Goal: Task Accomplishment & Management: Use online tool/utility

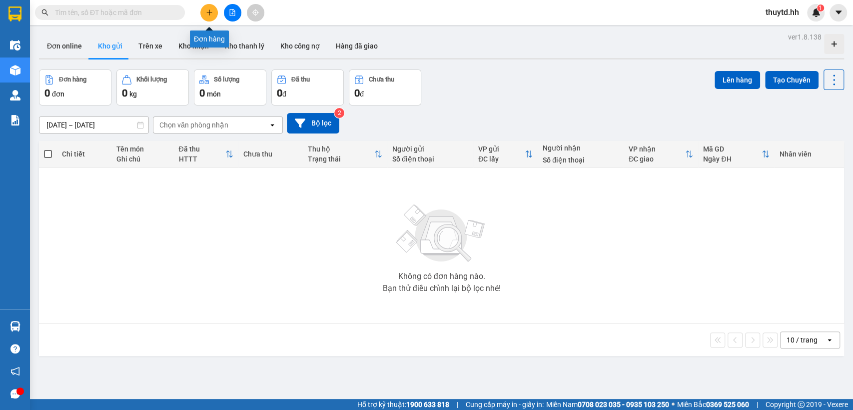
click at [212, 13] on button at bounding box center [208, 12] width 17 height 17
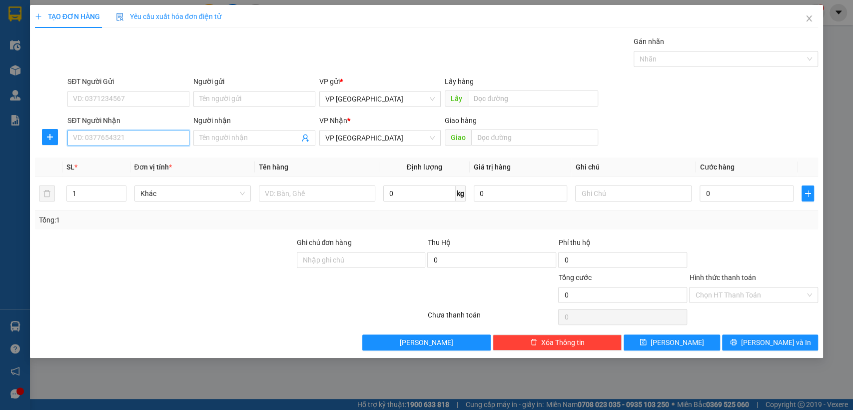
click at [158, 137] on input "SĐT Người Nhận" at bounding box center [128, 138] width 122 height 16
type input "0372031456"
click at [808, 24] on span "Close" at bounding box center [809, 19] width 28 height 28
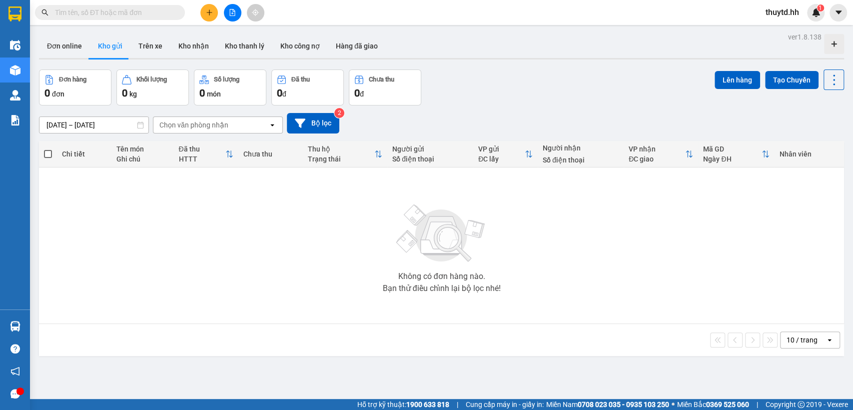
click at [790, 12] on span "thuytd.hh" at bounding box center [782, 12] width 49 height 12
click at [788, 29] on span "Đăng xuất" at bounding box center [793, 30] width 42 height 11
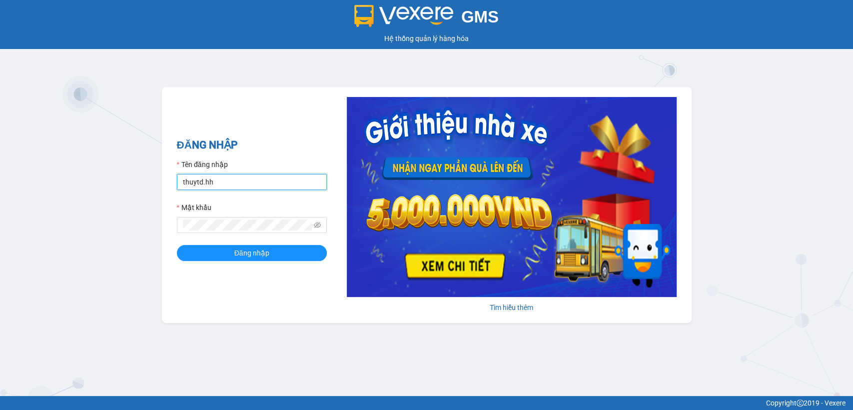
click at [244, 181] on input "thuytd.hh" at bounding box center [252, 182] width 150 height 16
type input "bequy.hh"
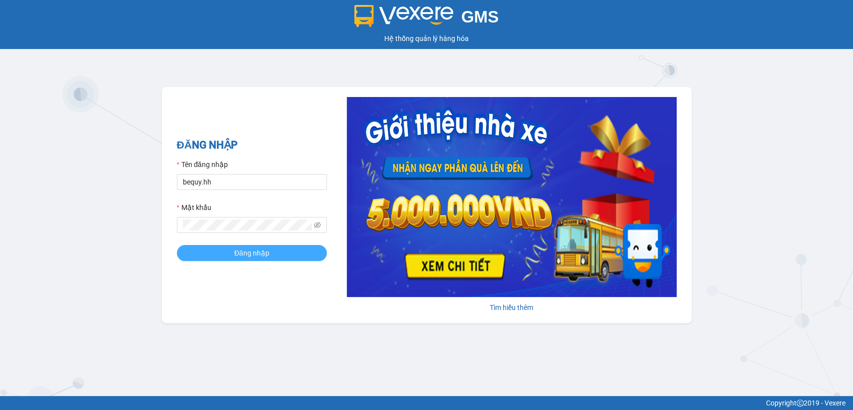
click at [242, 247] on span "Đăng nhập" at bounding box center [251, 252] width 35 height 11
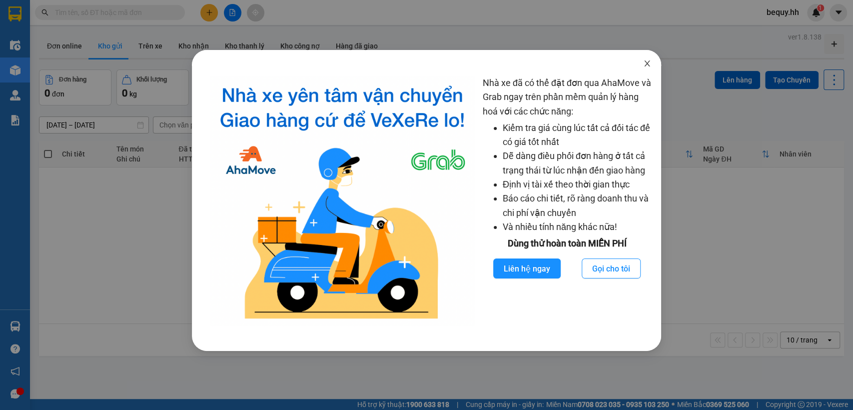
click at [646, 60] on icon "close" at bounding box center [647, 63] width 8 height 8
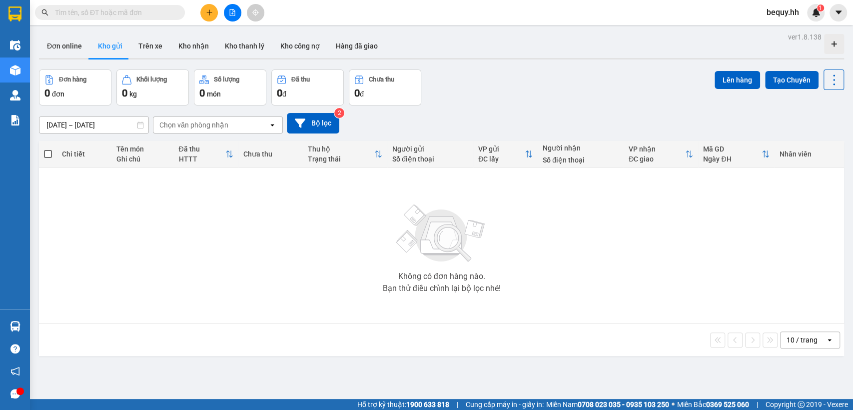
click at [208, 9] on icon "plus" at bounding box center [209, 12] width 7 height 7
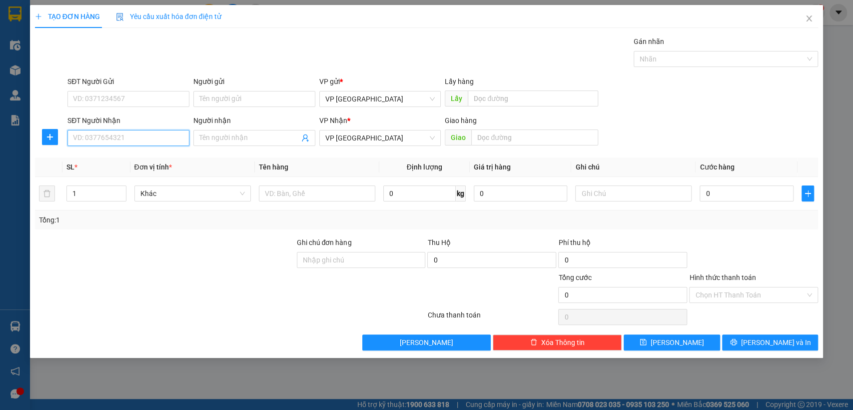
click at [168, 136] on input "SĐT Người Nhận" at bounding box center [128, 138] width 122 height 16
type input "0372031456"
click at [169, 158] on div "0372031456 - Hoàng My" at bounding box center [128, 157] width 110 height 11
type input "Hoàng My"
type input "Lộc Thái hoàng my"
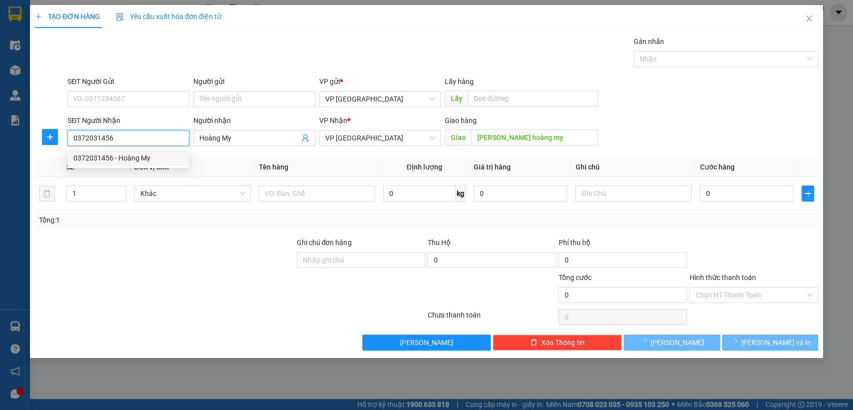
type input "50.000"
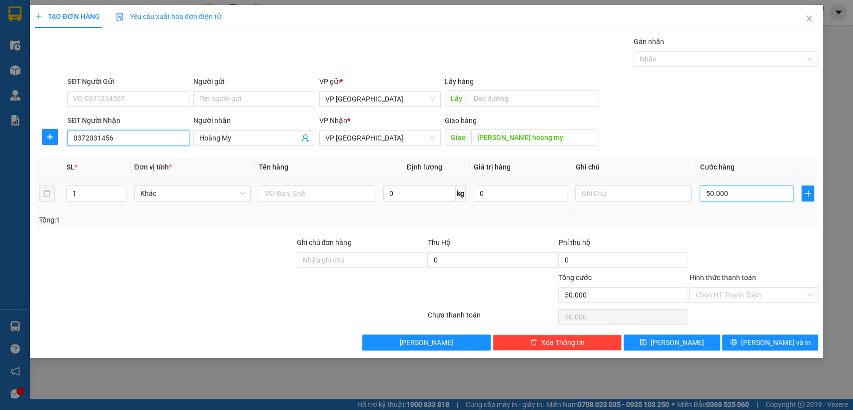
type input "0372031456"
click at [735, 193] on input "50.000" at bounding box center [747, 193] width 94 height 16
click at [721, 194] on input "50.000" at bounding box center [747, 193] width 94 height 16
type input "8"
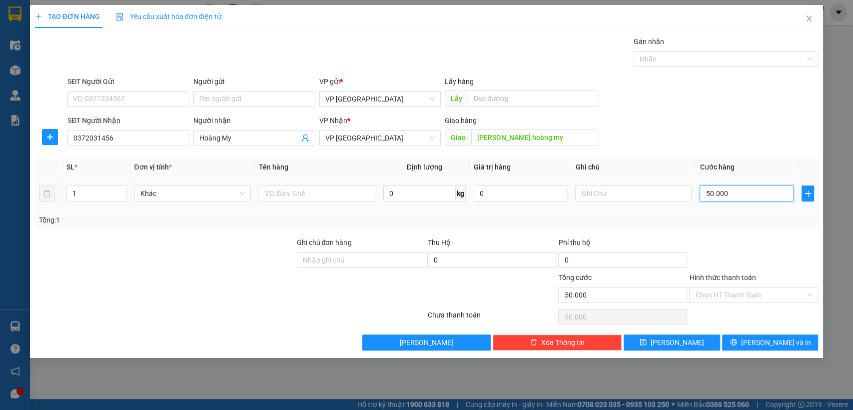
type input "8"
type input "80"
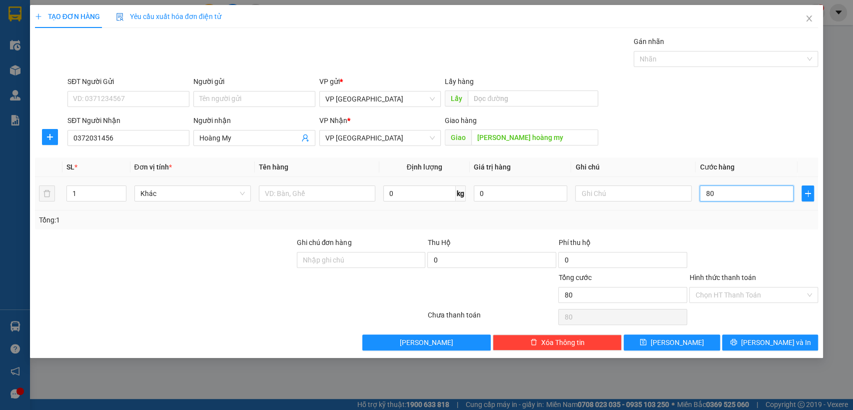
type input "800"
type input "8.000"
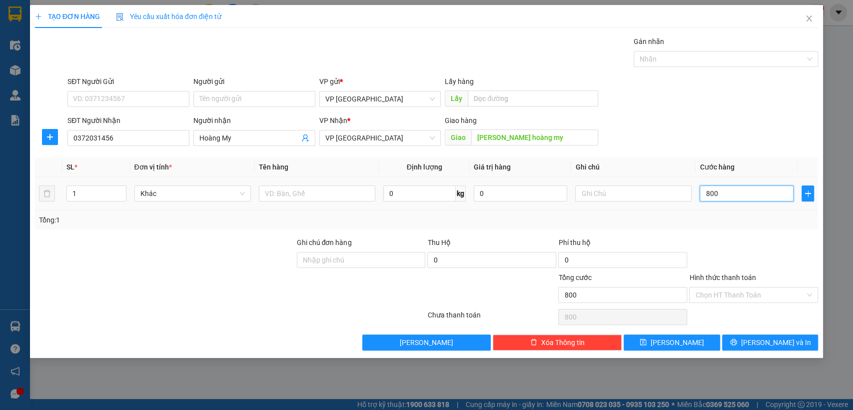
type input "8.000"
type input "80.000"
click at [675, 342] on span "[PERSON_NAME]" at bounding box center [677, 342] width 53 height 11
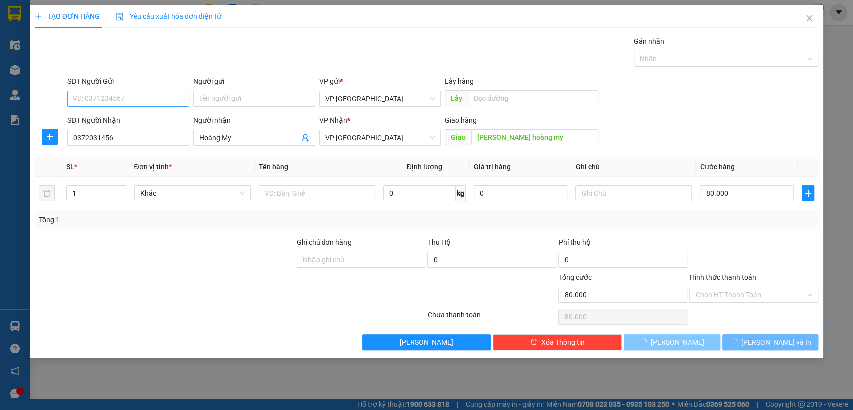
type input "0"
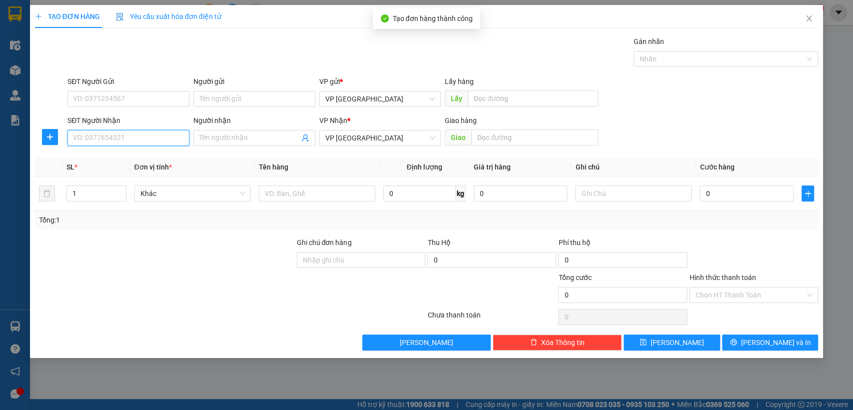
click at [159, 132] on input "SĐT Người Nhận" at bounding box center [128, 138] width 122 height 16
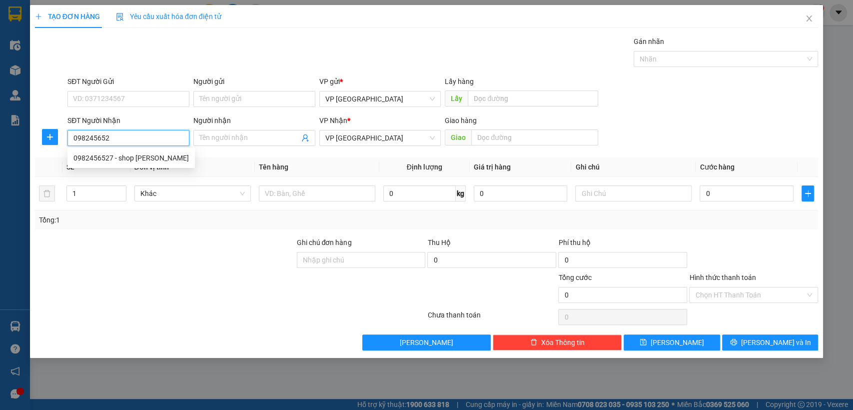
type input "0982456527"
click at [160, 153] on div "0982456527 - shop hoa kim" at bounding box center [130, 157] width 115 height 11
type input "shop hoa kim"
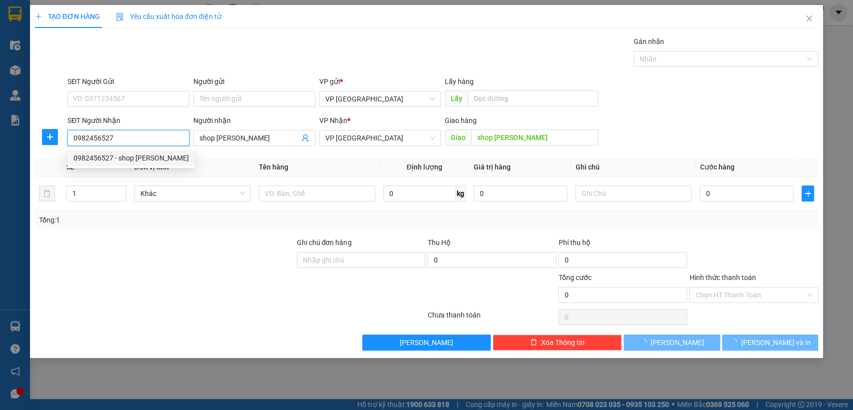
type input "100.000"
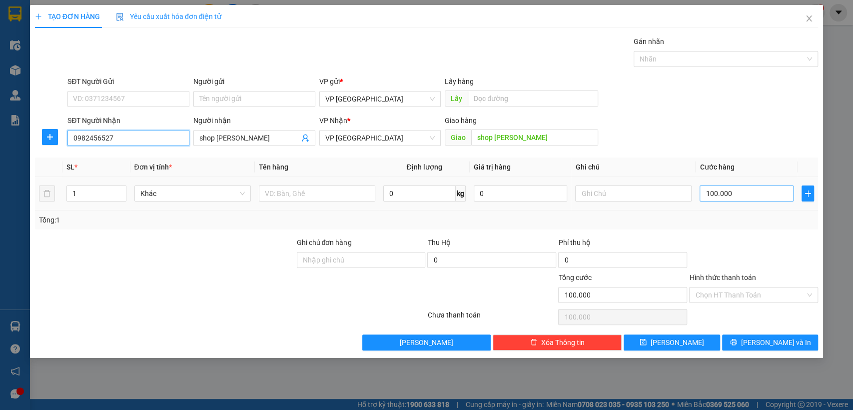
type input "0982456527"
click at [735, 193] on input "100.000" at bounding box center [747, 193] width 94 height 16
type input "5"
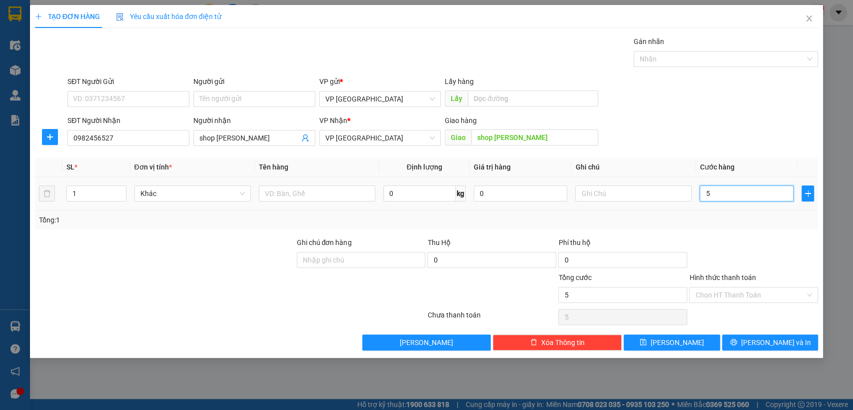
type input "50"
type input "500"
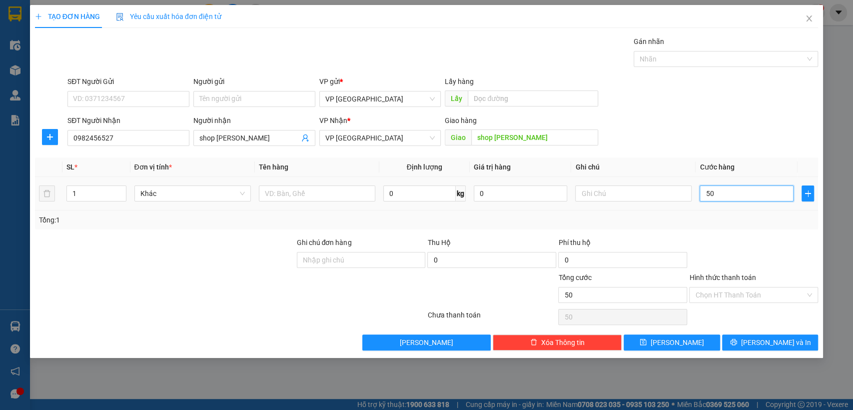
type input "500"
type input "5.000"
type input "50.000"
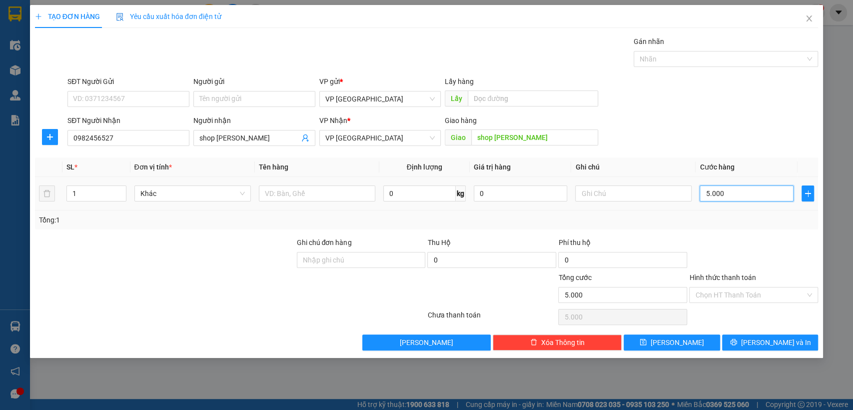
type input "50.000"
click at [678, 339] on span "[PERSON_NAME]" at bounding box center [677, 342] width 53 height 11
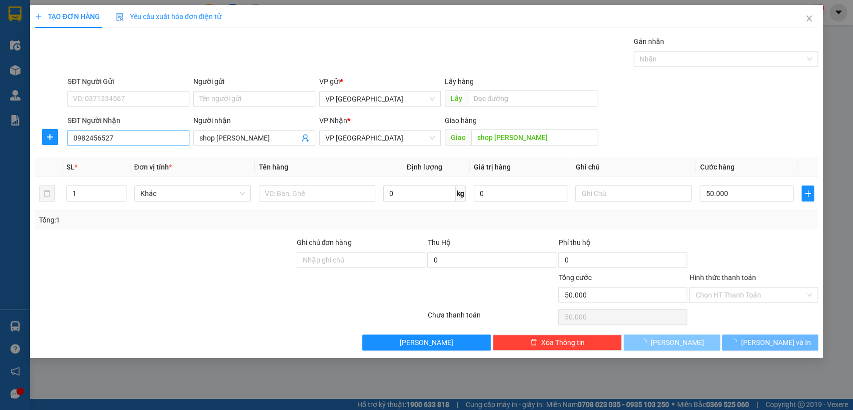
type input "0"
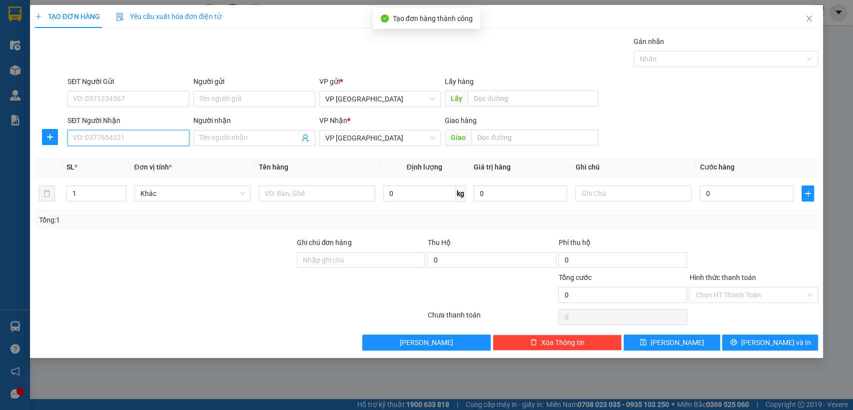
click at [156, 135] on input "SĐT Người Nhận" at bounding box center [128, 138] width 122 height 16
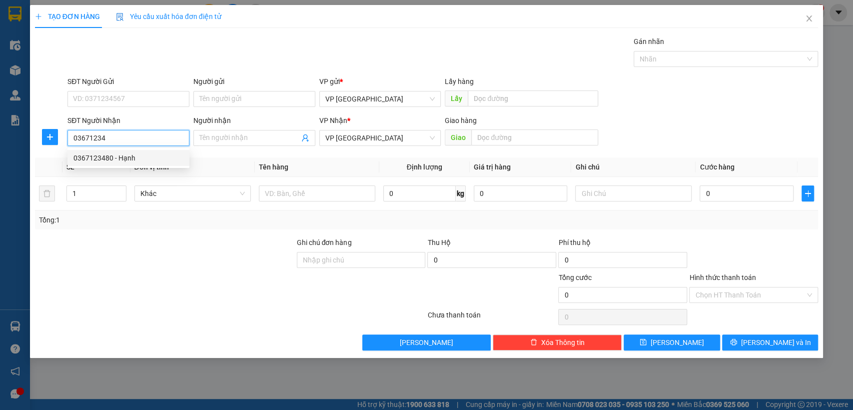
click at [167, 153] on div "0367123480 - Hạnh" at bounding box center [128, 157] width 110 height 11
type input "0367123480"
type input "Hạnh"
type input "chợ Tân Khai"
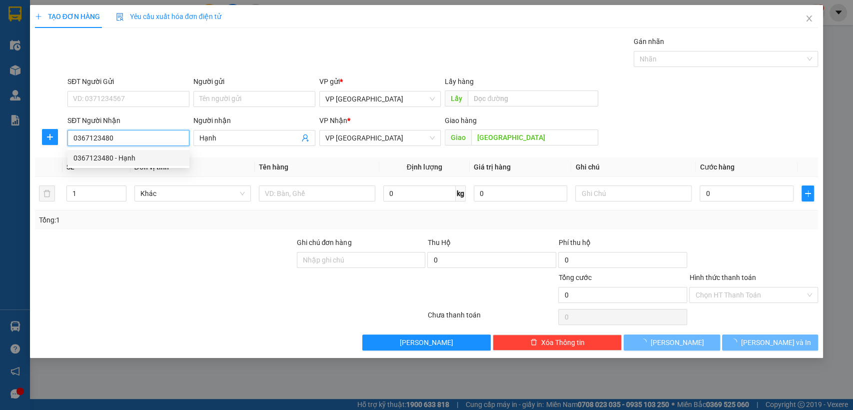
type input "30.000"
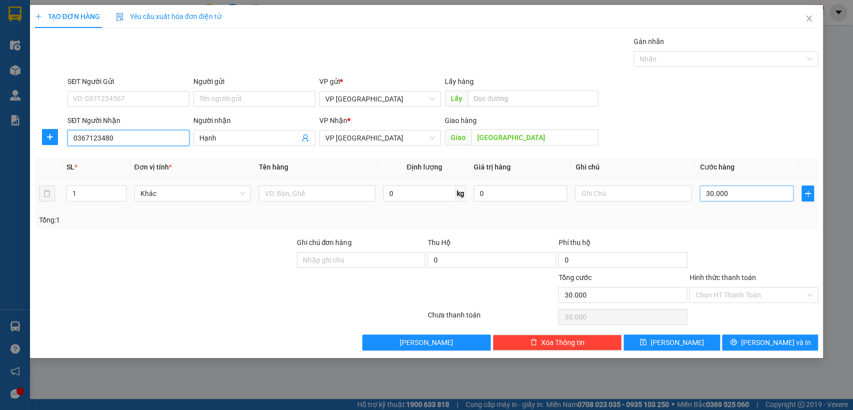
type input "0367123480"
click at [740, 190] on input "30.000" at bounding box center [747, 193] width 94 height 16
type input "4"
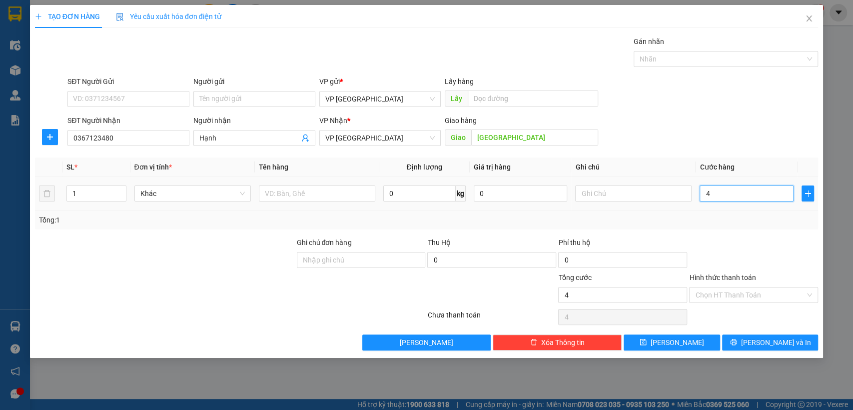
type input "40"
type input "400"
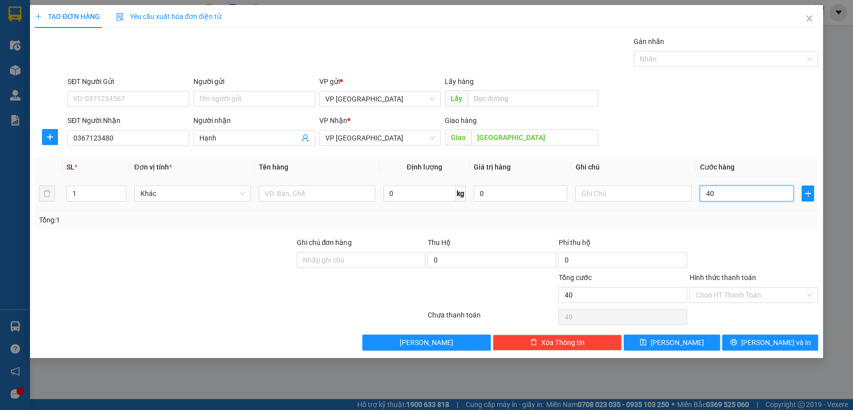
type input "400"
type input "4.000"
type input "40.000"
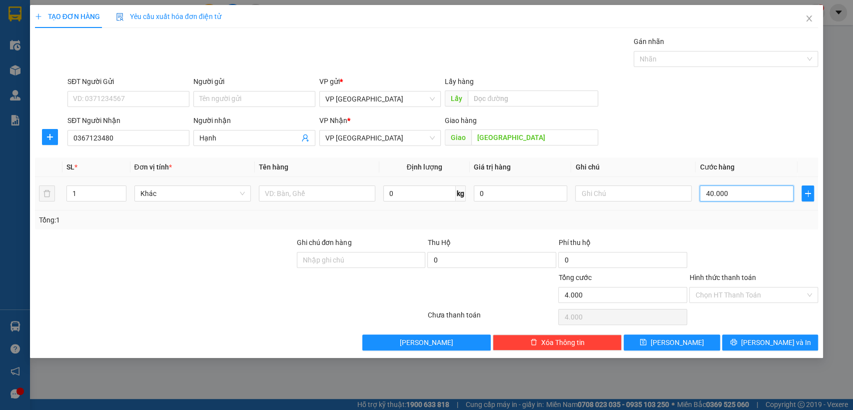
type input "40.000"
click at [692, 341] on button "[PERSON_NAME]" at bounding box center [672, 342] width 96 height 16
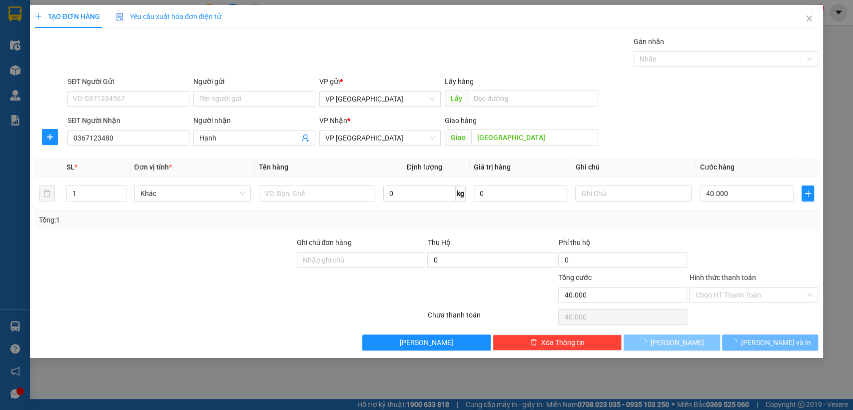
type input "0"
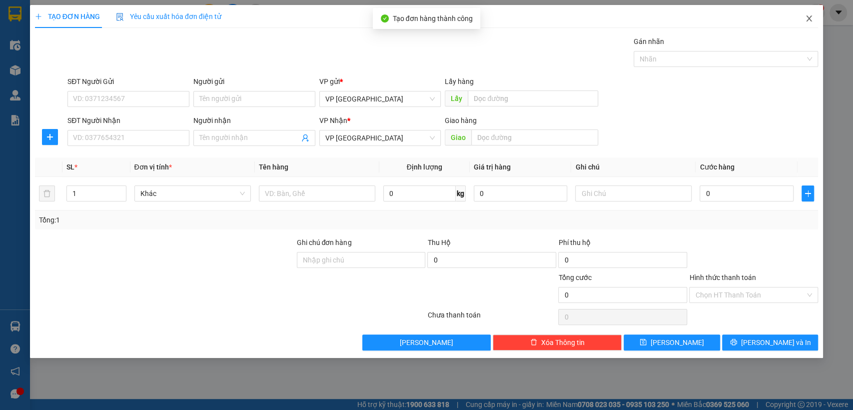
click at [808, 17] on icon "close" at bounding box center [809, 18] width 5 height 6
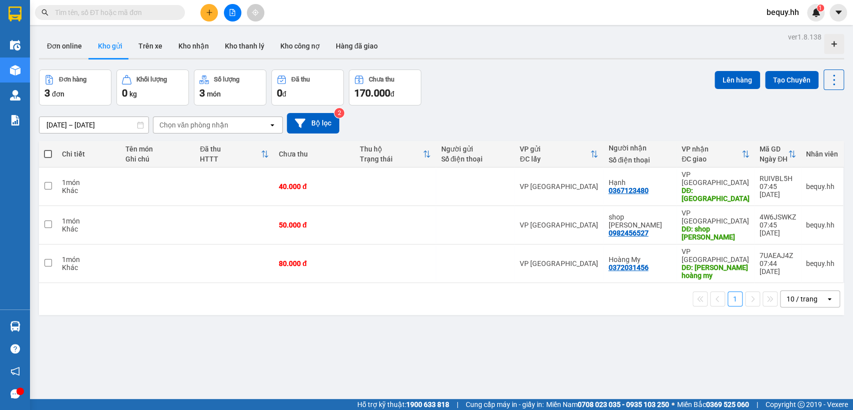
click at [49, 151] on span at bounding box center [48, 154] width 8 height 8
click at [48, 149] on input "checkbox" at bounding box center [48, 149] width 0 height 0
checkbox input "true"
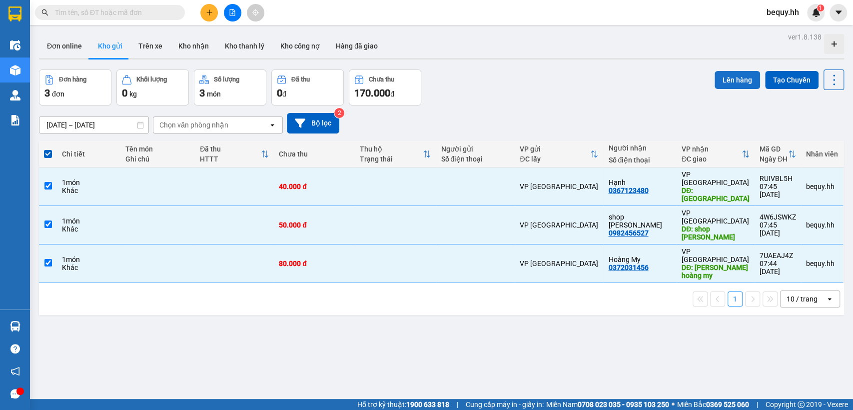
click at [721, 79] on button "Lên hàng" at bounding box center [737, 80] width 45 height 18
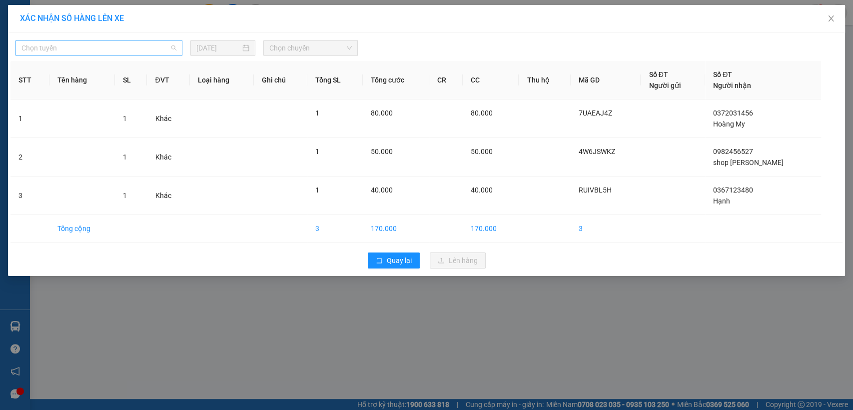
click at [135, 45] on span "Chọn tuyến" at bounding box center [98, 47] width 155 height 15
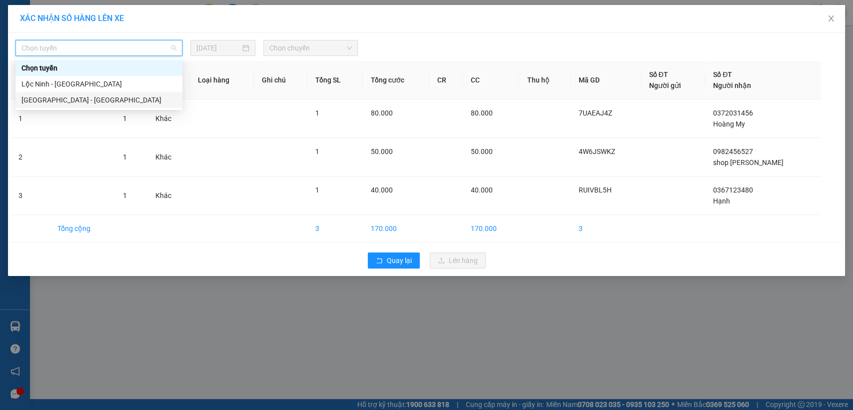
click at [72, 99] on div "[GEOGRAPHIC_DATA] - [GEOGRAPHIC_DATA]" at bounding box center [98, 99] width 155 height 11
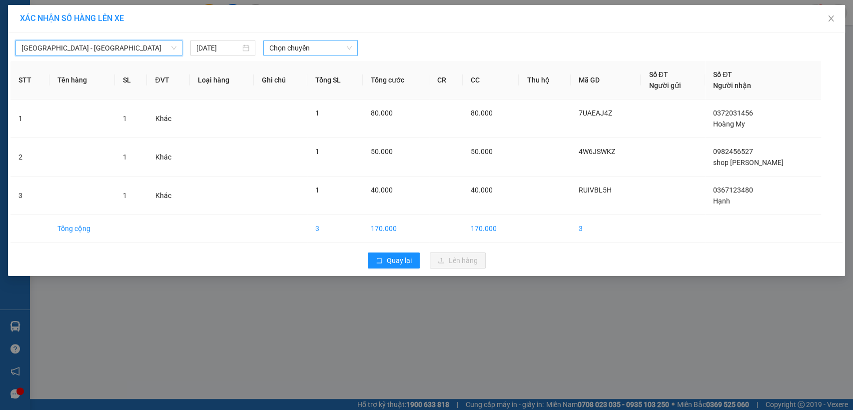
click at [300, 47] on span "Chọn chuyến" at bounding box center [310, 47] width 82 height 15
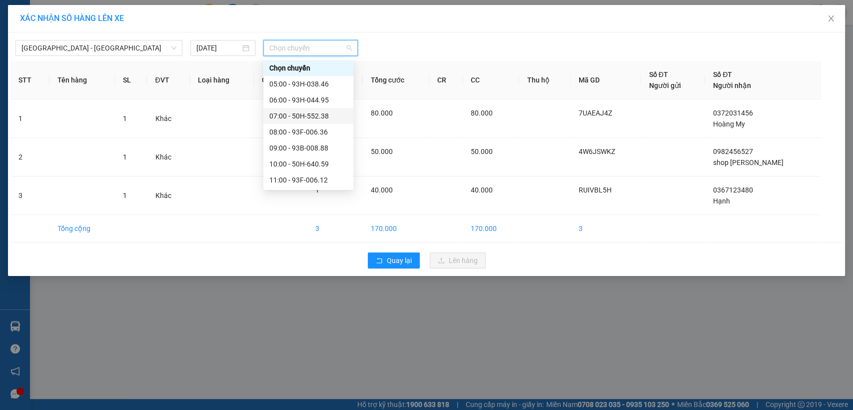
click at [301, 113] on div "07:00 - 50H-552.38" at bounding box center [308, 115] width 78 height 11
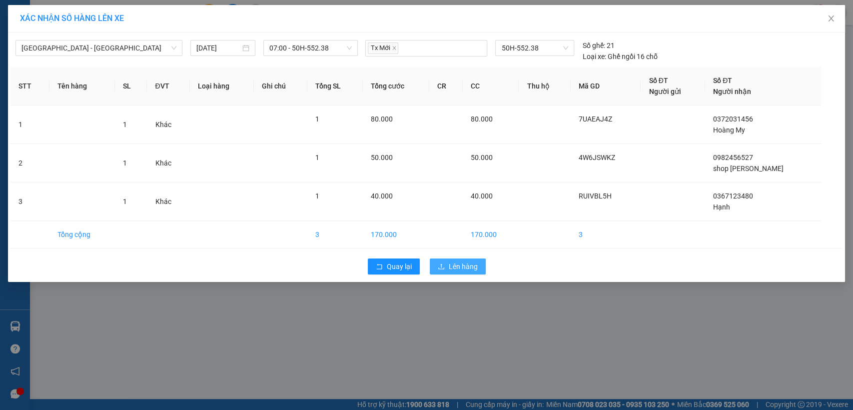
click at [457, 263] on span "Lên hàng" at bounding box center [463, 266] width 29 height 11
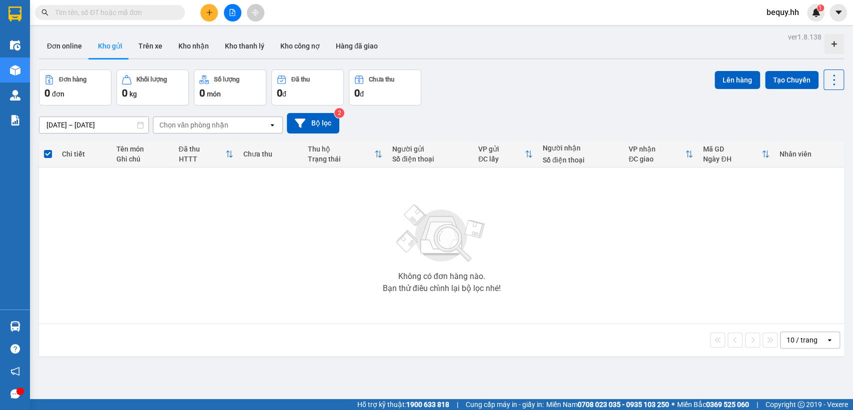
click at [785, 13] on span "bequy.hh" at bounding box center [783, 12] width 48 height 12
click at [784, 27] on span "Đăng xuất" at bounding box center [795, 30] width 42 height 11
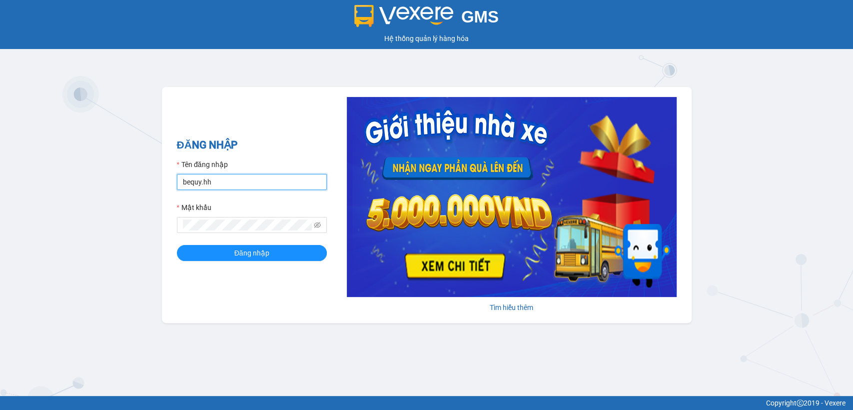
click at [248, 184] on input "bequy.hh" at bounding box center [252, 182] width 150 height 16
type input "thuytd.hh"
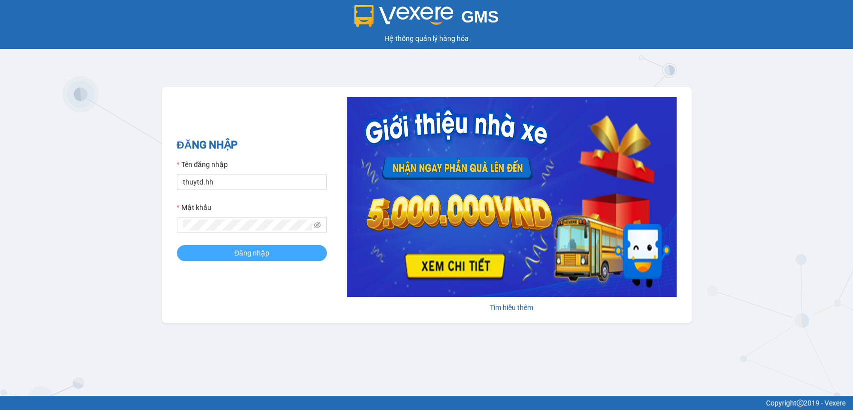
click at [272, 254] on button "Đăng nhập" at bounding box center [252, 253] width 150 height 16
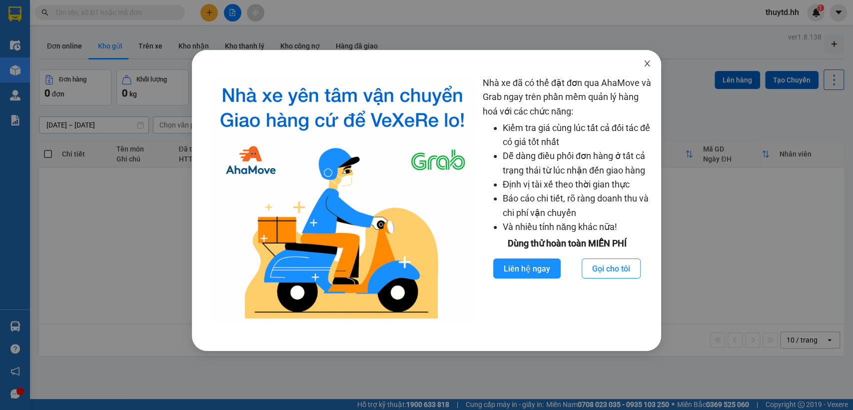
click at [648, 60] on icon "close" at bounding box center [647, 63] width 8 height 8
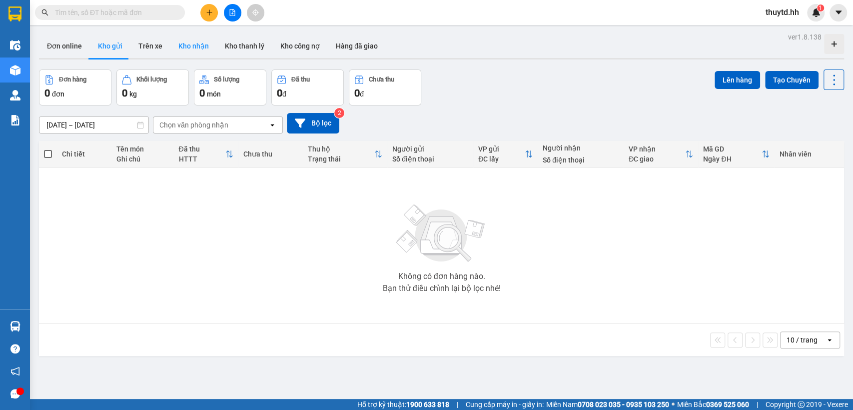
click at [209, 43] on button "Kho nhận" at bounding box center [193, 46] width 46 height 24
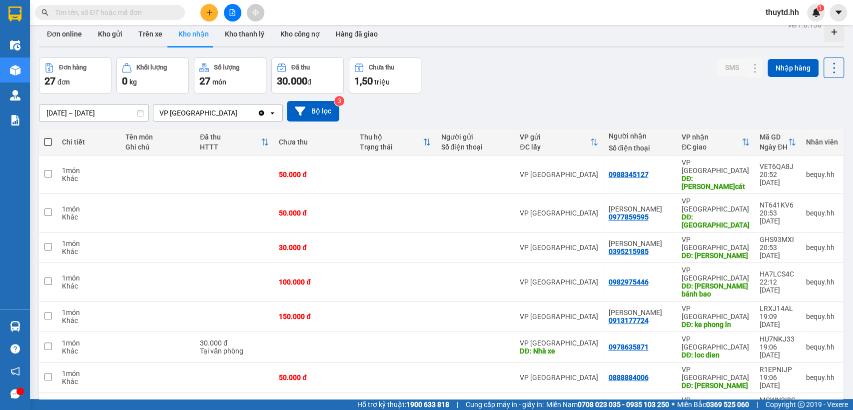
scroll to position [49, 0]
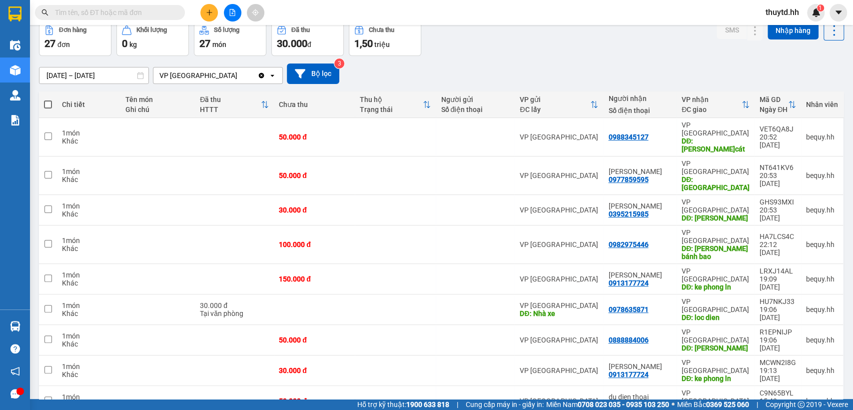
click at [796, 349] on span "100 / trang" at bounding box center [797, 352] width 36 height 10
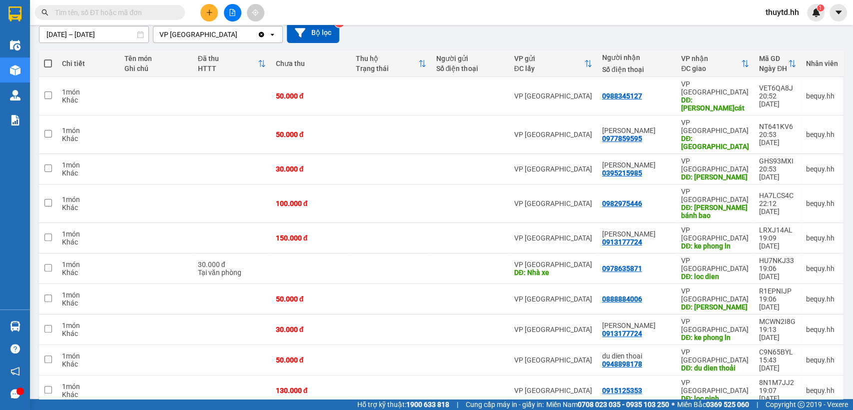
scroll to position [35, 0]
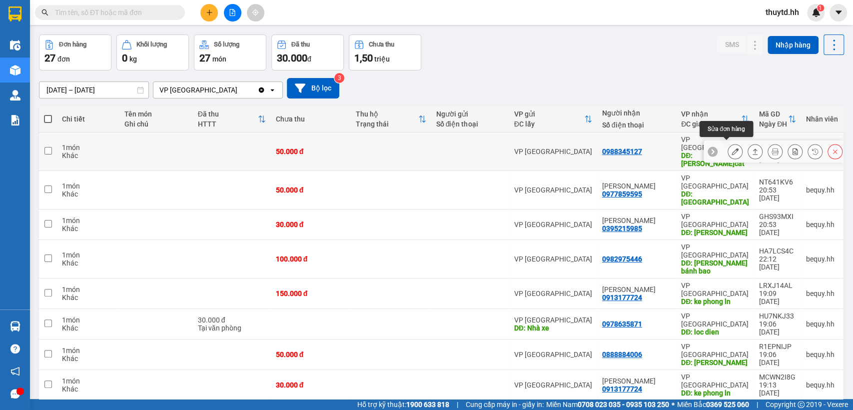
click at [732, 149] on icon at bounding box center [735, 151] width 7 height 7
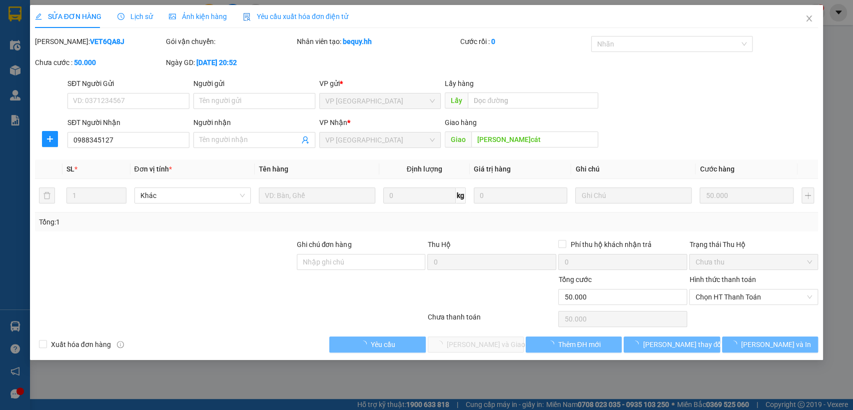
type input "0988345127"
type input "hung cuong b.cát"
type input "50.000"
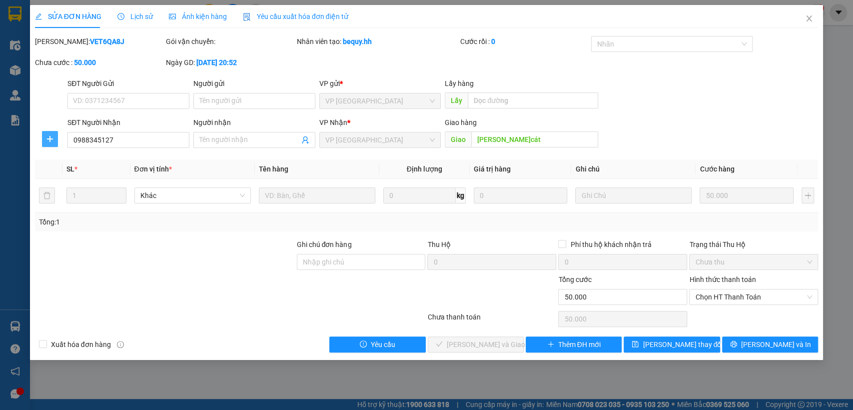
click at [54, 138] on span "plus" at bounding box center [49, 139] width 15 height 8
click at [54, 172] on span "Chuyển hoàn" at bounding box center [68, 174] width 41 height 11
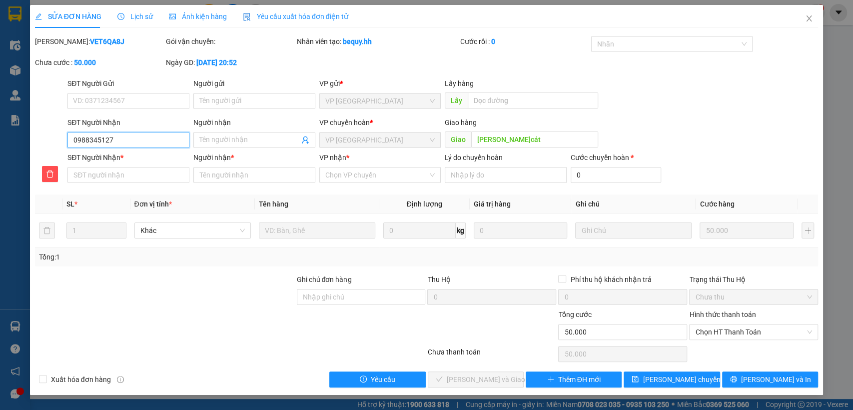
drag, startPoint x: 68, startPoint y: 137, endPoint x: 123, endPoint y: 135, distance: 55.5
click at [123, 135] on input "0988345127" at bounding box center [128, 140] width 122 height 16
paste input "0988345127"
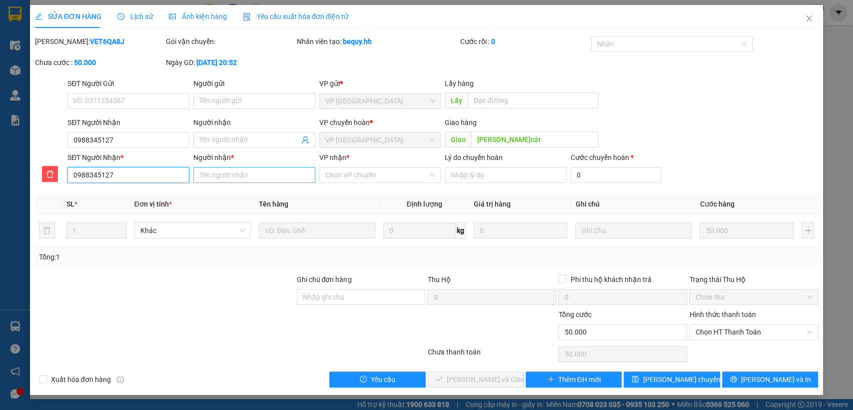
type input "0988345127"
click at [247, 177] on input "Người nhận *" at bounding box center [254, 175] width 122 height 16
type input "hung cuong b.cats"
click at [395, 170] on input "VP nhận *" at bounding box center [376, 174] width 103 height 15
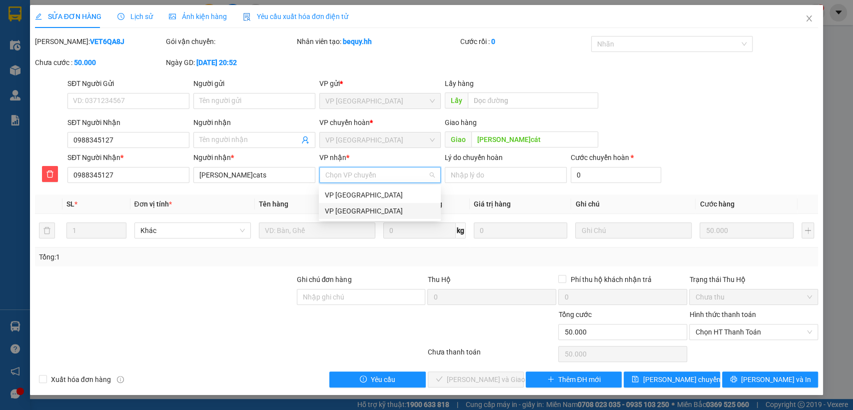
click at [357, 213] on div "VP [GEOGRAPHIC_DATA]" at bounding box center [380, 210] width 110 height 11
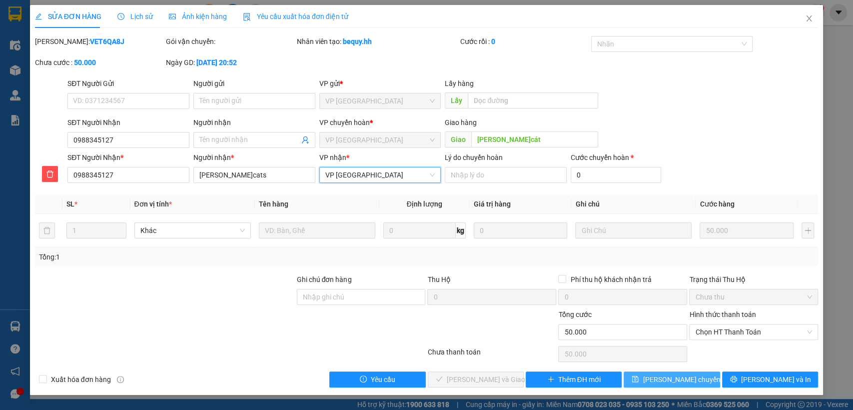
click at [670, 377] on span "Lưu chuyển hoàn" at bounding box center [690, 379] width 95 height 11
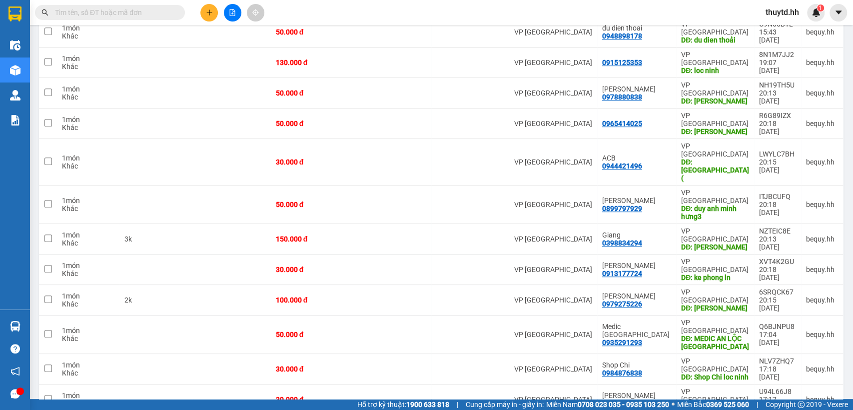
scroll to position [448, 0]
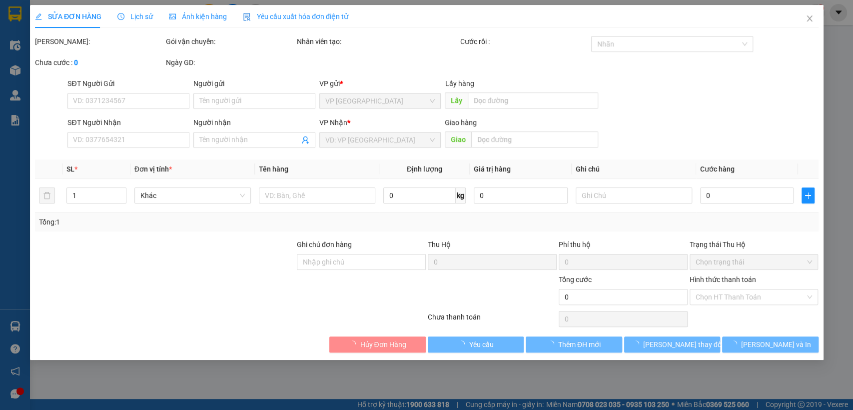
type input "0903641420"
type input "chon thanh"
type input "30.000"
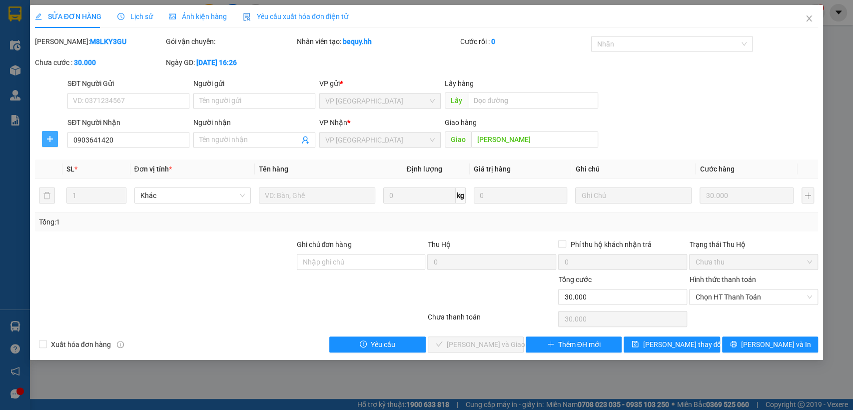
click at [54, 141] on span "plus" at bounding box center [49, 139] width 15 height 8
click at [81, 180] on span "Chuyển hoàn" at bounding box center [68, 174] width 41 height 11
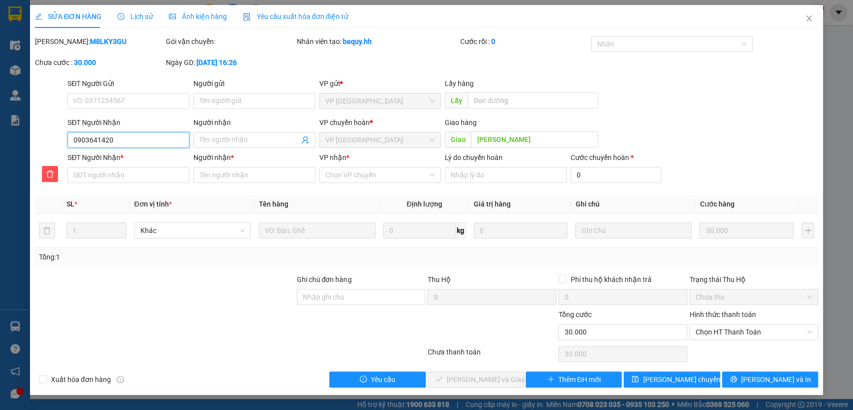
drag, startPoint x: 71, startPoint y: 142, endPoint x: 121, endPoint y: 135, distance: 51.0
click at [130, 133] on input "0903641420" at bounding box center [128, 140] width 122 height 16
paste input "0903641420"
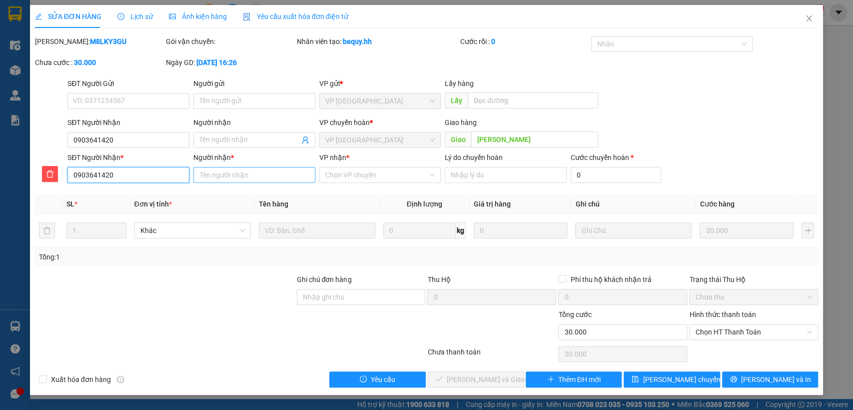
type input "0903641420"
click at [256, 178] on input "Người nhận *" at bounding box center [254, 175] width 122 height 16
type input "chon thành"
click at [364, 180] on input "VP nhận *" at bounding box center [376, 174] width 103 height 15
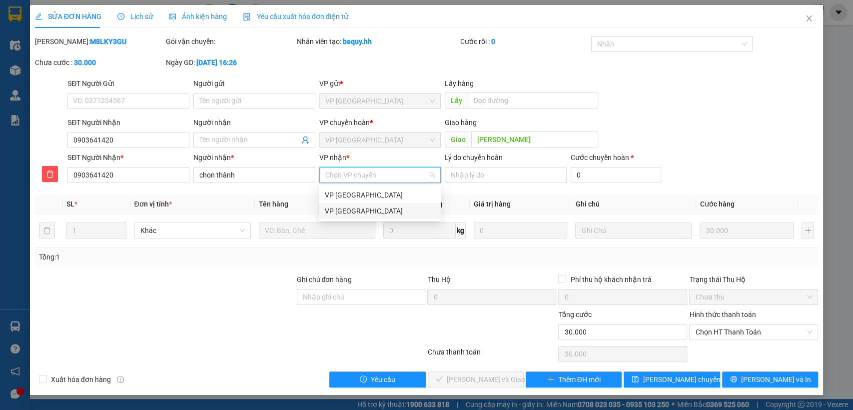
click at [333, 208] on div "VP [GEOGRAPHIC_DATA]" at bounding box center [380, 210] width 110 height 11
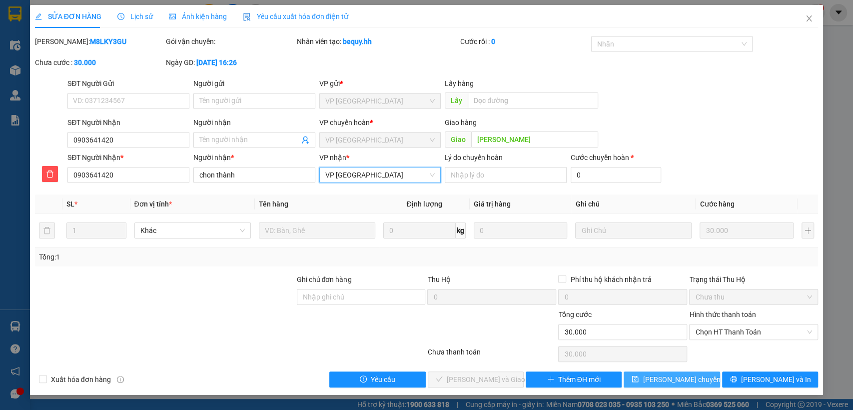
click at [635, 376] on button "Lưu chuyển hoàn" at bounding box center [672, 379] width 96 height 16
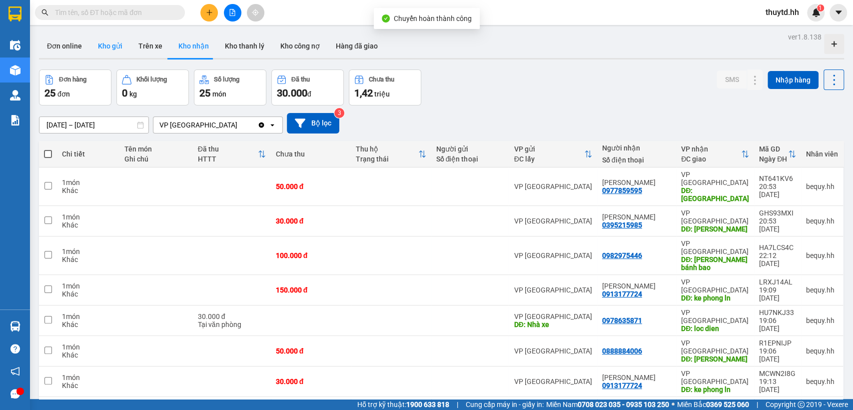
click at [110, 46] on button "Kho gửi" at bounding box center [110, 46] width 40 height 24
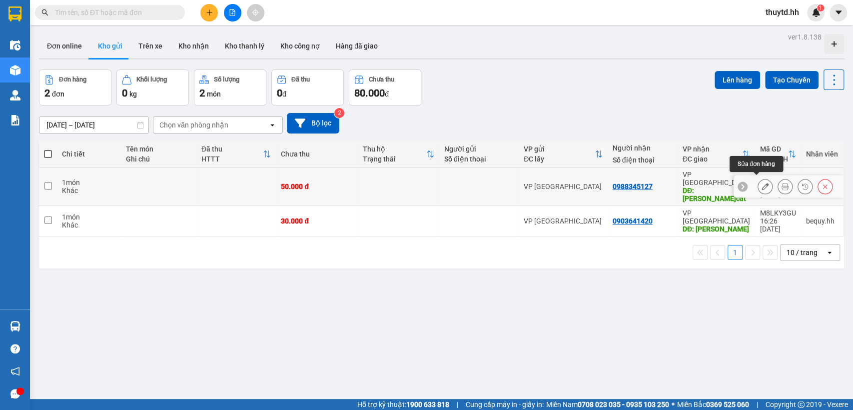
click at [762, 183] on icon at bounding box center [765, 186] width 7 height 7
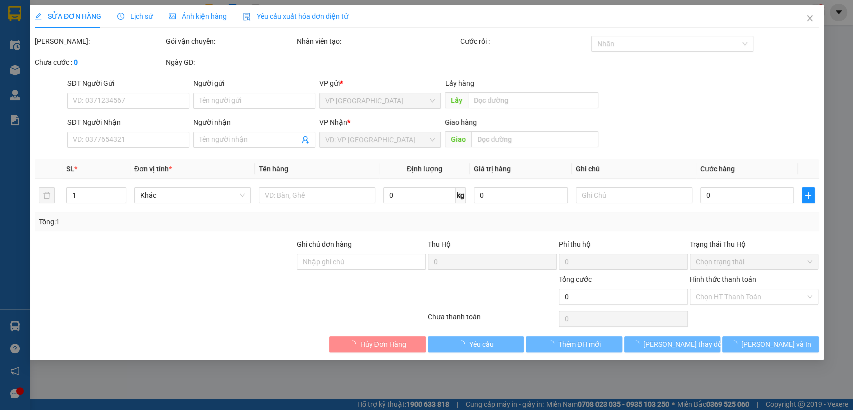
type input "0988345127"
type input "hung cuong b.cát"
type input "50.000"
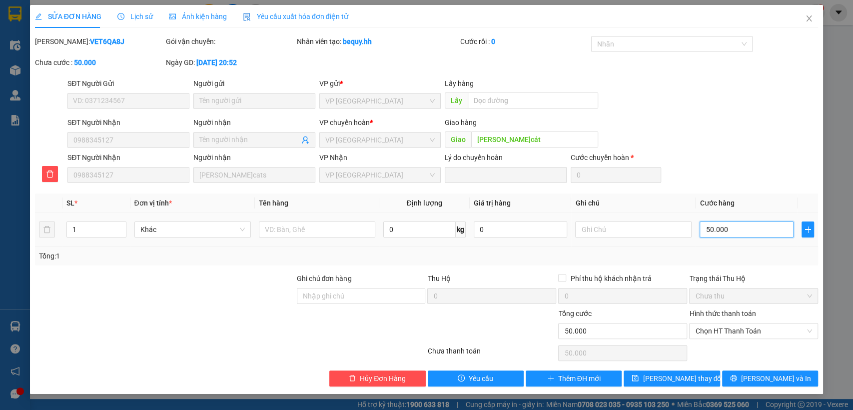
click at [752, 230] on input "50.000" at bounding box center [747, 229] width 94 height 16
type input "4"
type input "40"
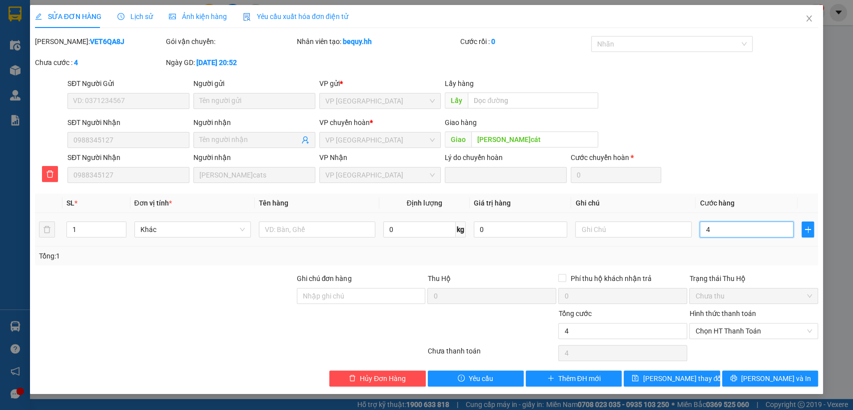
type input "40"
type input "400"
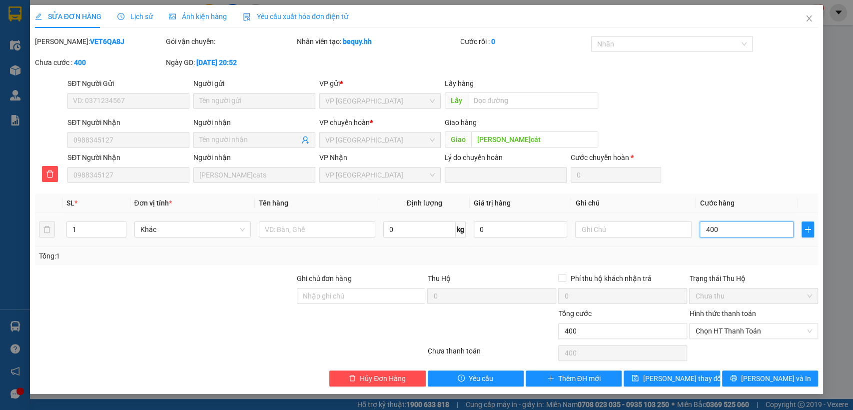
type input "4.000"
type input "40.000"
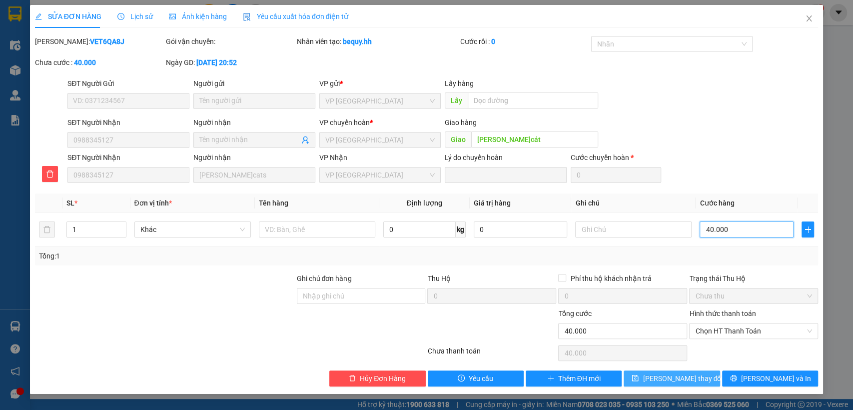
type input "40.000"
click at [690, 378] on span "[PERSON_NAME] thay đổi" at bounding box center [683, 378] width 80 height 11
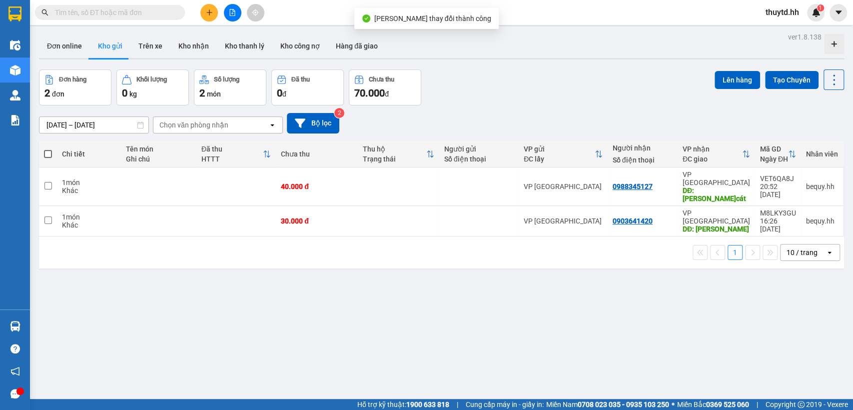
click at [48, 152] on span at bounding box center [48, 154] width 8 height 8
click at [48, 149] on input "checkbox" at bounding box center [48, 149] width 0 height 0
checkbox input "true"
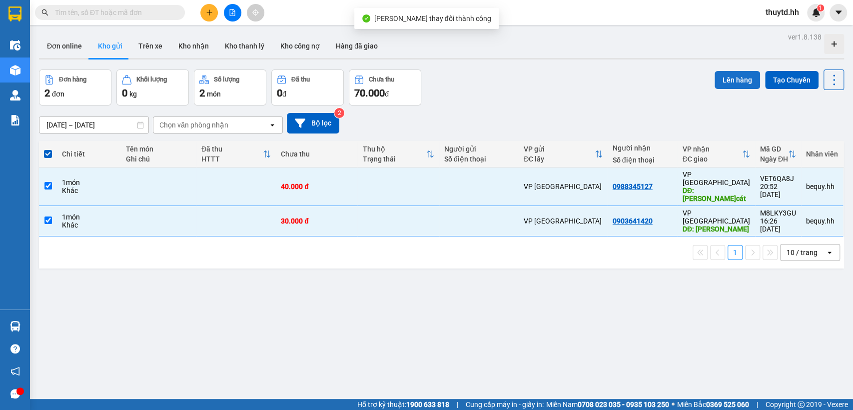
click at [740, 80] on button "Lên hàng" at bounding box center [737, 80] width 45 height 18
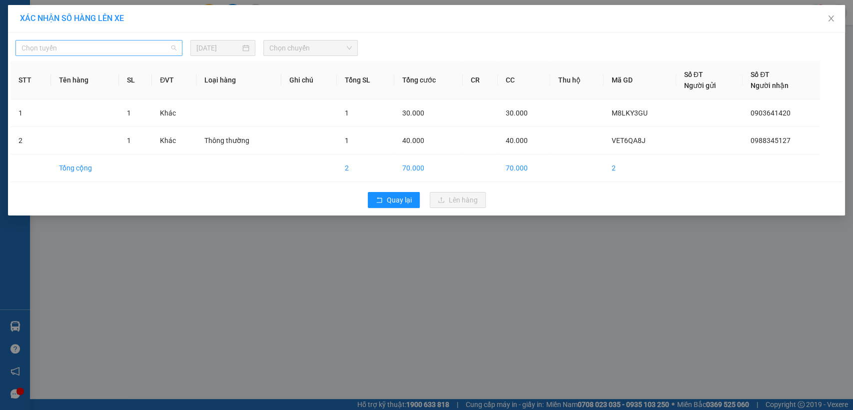
click at [169, 43] on span "Chọn tuyến" at bounding box center [98, 47] width 155 height 15
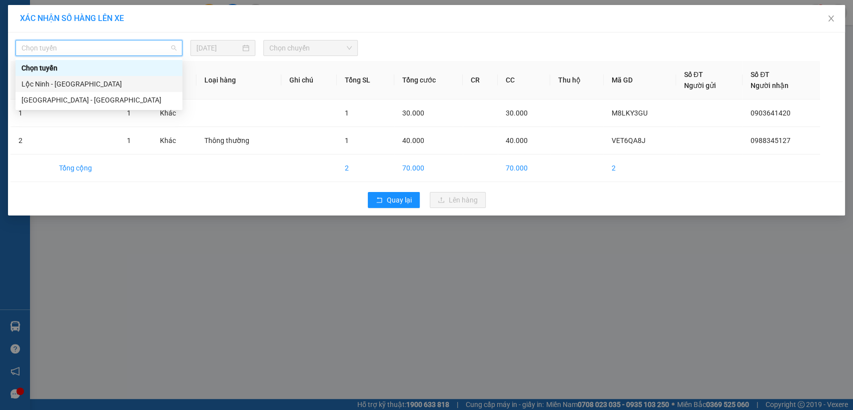
click at [32, 86] on div "Lộc Ninh - [GEOGRAPHIC_DATA]" at bounding box center [98, 83] width 155 height 11
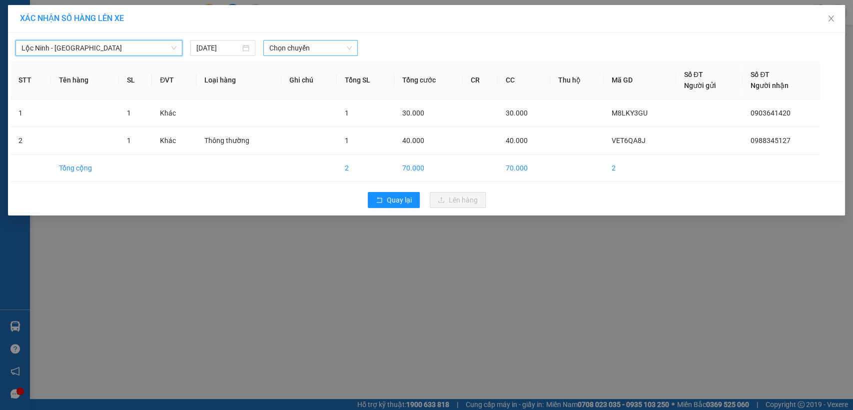
click at [303, 46] on span "Chọn chuyến" at bounding box center [310, 47] width 82 height 15
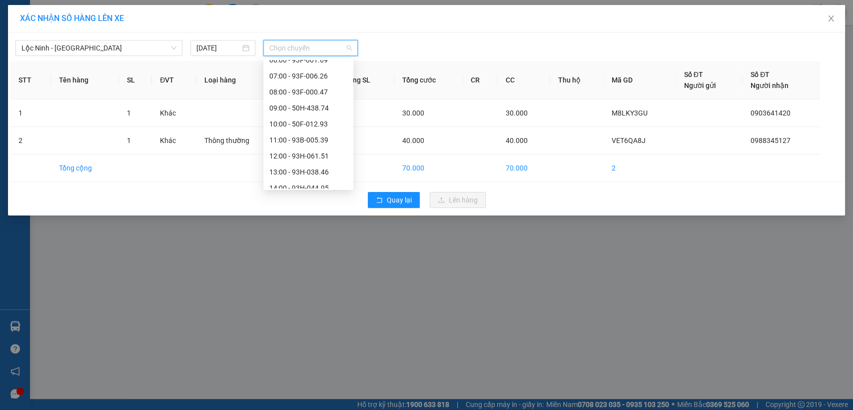
scroll to position [111, 0]
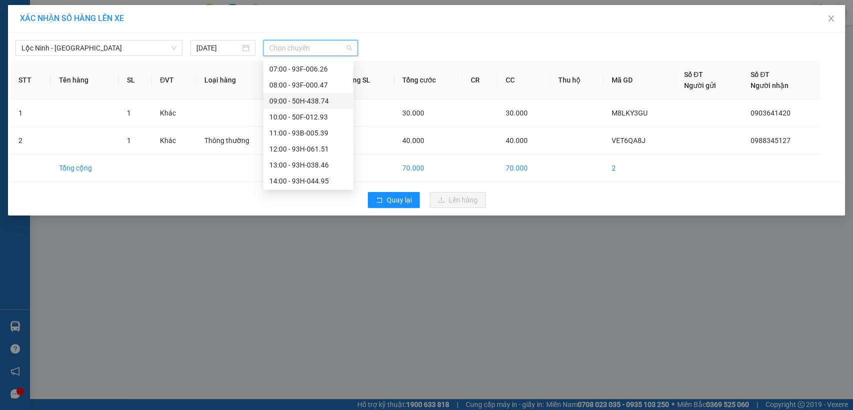
click at [291, 99] on div "09:00 - 50H-438.74" at bounding box center [308, 100] width 78 height 11
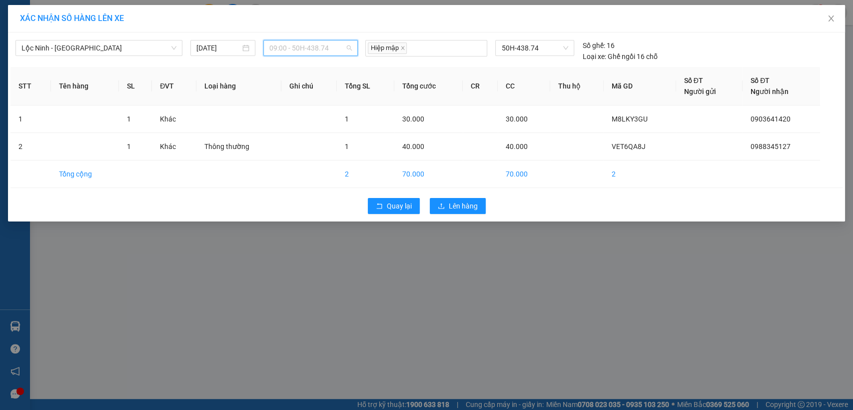
click at [315, 44] on span "09:00 - 50H-438.74" at bounding box center [310, 47] width 82 height 15
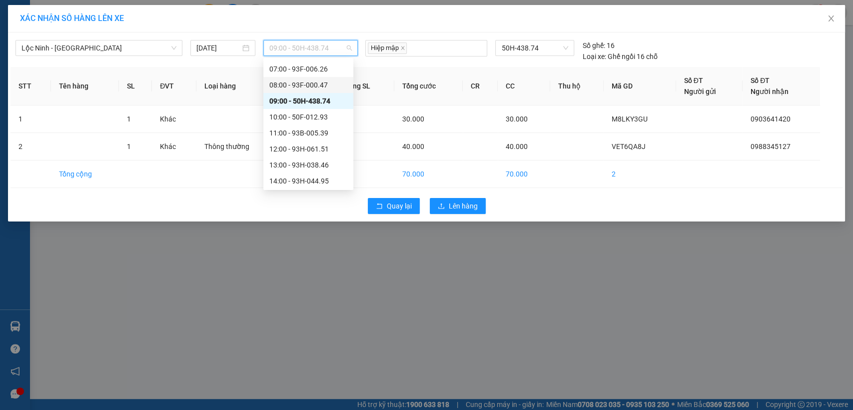
click at [299, 85] on div "08:00 - 93F-000.47" at bounding box center [308, 84] width 78 height 11
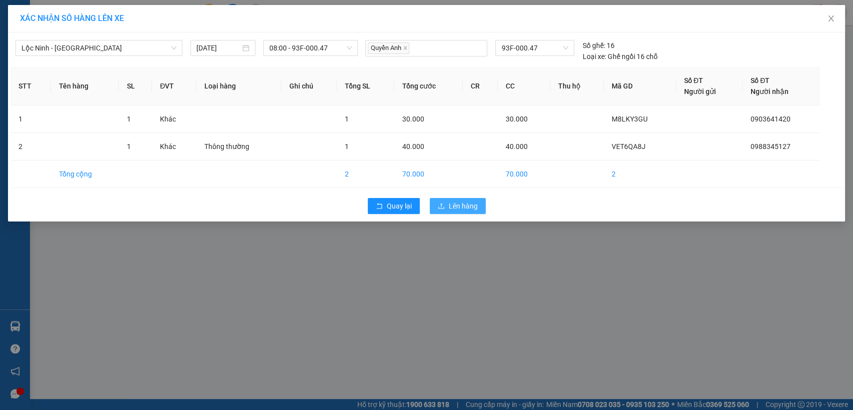
click at [454, 207] on span "Lên hàng" at bounding box center [463, 205] width 29 height 11
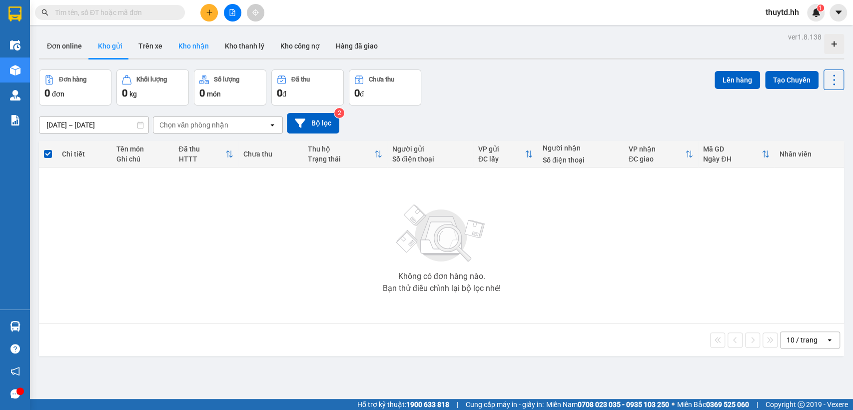
click at [187, 42] on button "Kho nhận" at bounding box center [193, 46] width 46 height 24
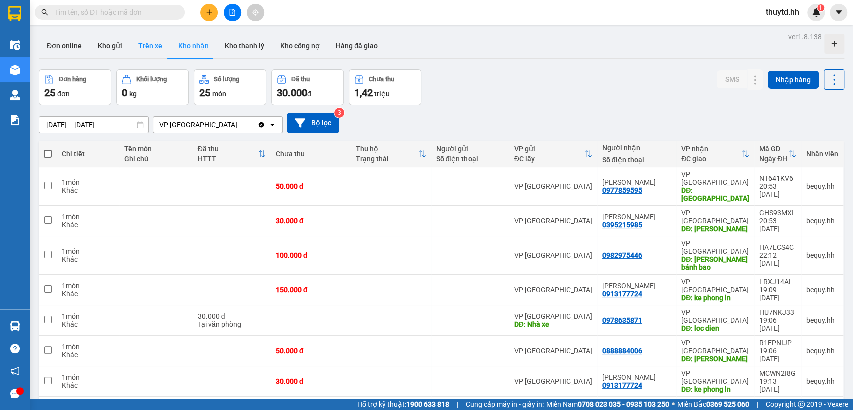
click at [154, 49] on button "Trên xe" at bounding box center [150, 46] width 40 height 24
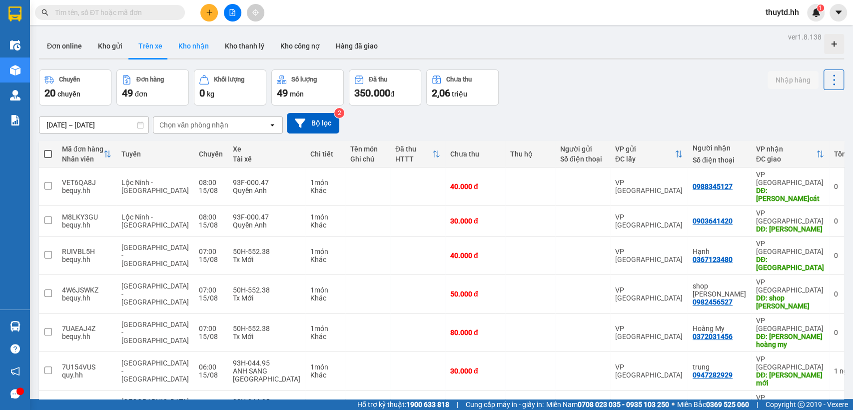
click at [197, 48] on button "Kho nhận" at bounding box center [193, 46] width 46 height 24
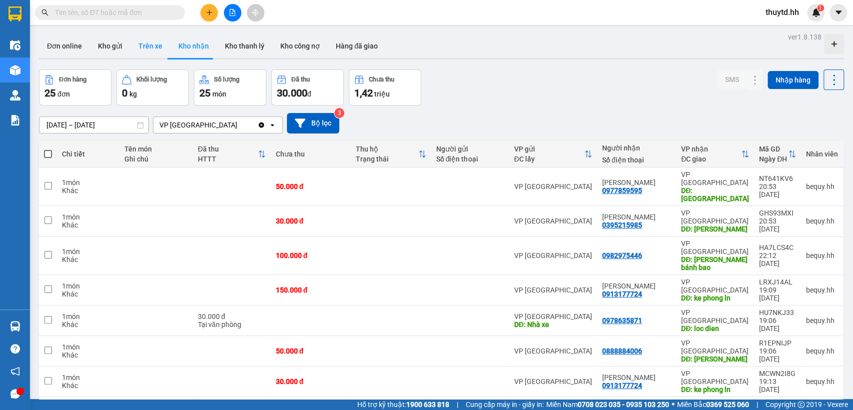
click at [137, 42] on button "Trên xe" at bounding box center [150, 46] width 40 height 24
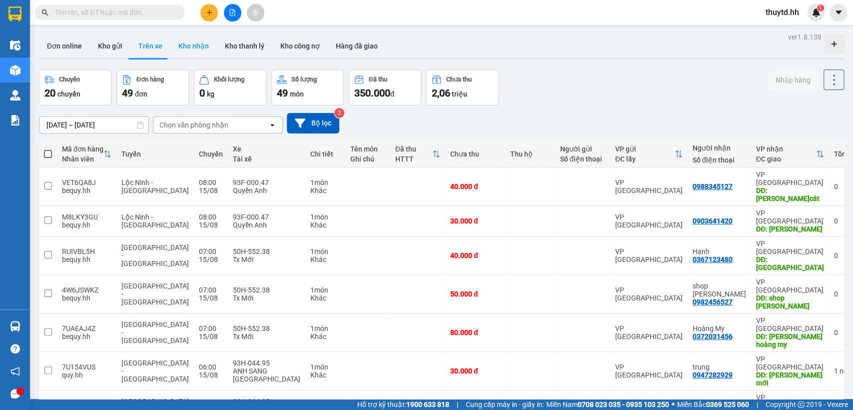
click at [196, 47] on button "Kho nhận" at bounding box center [193, 46] width 46 height 24
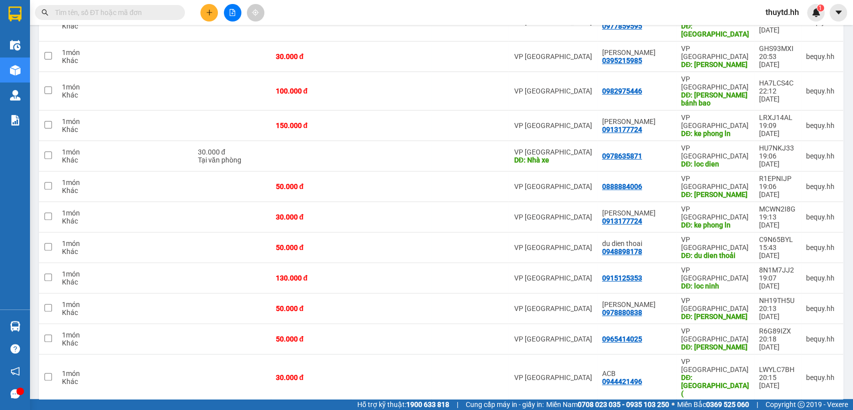
scroll to position [148, 0]
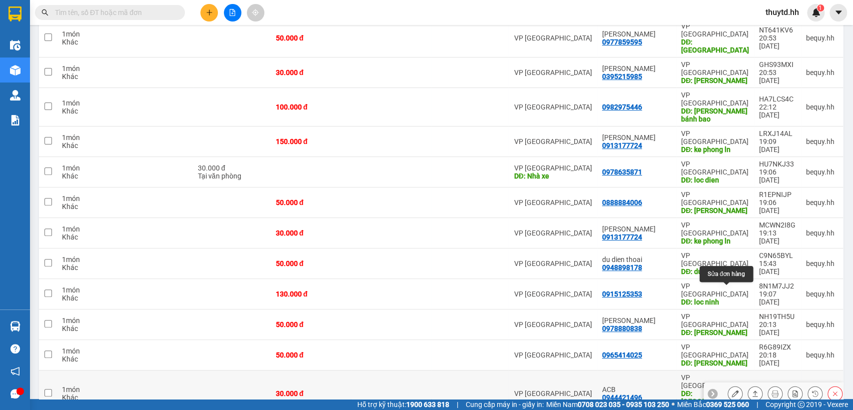
click at [732, 390] on icon at bounding box center [735, 393] width 7 height 7
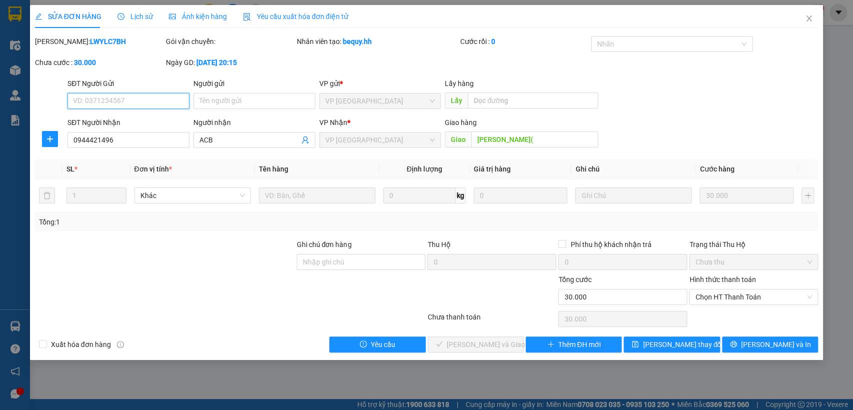
type input "0944421496"
type input "ACB"
type input "Lộc Ninh("
type input "30.000"
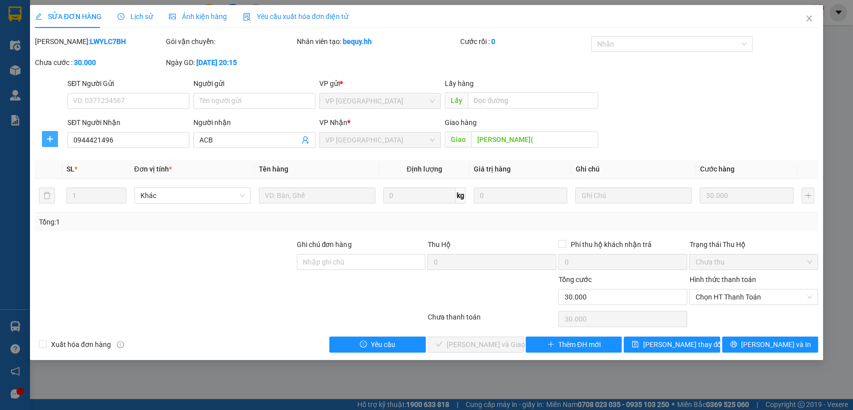
click at [44, 138] on span "plus" at bounding box center [49, 139] width 15 height 8
click at [68, 176] on span "Chuyển hoàn" at bounding box center [68, 174] width 41 height 11
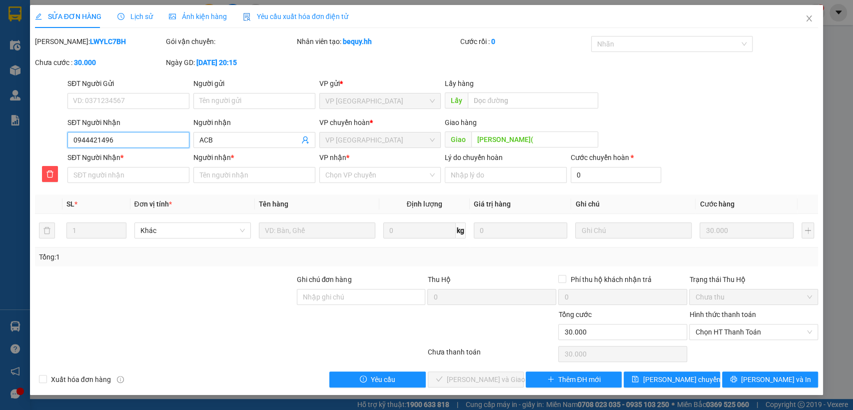
drag, startPoint x: 71, startPoint y: 141, endPoint x: 114, endPoint y: 137, distance: 43.7
click at [114, 137] on input "0944421496" at bounding box center [128, 140] width 122 height 16
paste input "0944421496"
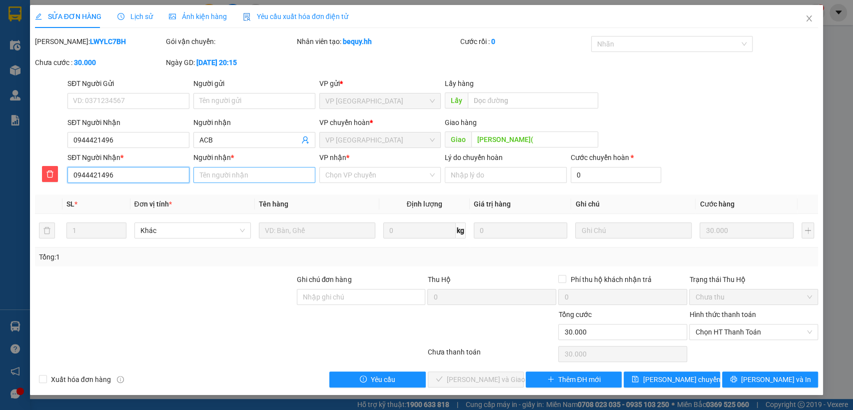
type input "0944421496"
click at [243, 177] on input "Người nhận *" at bounding box center [254, 175] width 122 height 16
type input "acb lộc ninh"
click at [413, 173] on input "VP nhận *" at bounding box center [376, 174] width 103 height 15
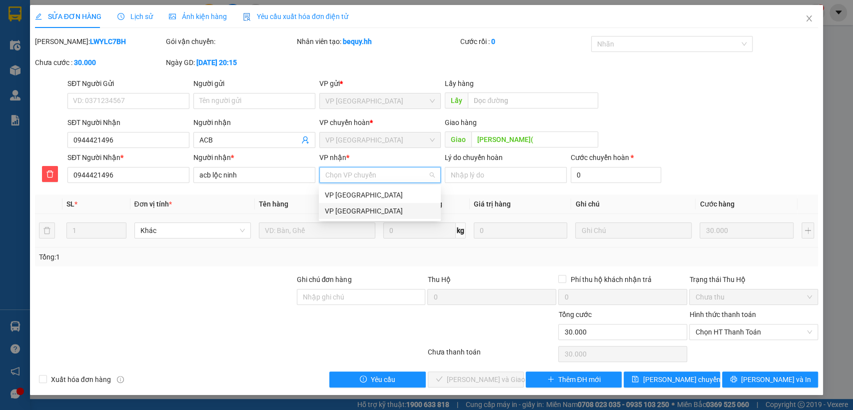
drag, startPoint x: 344, startPoint y: 207, endPoint x: 382, endPoint y: 219, distance: 39.4
click at [344, 207] on div "VP [GEOGRAPHIC_DATA]" at bounding box center [380, 210] width 110 height 11
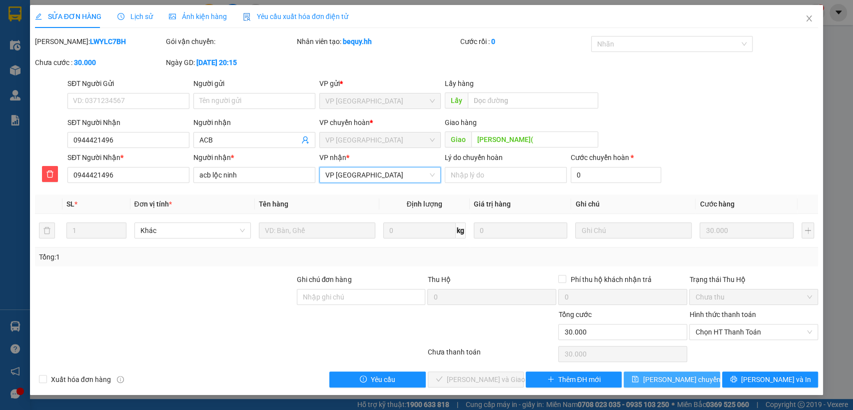
click at [698, 379] on span "Lưu chuyển hoàn" at bounding box center [690, 379] width 95 height 11
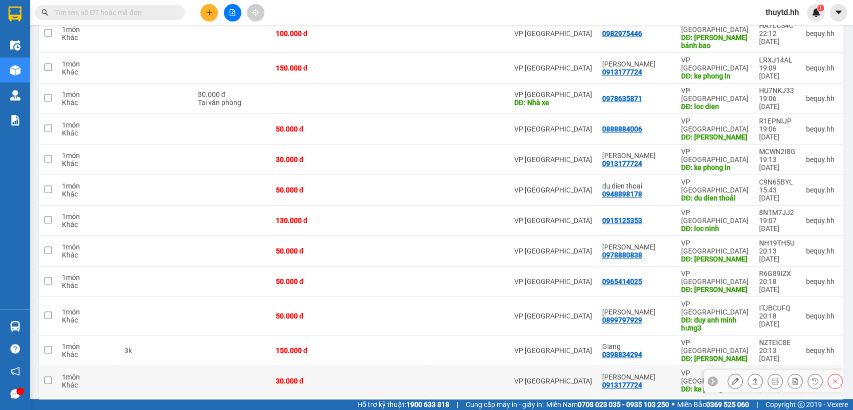
scroll to position [277, 0]
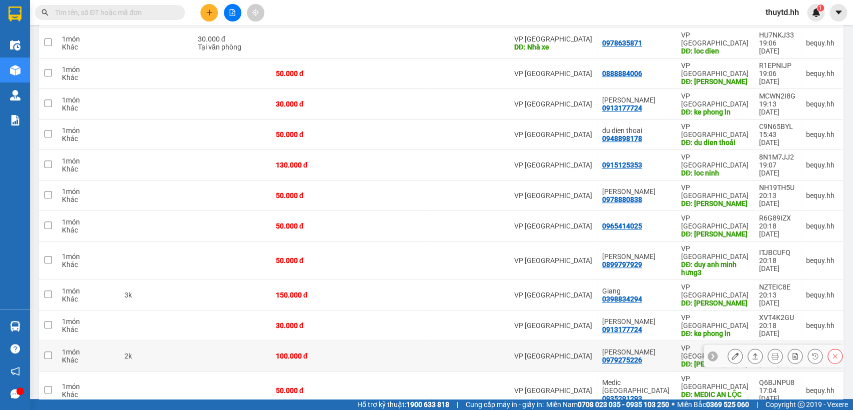
click at [732, 352] on icon at bounding box center [735, 355] width 7 height 7
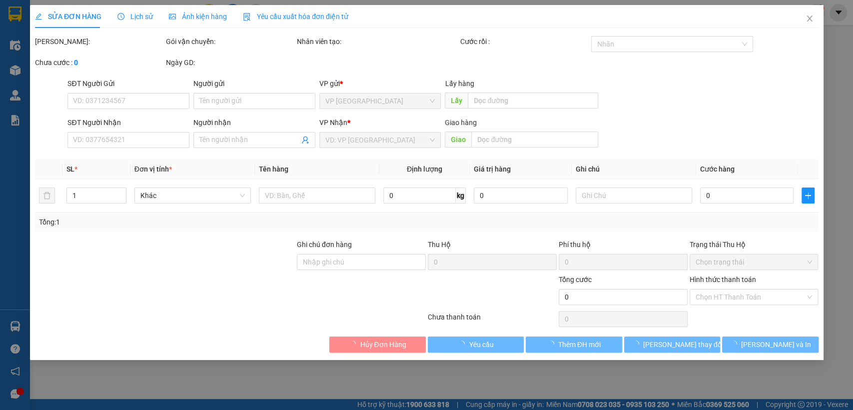
type input "0979275226"
type input "[PERSON_NAME]"
type input "hoang thi"
type input "100.000"
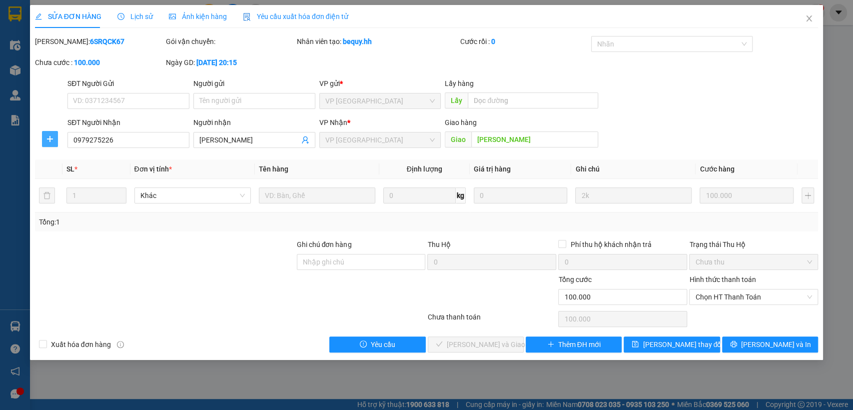
click at [52, 141] on icon "plus" at bounding box center [50, 139] width 8 height 8
click at [65, 175] on span "Chuyển hoàn" at bounding box center [68, 174] width 41 height 11
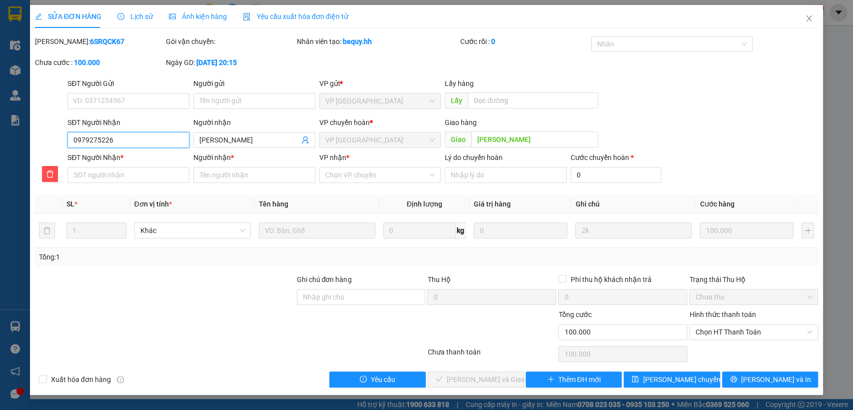
drag, startPoint x: 71, startPoint y: 139, endPoint x: 146, endPoint y: 138, distance: 75.5
click at [146, 138] on input "0979275226" at bounding box center [128, 140] width 122 height 16
paste input "0979275226"
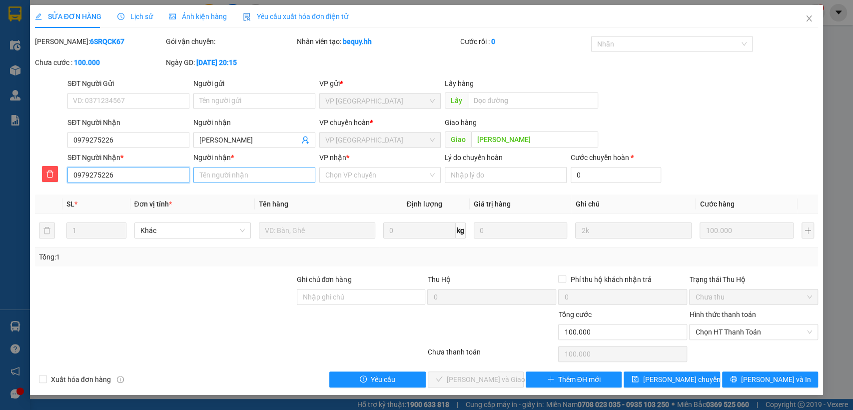
type input "0979275226"
click at [218, 172] on input "Người nhận *" at bounding box center [254, 175] width 122 height 16
type input "hoang thi"
click at [354, 180] on input "VP nhận *" at bounding box center [376, 174] width 103 height 15
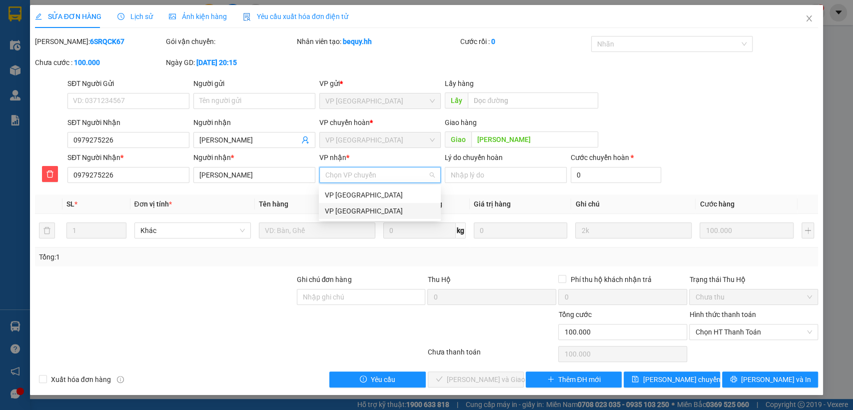
click at [342, 209] on div "VP [GEOGRAPHIC_DATA]" at bounding box center [380, 210] width 110 height 11
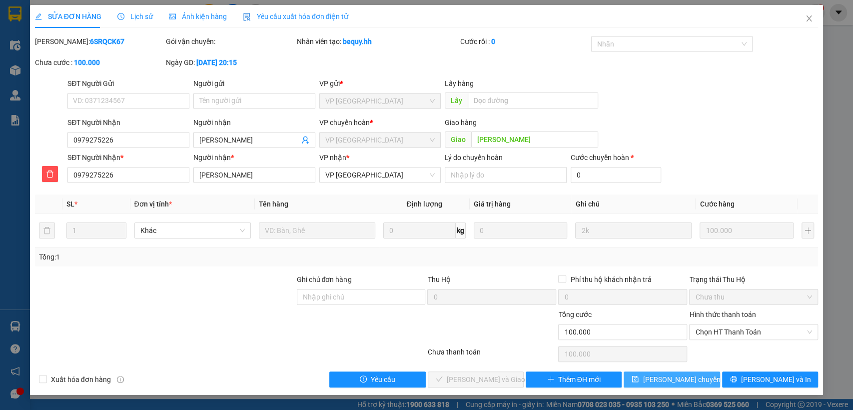
click at [660, 378] on span "Lưu chuyển hoàn" at bounding box center [690, 379] width 95 height 11
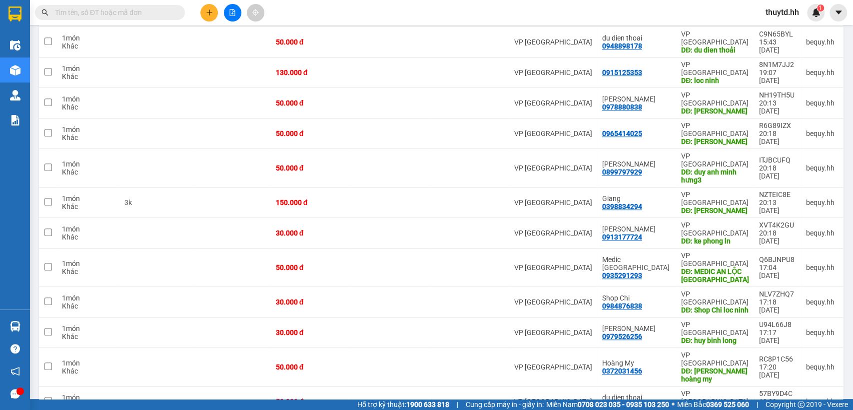
scroll to position [381, 0]
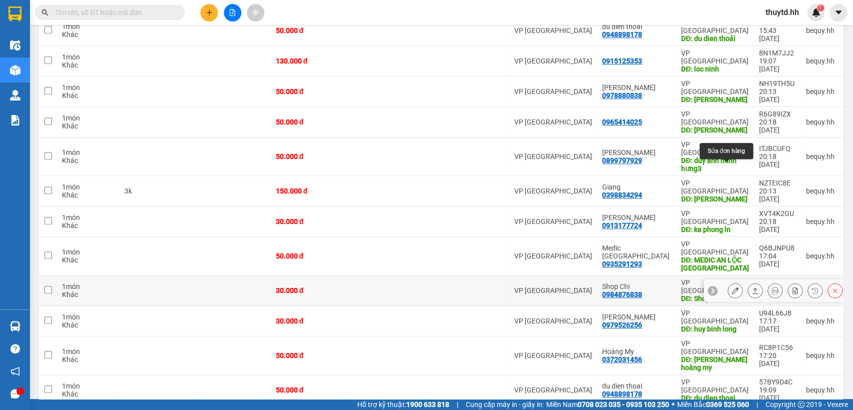
click at [731, 282] on button at bounding box center [735, 290] width 14 height 17
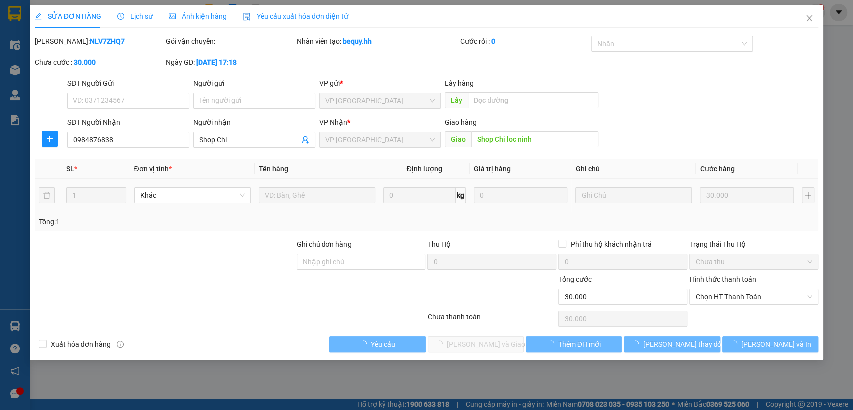
type input "0984876838"
type input "Shop Chi"
type input "Shop Chi loc ninh"
type input "30.000"
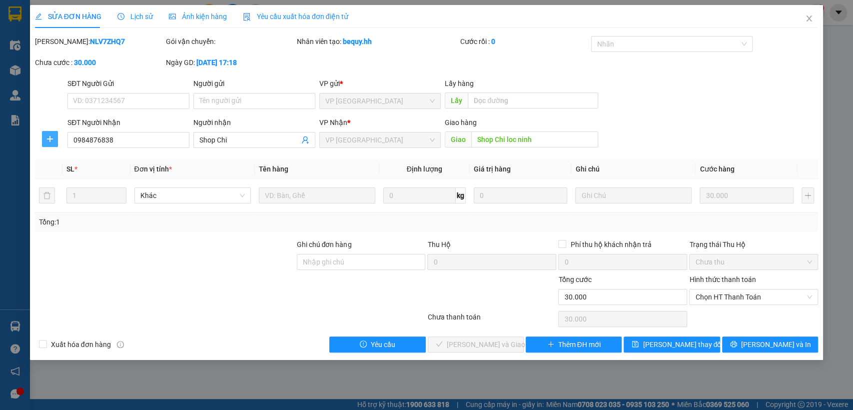
click at [46, 135] on icon "plus" at bounding box center [50, 139] width 8 height 8
click at [67, 180] on span "Chuyển hoàn" at bounding box center [68, 174] width 41 height 11
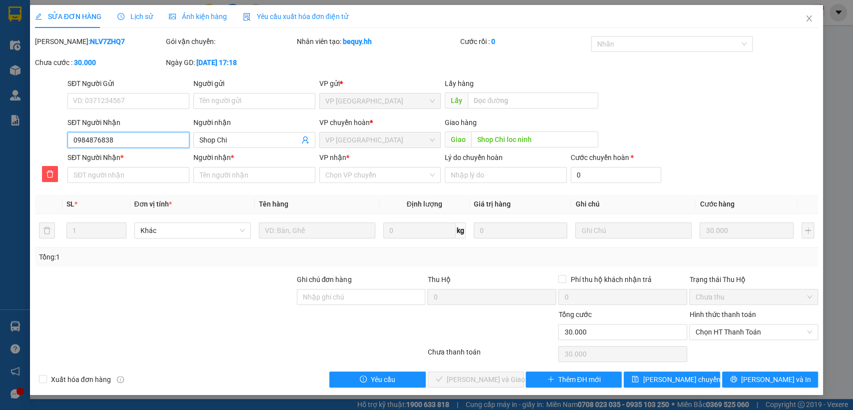
drag, startPoint x: 71, startPoint y: 138, endPoint x: 146, endPoint y: 137, distance: 74.5
click at [146, 137] on input "0984876838" at bounding box center [128, 140] width 122 height 16
paste input "0984876838"
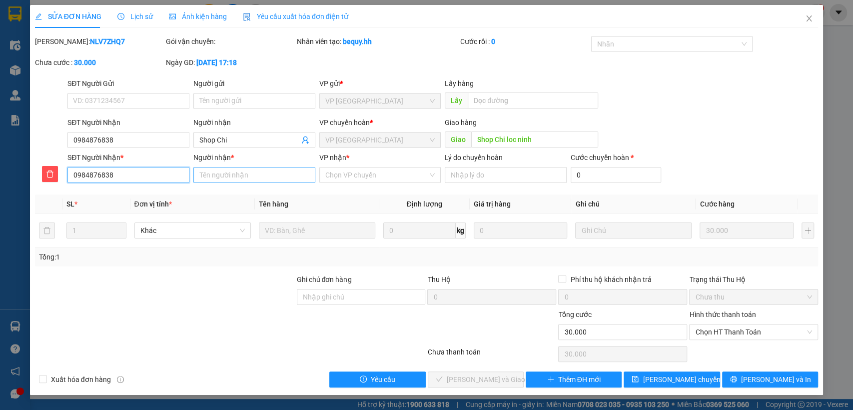
type input "0984876838"
click at [261, 173] on input "Người nhận *" at bounding box center [254, 175] width 122 height 16
type input "shop chi"
click at [362, 176] on input "VP nhận *" at bounding box center [376, 174] width 103 height 15
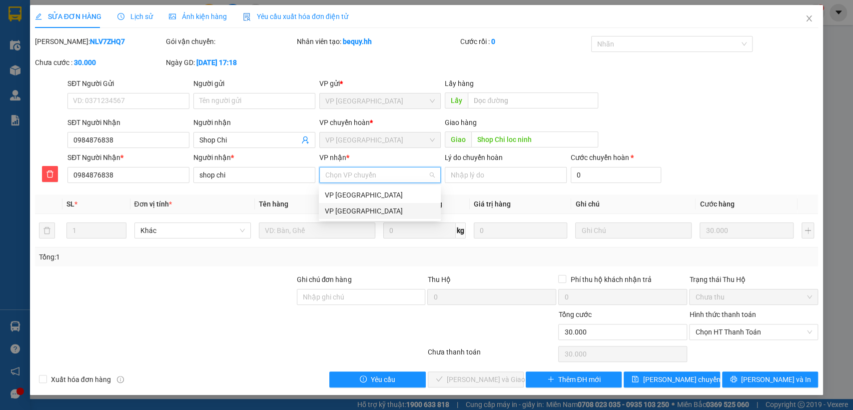
click at [336, 210] on div "VP [GEOGRAPHIC_DATA]" at bounding box center [380, 210] width 110 height 11
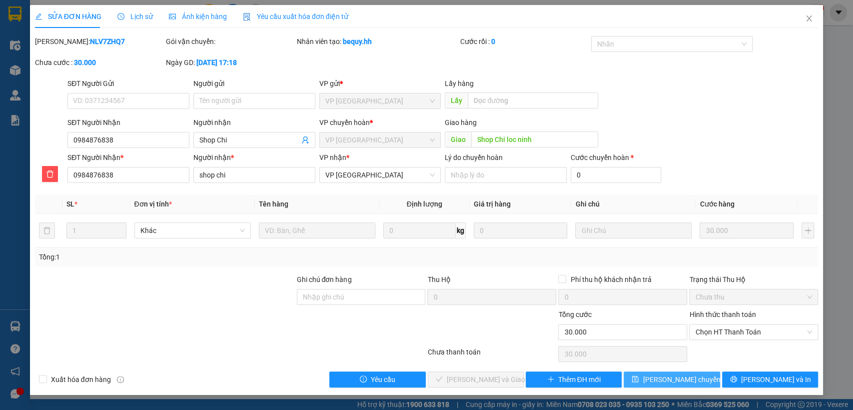
drag, startPoint x: 649, startPoint y: 377, endPoint x: 654, endPoint y: 362, distance: 15.2
click at [651, 377] on button "Lưu chuyển hoàn" at bounding box center [672, 379] width 96 height 16
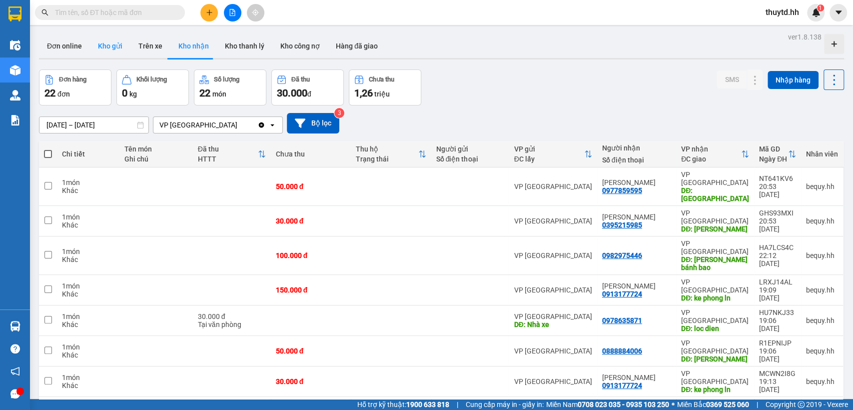
click at [116, 49] on button "Kho gửi" at bounding box center [110, 46] width 40 height 24
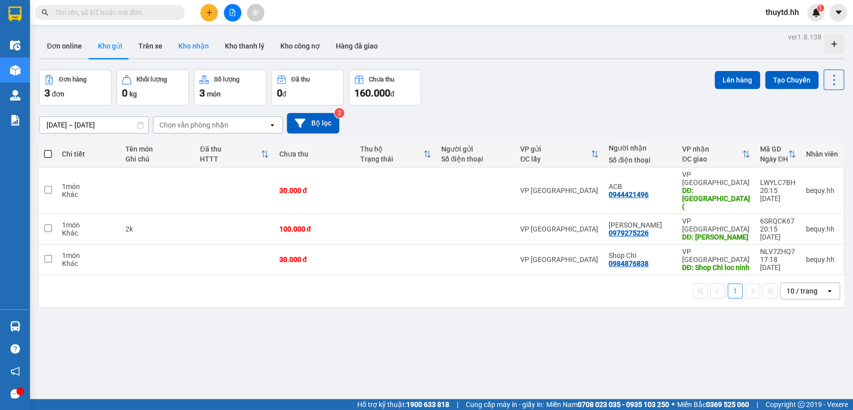
click at [191, 45] on button "Kho nhận" at bounding box center [193, 46] width 46 height 24
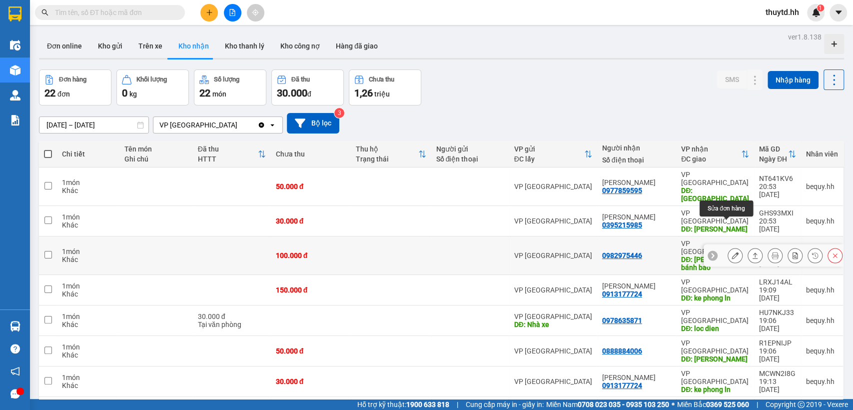
click at [732, 252] on icon at bounding box center [735, 255] width 7 height 7
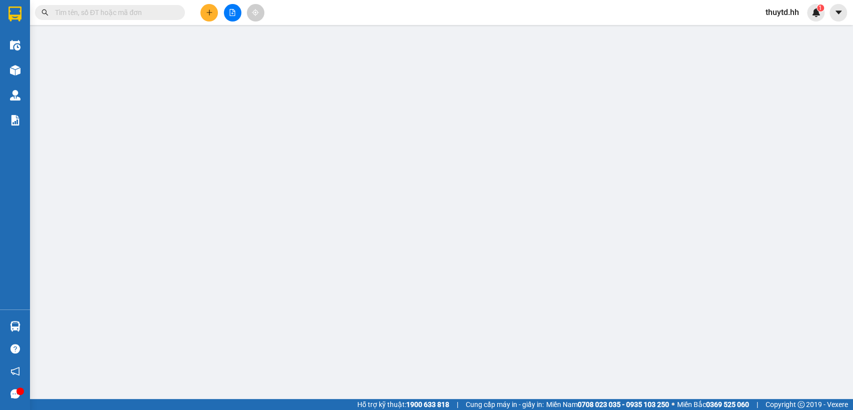
type input "0982975446"
type input "Lộc Ninh bánh bao"
type input "100.000"
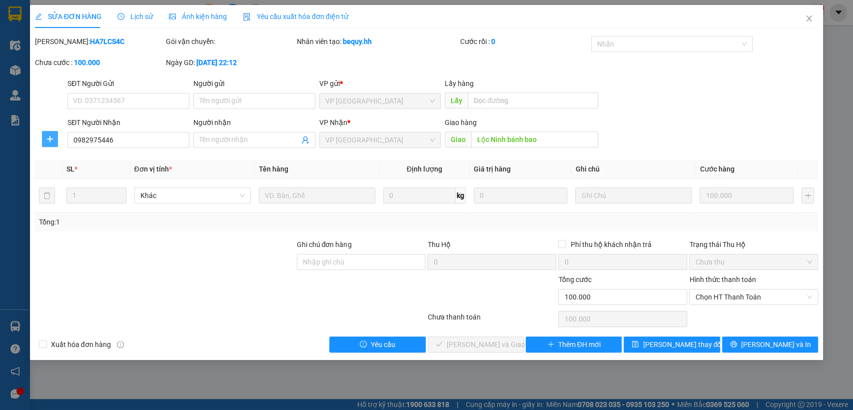
click at [51, 143] on button "button" at bounding box center [50, 139] width 16 height 16
click at [60, 174] on span "Chuyển hoàn" at bounding box center [68, 174] width 41 height 11
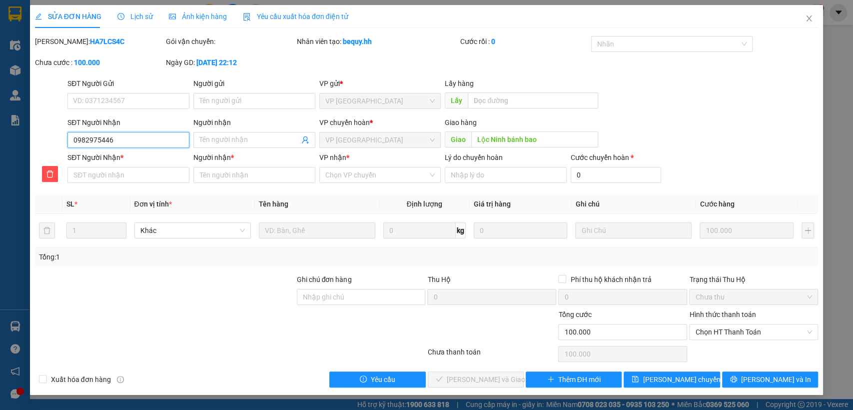
drag, startPoint x: 73, startPoint y: 134, endPoint x: 145, endPoint y: 135, distance: 71.5
click at [145, 135] on input "0982975446" at bounding box center [128, 140] width 122 height 16
paste input "0982975446"
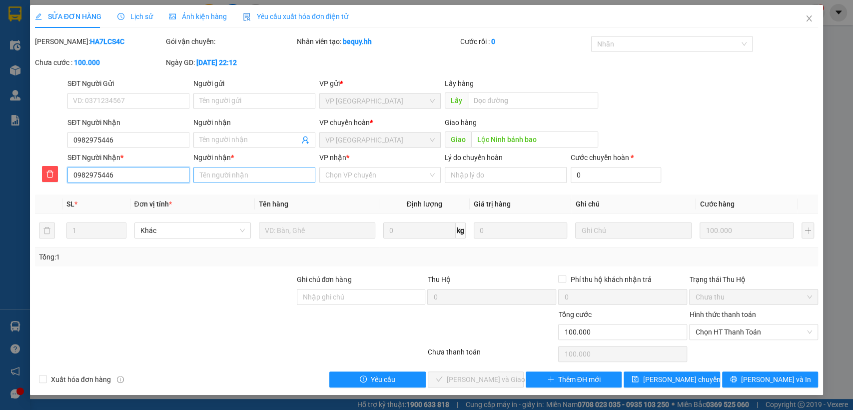
type input "0982975446"
click at [219, 173] on input "Người nhận *" at bounding box center [254, 175] width 122 height 16
type input "bánh bao"
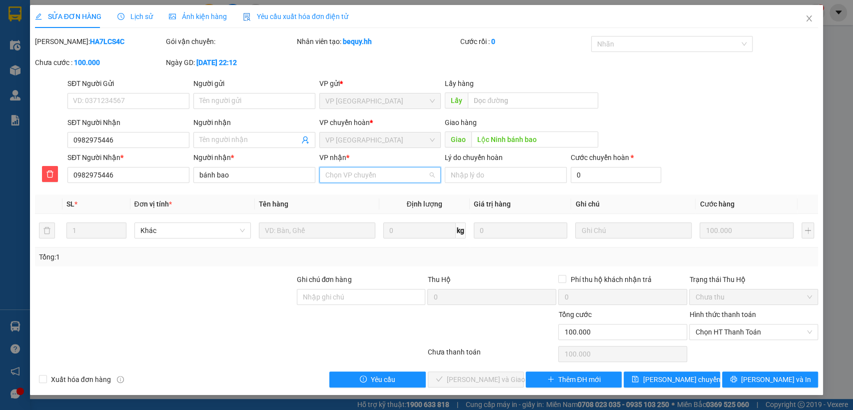
click at [357, 175] on input "VP nhận *" at bounding box center [376, 174] width 103 height 15
click at [354, 210] on div "VP [GEOGRAPHIC_DATA]" at bounding box center [380, 210] width 110 height 11
click at [669, 383] on span "Lưu chuyển hoàn" at bounding box center [690, 379] width 95 height 11
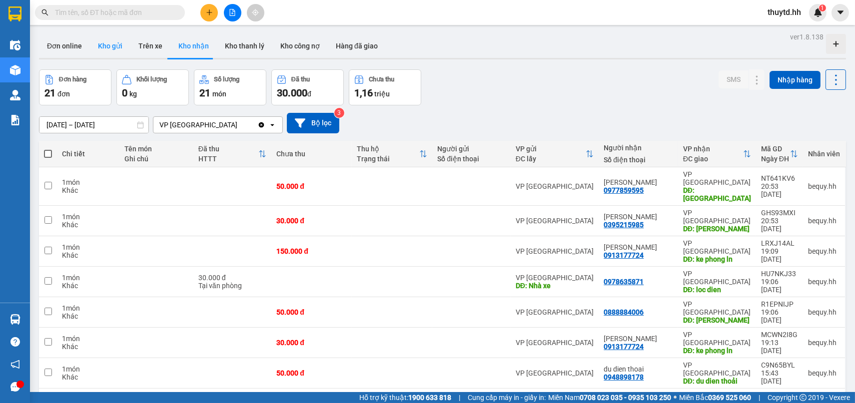
click at [113, 46] on button "Kho gửi" at bounding box center [110, 46] width 40 height 24
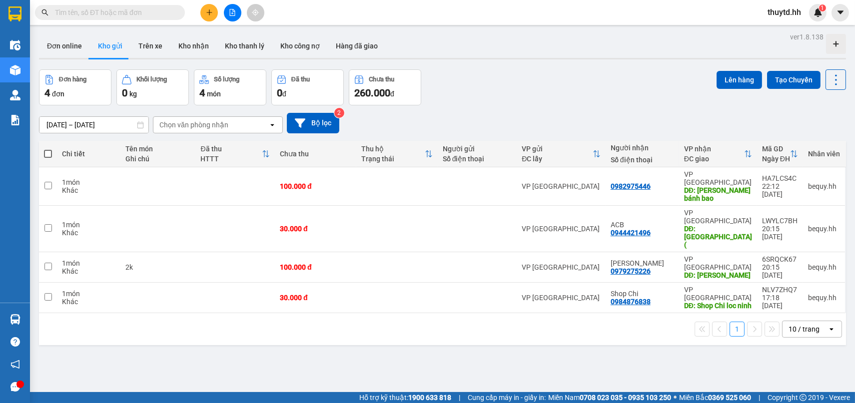
click at [212, 11] on button at bounding box center [208, 12] width 17 height 17
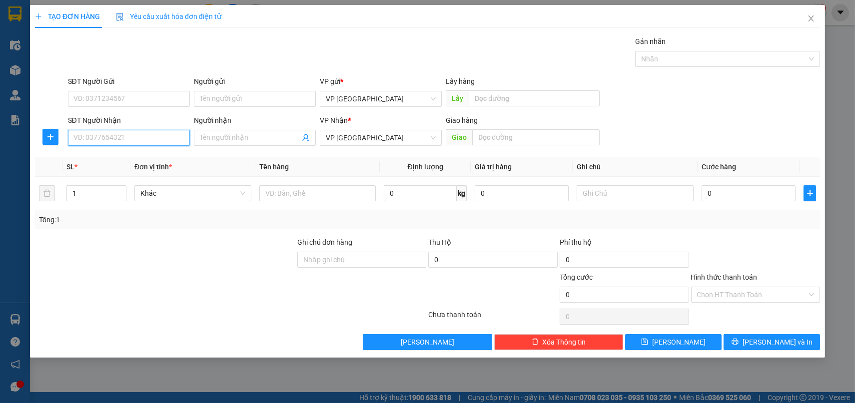
click at [161, 137] on input "SĐT Người Nhận" at bounding box center [129, 138] width 122 height 16
click at [210, 138] on input "Người nhận" at bounding box center [250, 137] width 100 height 11
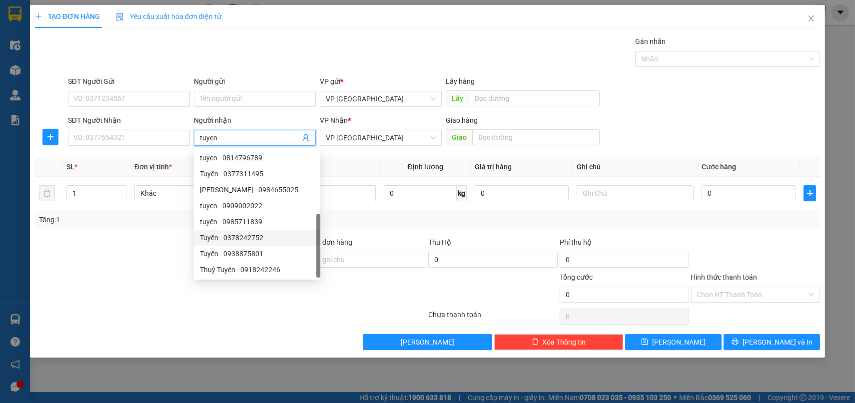
scroll to position [32, 0]
click at [240, 139] on input "tuyen" at bounding box center [250, 137] width 100 height 11
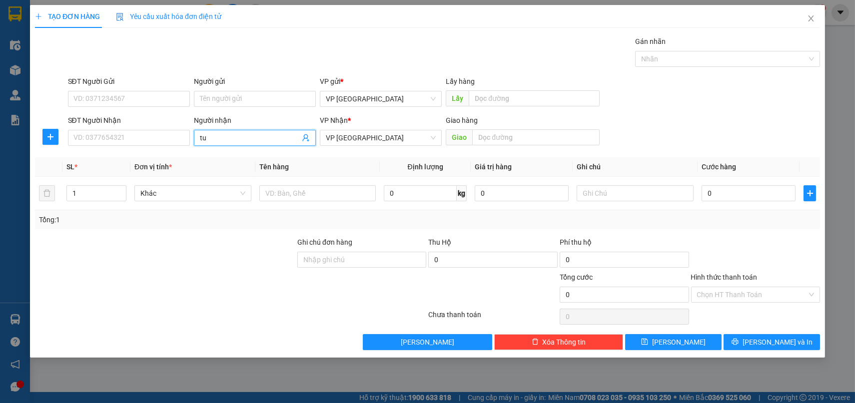
type input "t"
click at [135, 138] on input "SĐT Người Nhận" at bounding box center [129, 138] width 122 height 16
click at [134, 138] on input "SĐT Người Nhận" at bounding box center [129, 138] width 122 height 16
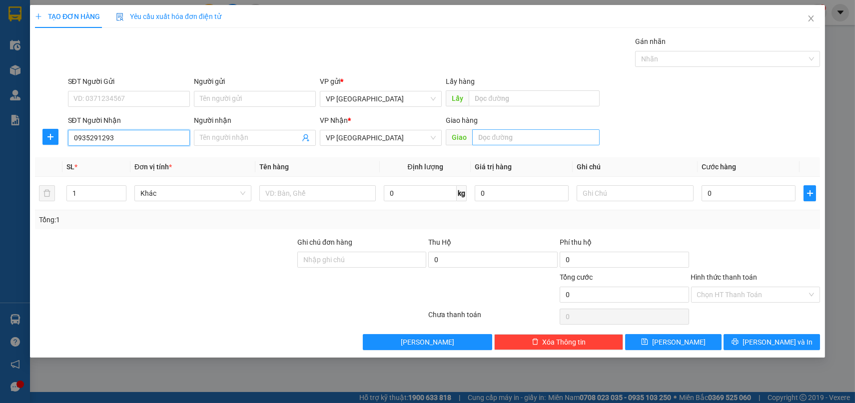
type input "0935291293"
click at [503, 135] on input "text" at bounding box center [535, 137] width 127 height 16
type input "medic an loc"
click at [728, 189] on input "0" at bounding box center [749, 193] width 94 height 16
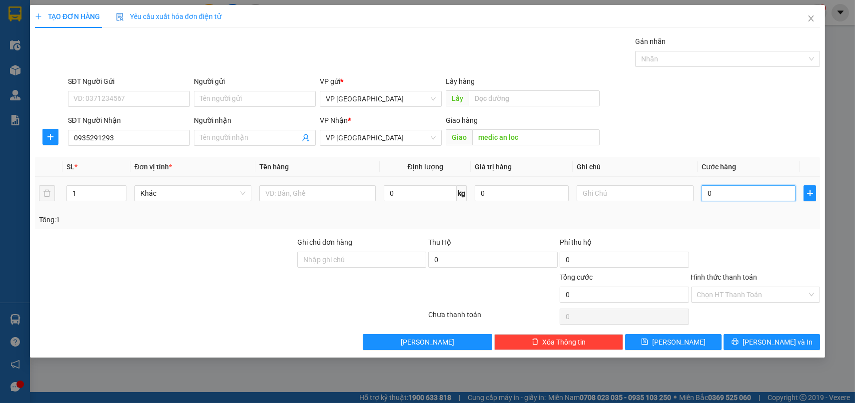
type input "5"
type input "50"
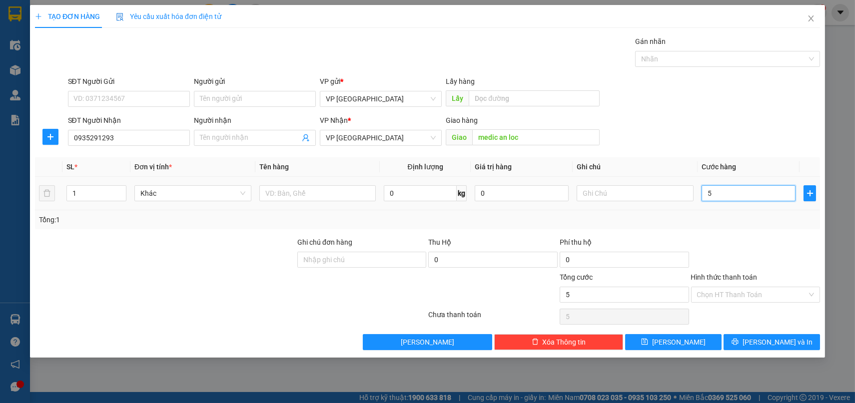
type input "50"
type input "500"
type input "5.000"
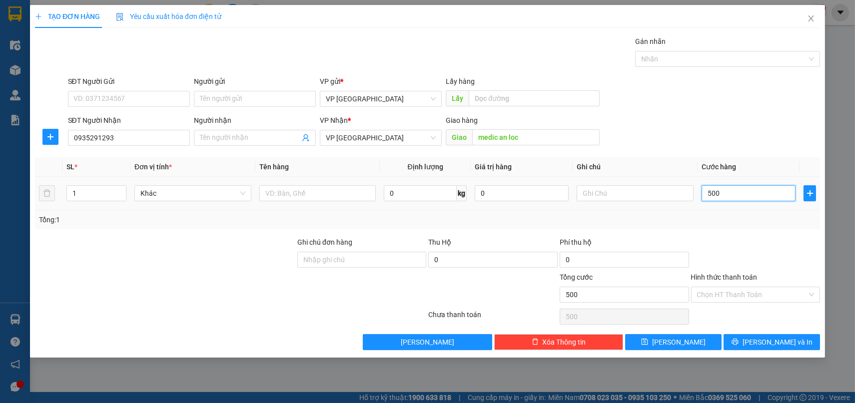
type input "5.000"
type input "50.000"
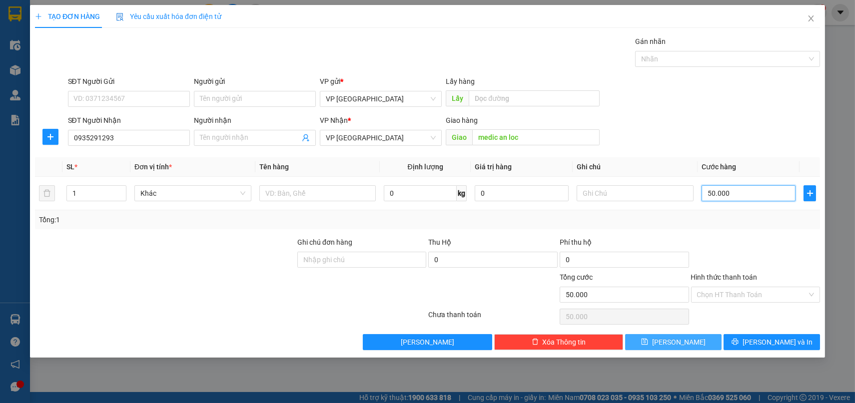
type input "50.000"
drag, startPoint x: 689, startPoint y: 347, endPoint x: 632, endPoint y: 333, distance: 59.3
click at [689, 346] on button "[PERSON_NAME]" at bounding box center [673, 342] width 96 height 16
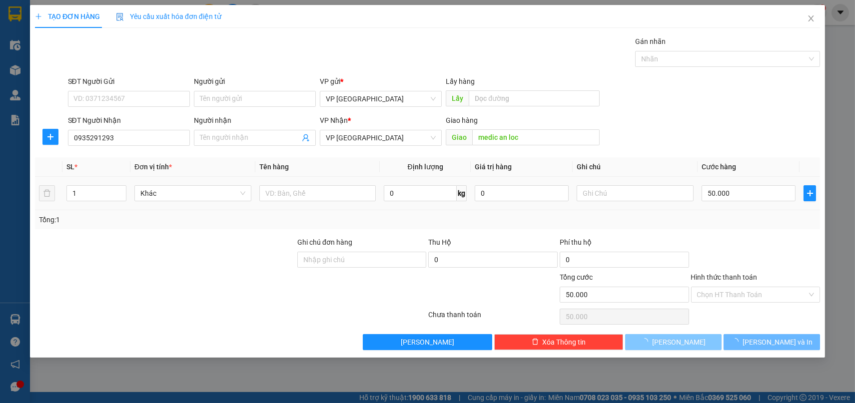
type input "0"
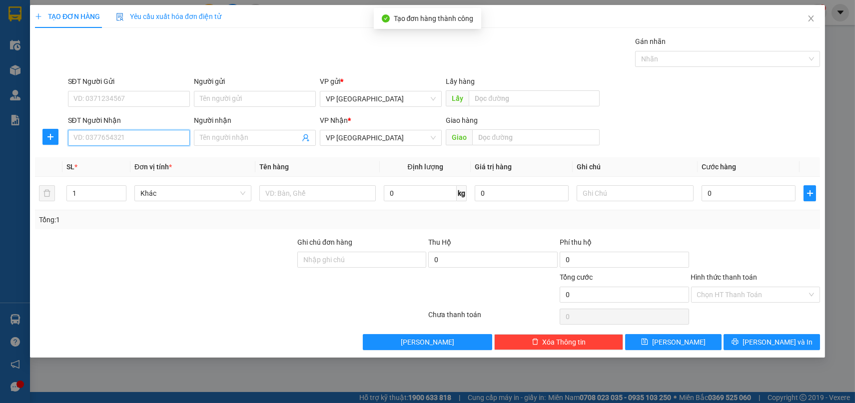
click at [139, 142] on input "SĐT Người Nhận" at bounding box center [129, 138] width 122 height 16
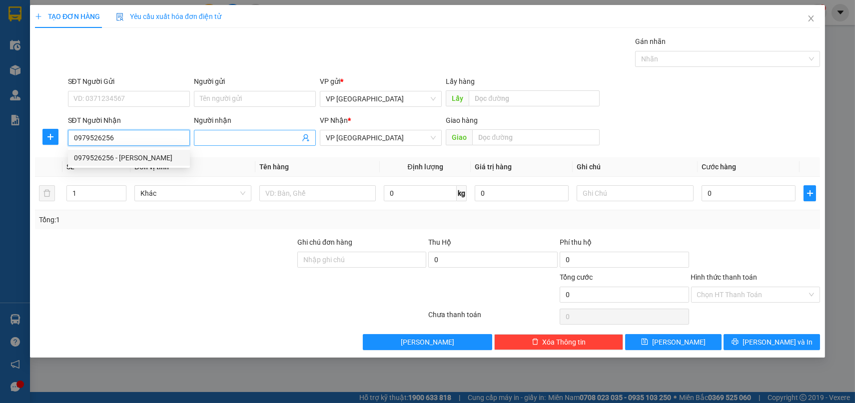
type input "0979526256"
click at [225, 139] on input "Người nhận" at bounding box center [250, 137] width 100 height 11
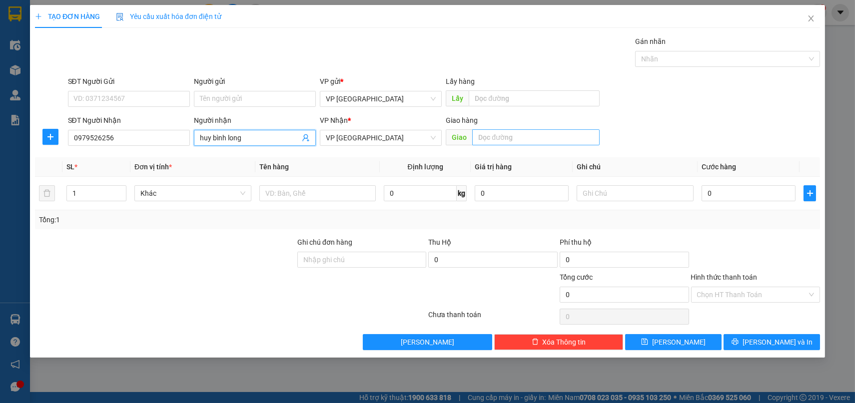
type input "huy bình long"
click at [482, 139] on input "text" at bounding box center [535, 137] width 127 height 16
type input "huy binh long"
click at [768, 189] on input "0" at bounding box center [749, 193] width 94 height 16
type input "3"
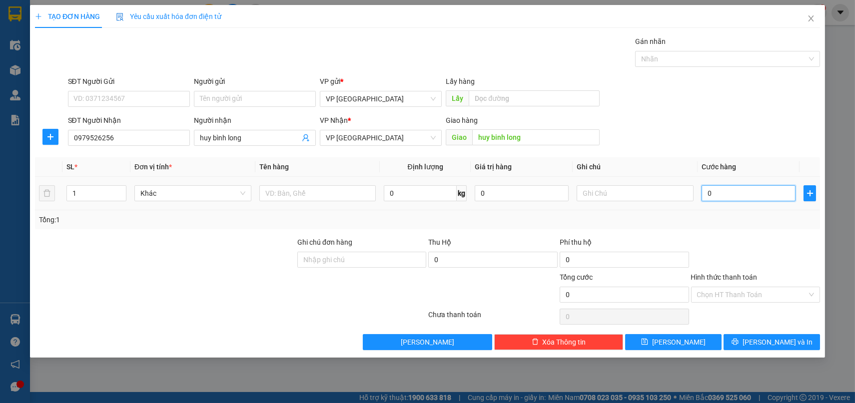
type input "3"
type input "30"
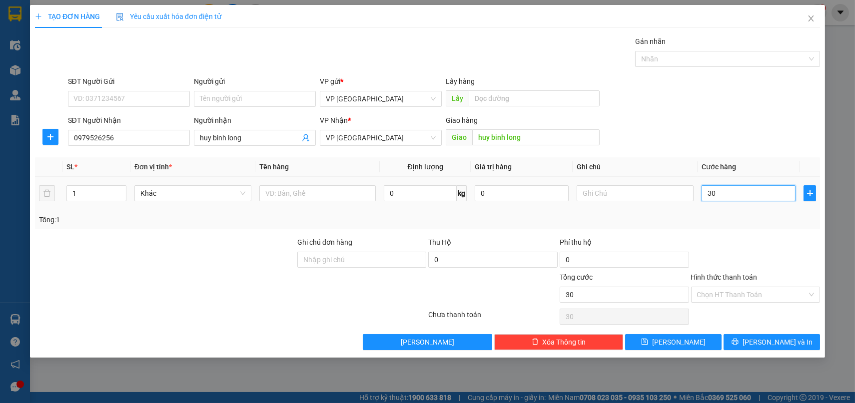
type input "300"
type input "3.000"
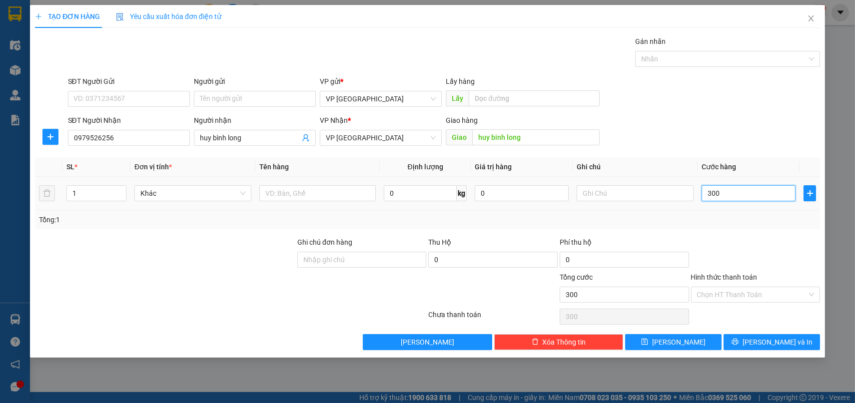
type input "3.000"
type input "30.000"
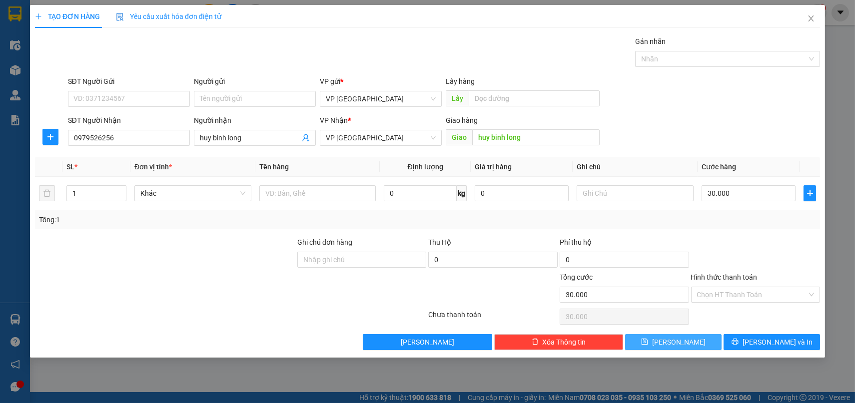
click at [704, 337] on button "[PERSON_NAME]" at bounding box center [673, 342] width 96 height 16
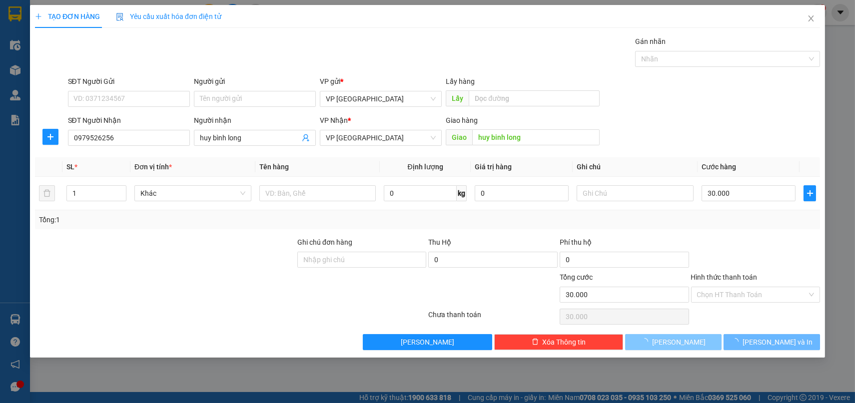
type input "0"
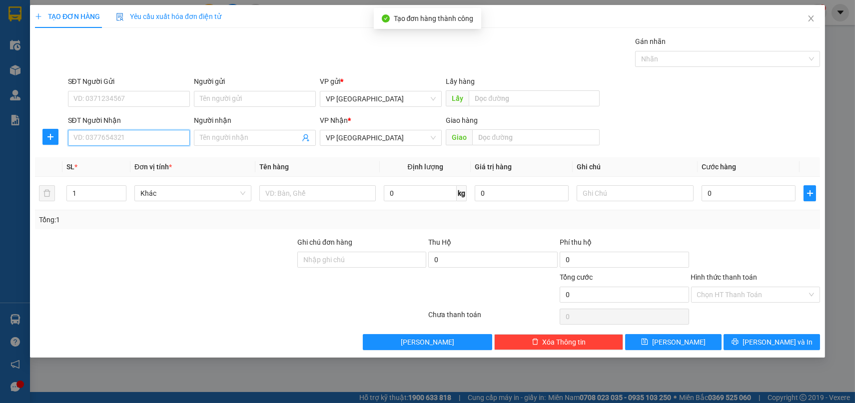
click at [109, 136] on input "SĐT Người Nhận" at bounding box center [129, 138] width 122 height 16
click at [117, 136] on input "SĐT Người Nhận" at bounding box center [129, 138] width 122 height 16
type input "0888884006"
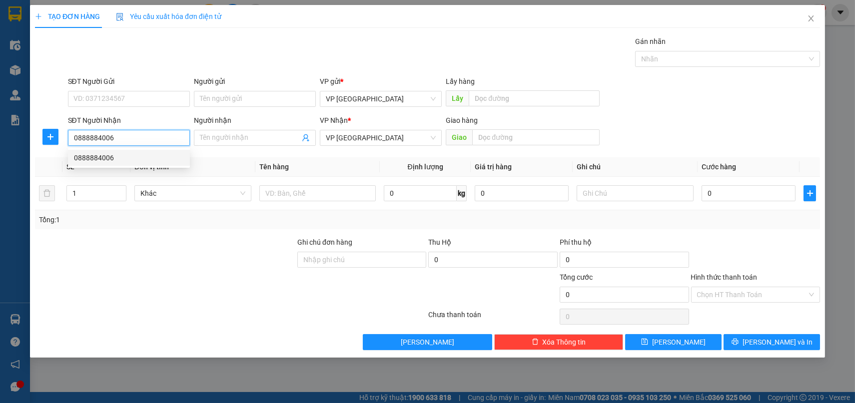
click at [134, 153] on div "0888884006" at bounding box center [129, 157] width 110 height 11
type input "tuyen binh long"
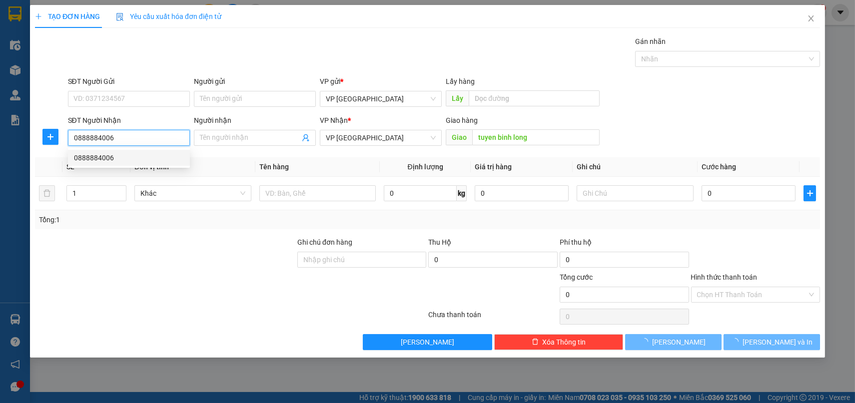
type input "50.000"
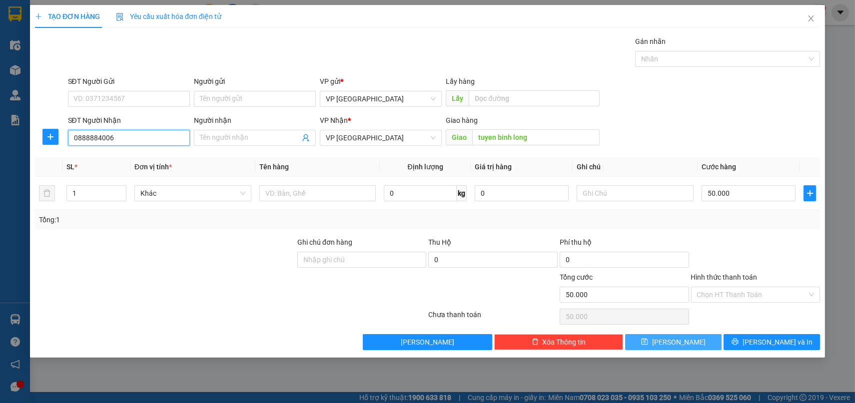
type input "0888884006"
click at [669, 339] on button "[PERSON_NAME]" at bounding box center [673, 342] width 96 height 16
type input "0"
click at [172, 138] on input "SĐT Người Nhận" at bounding box center [129, 138] width 122 height 16
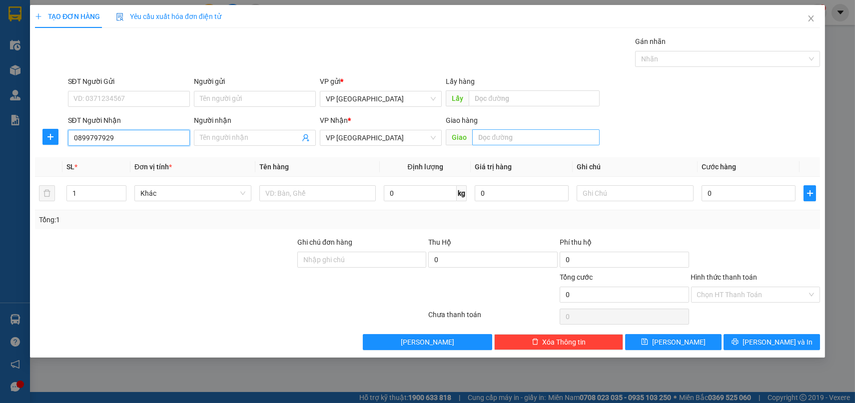
type input "0899797929"
click at [492, 139] on input "text" at bounding box center [535, 137] width 127 height 16
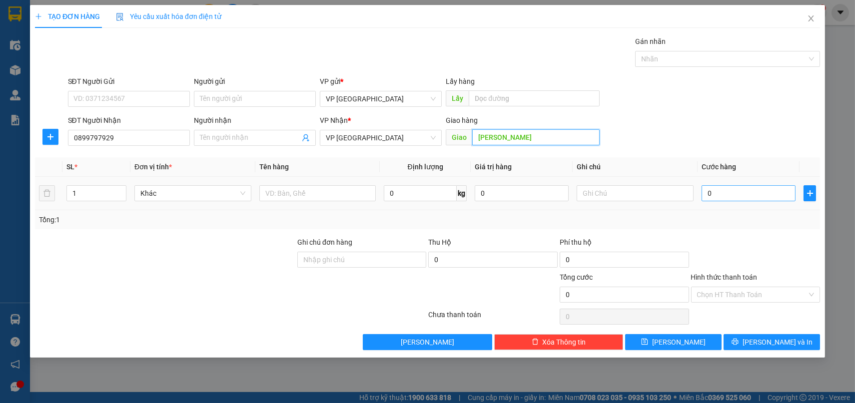
type input "minh hung"
click at [743, 189] on input "0" at bounding box center [749, 193] width 94 height 16
type input "5"
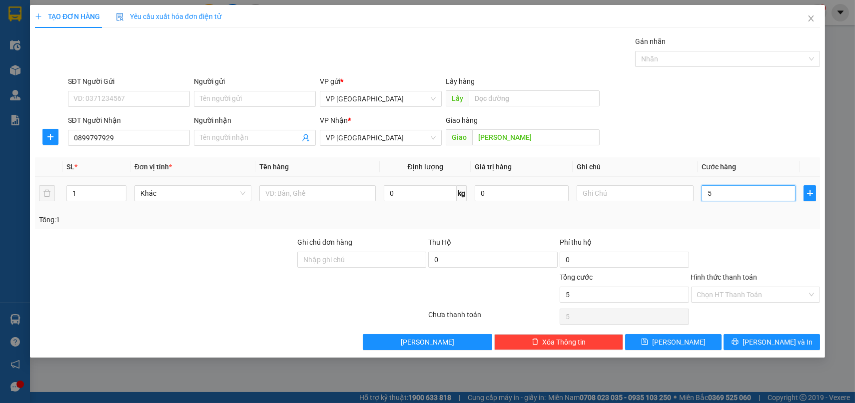
type input "50"
type input "500"
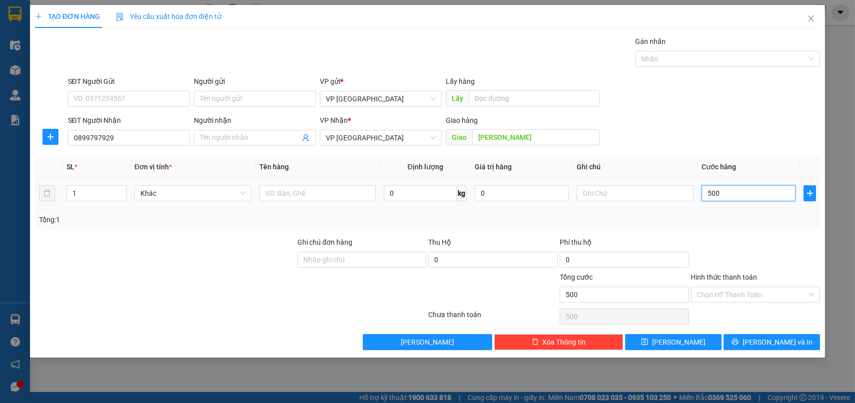
type input "5.000"
type input "50.000"
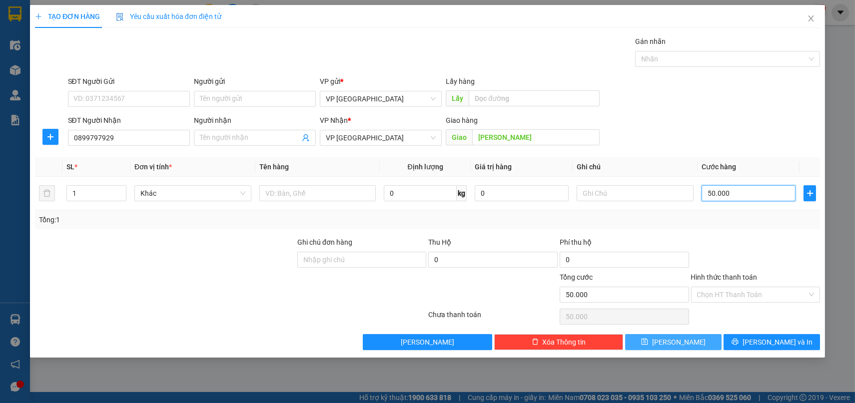
type input "50.000"
click at [662, 341] on button "[PERSON_NAME]" at bounding box center [673, 342] width 96 height 16
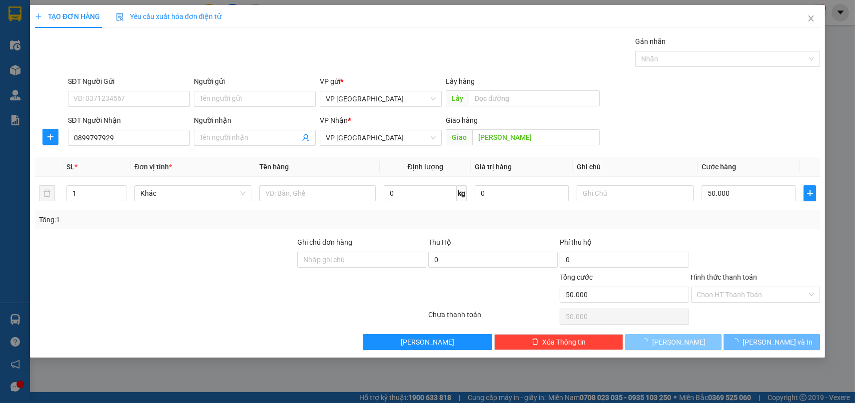
type input "0"
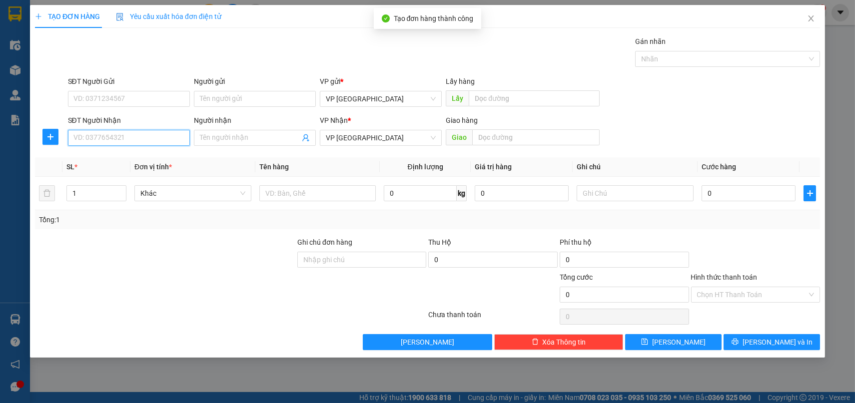
click at [151, 140] on input "SĐT Người Nhận" at bounding box center [129, 138] width 122 height 16
type input "0356036994"
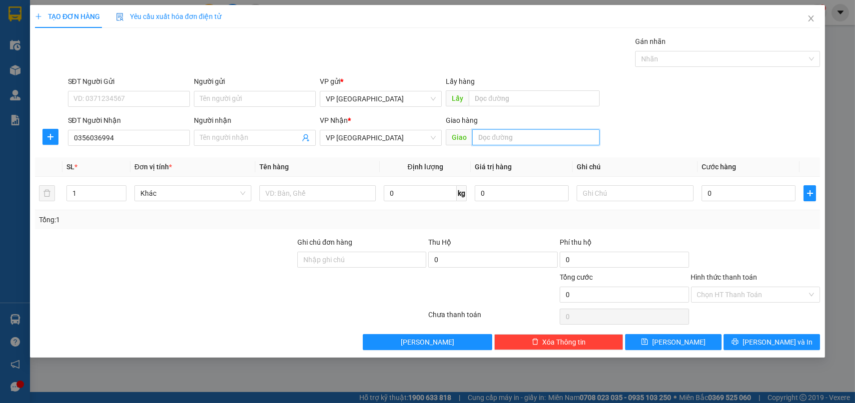
click at [520, 134] on input "text" at bounding box center [535, 137] width 127 height 16
type input "bai"
click at [787, 191] on input "0" at bounding box center [749, 193] width 94 height 16
type input "3"
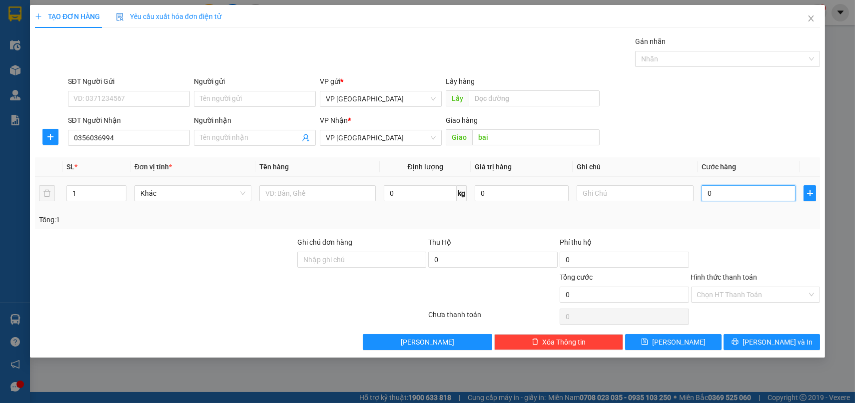
type input "3"
type input "30"
type input "300"
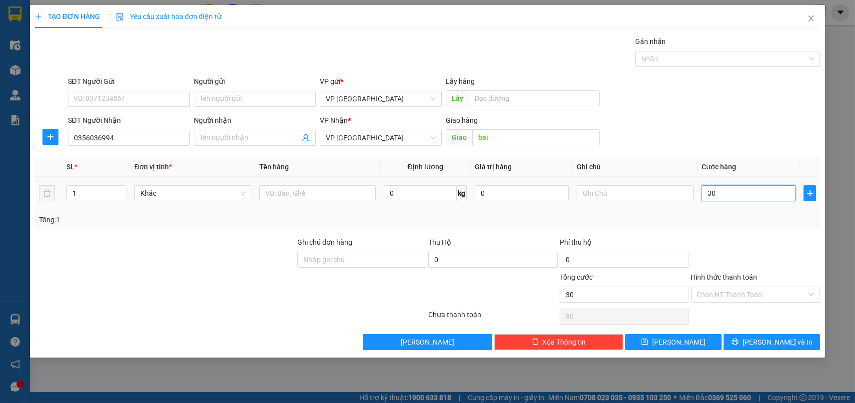
type input "300"
type input "3.000"
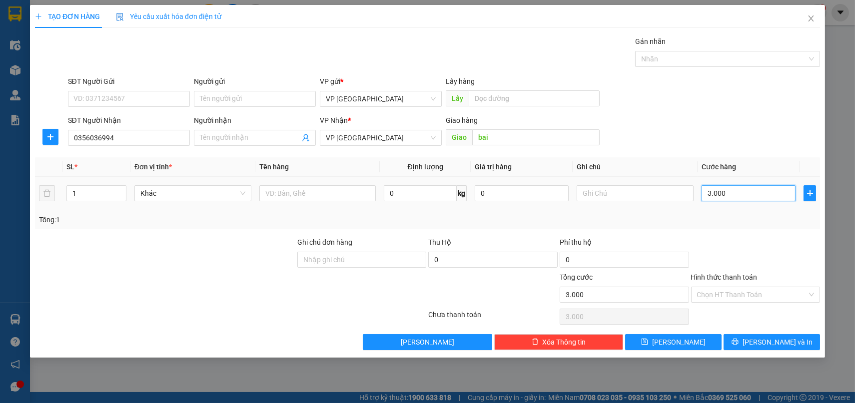
type input "30.000"
click at [787, 292] on input "Hình thức thanh toán" at bounding box center [752, 294] width 110 height 15
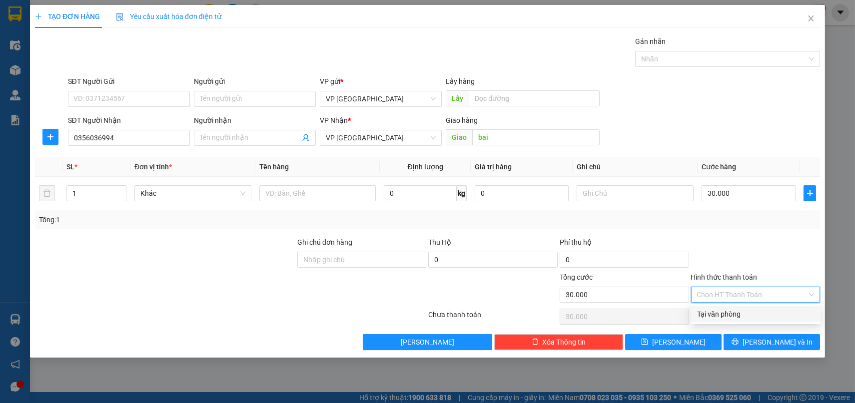
click at [756, 316] on div "Tại văn phòng" at bounding box center [755, 314] width 117 height 11
type input "0"
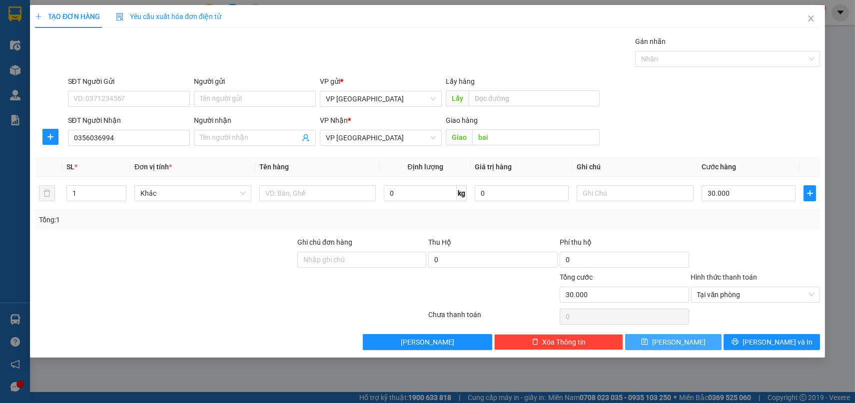
drag, startPoint x: 689, startPoint y: 342, endPoint x: 655, endPoint y: 330, distance: 35.9
click at [688, 342] on button "[PERSON_NAME]" at bounding box center [673, 342] width 96 height 16
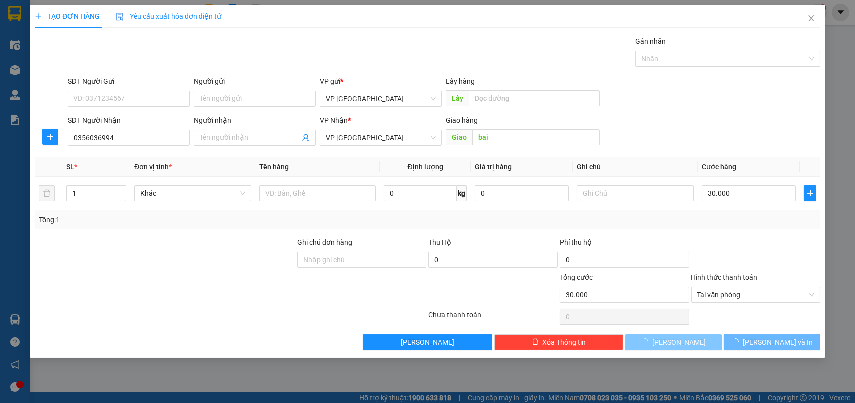
type input "0"
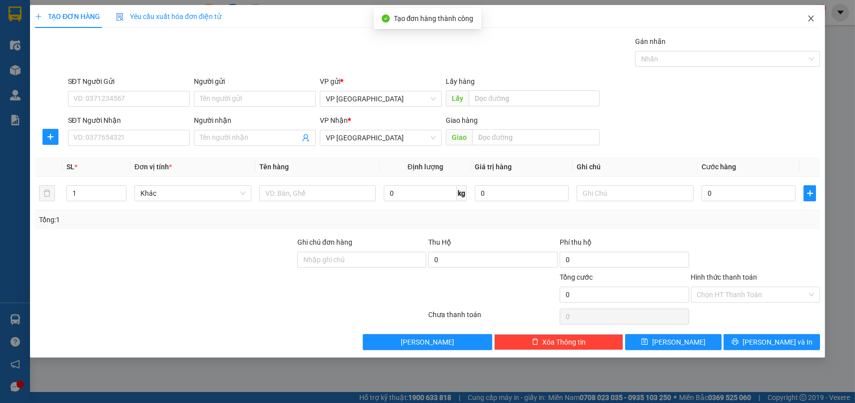
drag, startPoint x: 811, startPoint y: 16, endPoint x: 194, endPoint y: 21, distance: 616.7
click at [810, 17] on icon "close" at bounding box center [811, 18] width 8 height 8
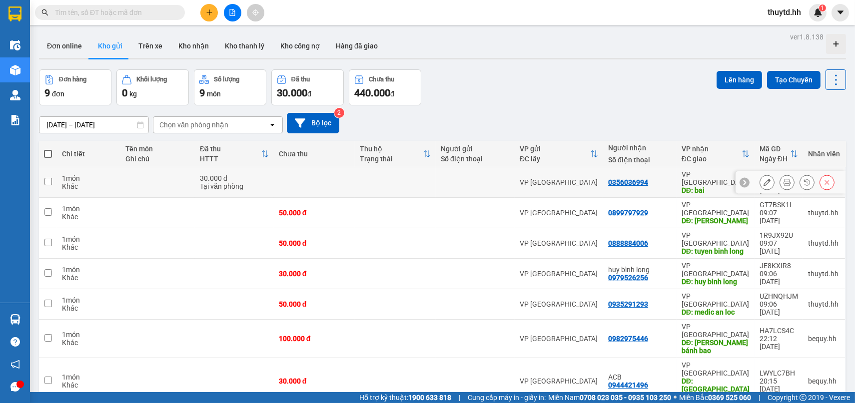
click at [48, 178] on input "checkbox" at bounding box center [47, 181] width 7 height 7
checkbox input "true"
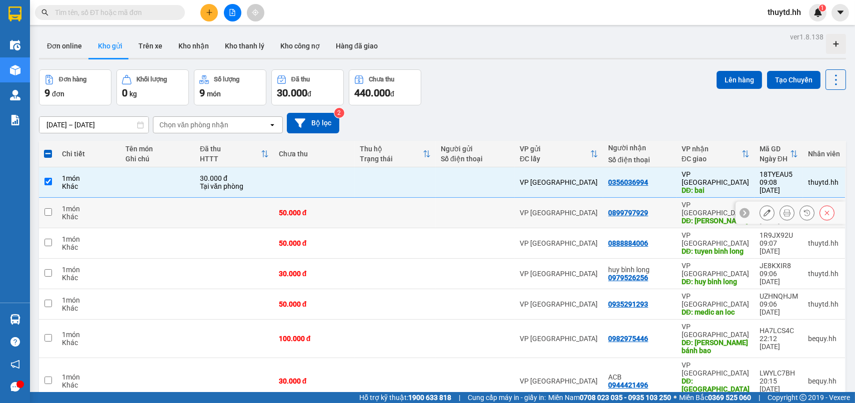
click at [52, 202] on td at bounding box center [48, 213] width 18 height 30
checkbox input "true"
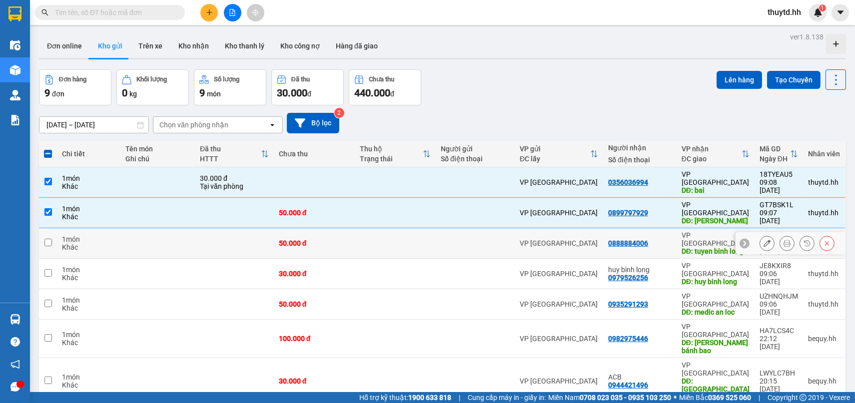
click at [46, 239] on input "checkbox" at bounding box center [47, 242] width 7 height 7
checkbox input "true"
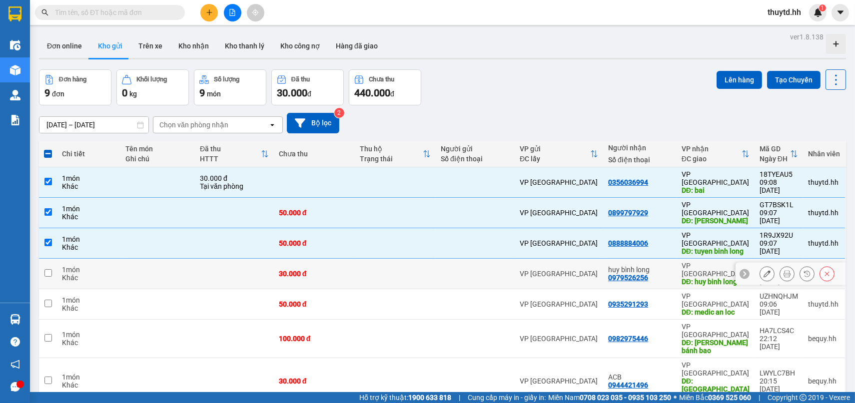
click at [50, 269] on input "checkbox" at bounding box center [47, 272] width 7 height 7
checkbox input "true"
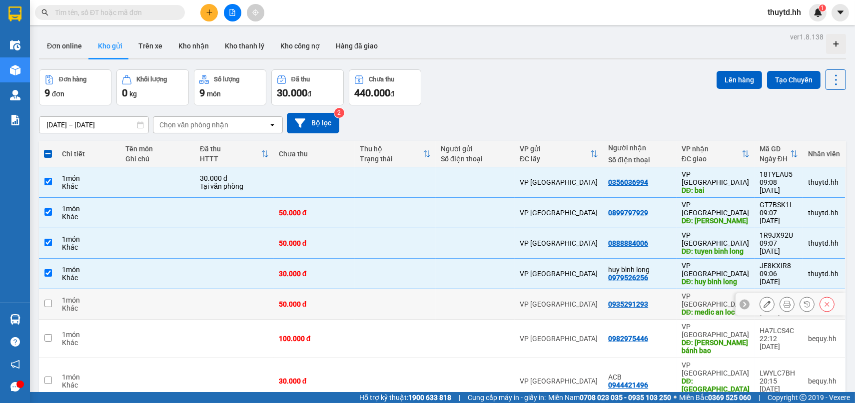
click at [52, 289] on td at bounding box center [48, 304] width 18 height 30
checkbox input "true"
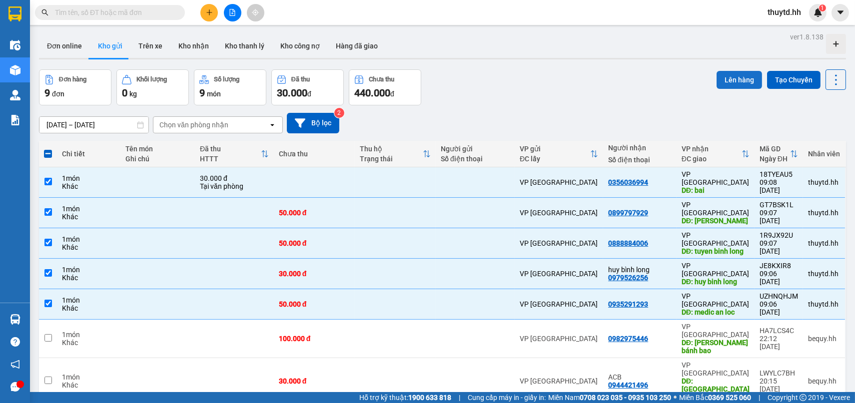
click at [735, 81] on button "Lên hàng" at bounding box center [739, 80] width 45 height 18
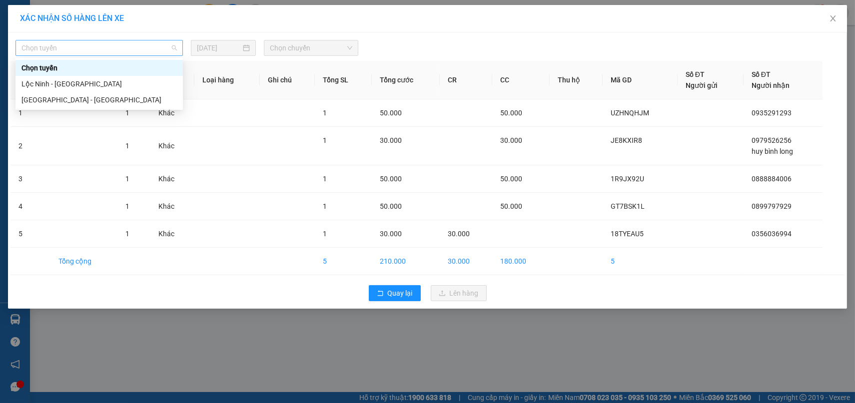
click at [132, 48] on span "Chọn tuyến" at bounding box center [98, 47] width 155 height 15
click at [96, 81] on div "Lộc Ninh - [GEOGRAPHIC_DATA]" at bounding box center [98, 83] width 155 height 11
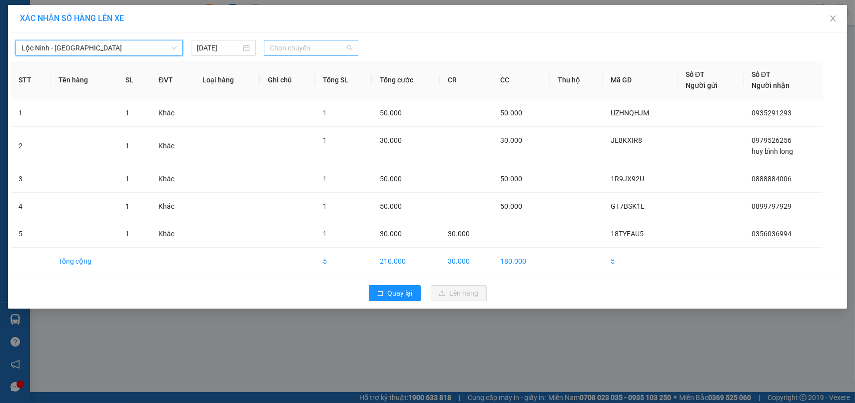
click at [284, 45] on span "Chọn chuyến" at bounding box center [311, 47] width 82 height 15
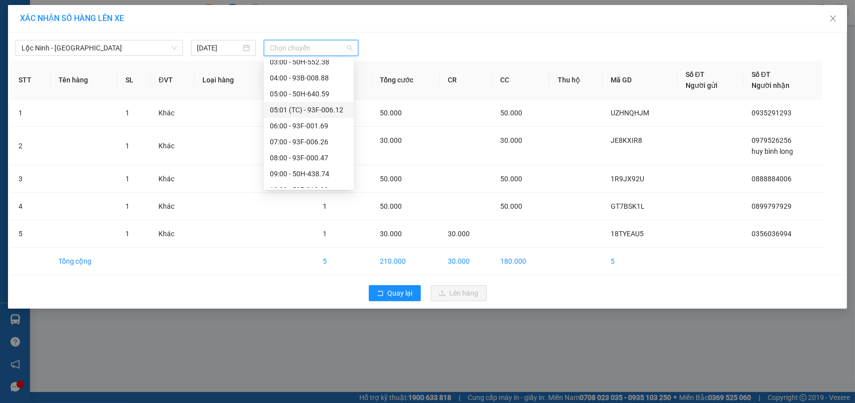
scroll to position [55, 0]
click at [289, 157] on div "09:00 - 50H-438.74" at bounding box center [309, 156] width 78 height 11
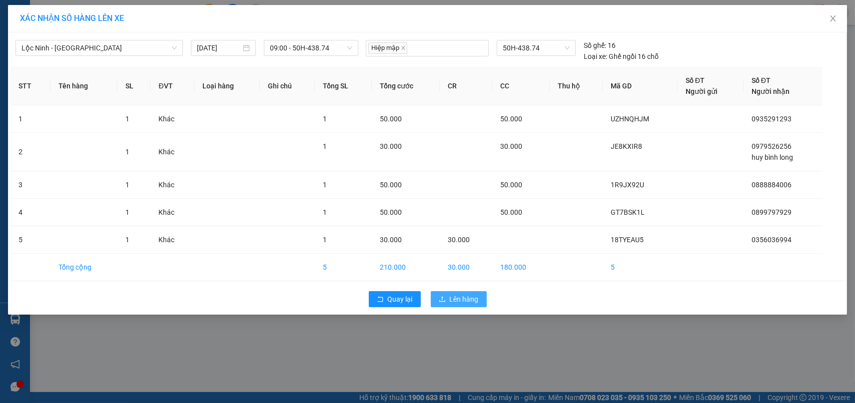
drag, startPoint x: 468, startPoint y: 300, endPoint x: 451, endPoint y: 291, distance: 19.9
click at [466, 300] on span "Lên hàng" at bounding box center [464, 299] width 29 height 11
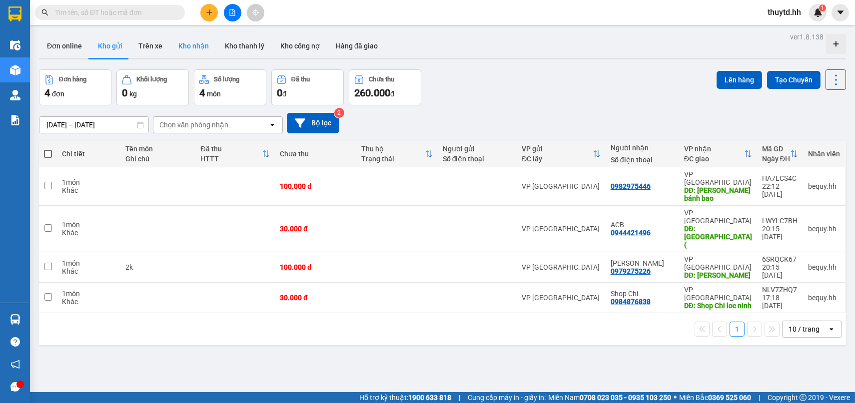
click at [205, 41] on button "Kho nhận" at bounding box center [193, 46] width 46 height 24
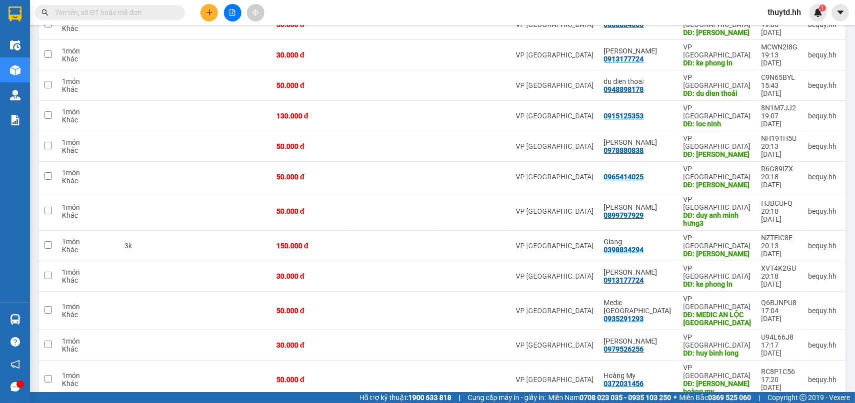
scroll to position [271, 0]
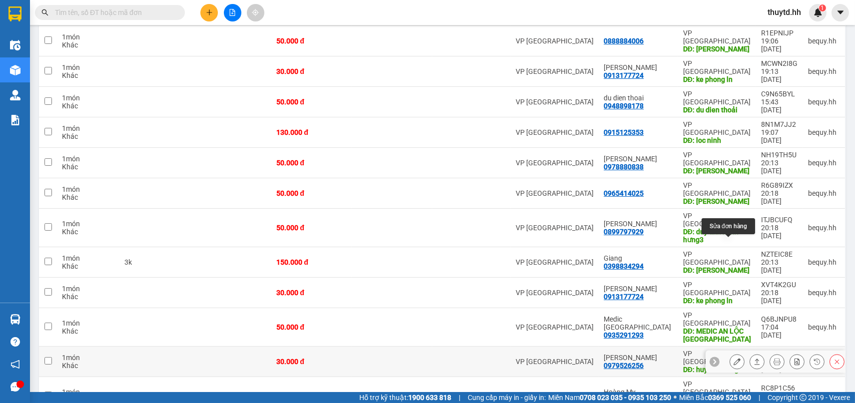
click at [734, 358] on icon at bounding box center [737, 361] width 7 height 7
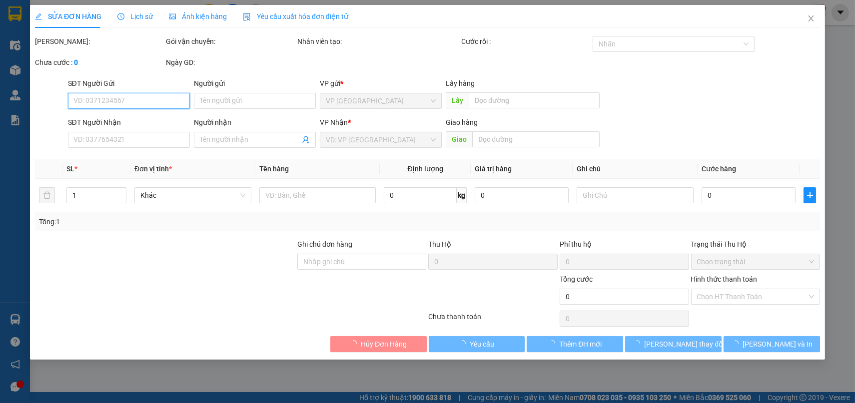
type input "0979526256"
type input "[PERSON_NAME]"
type input "huy binh long"
type input "30.000"
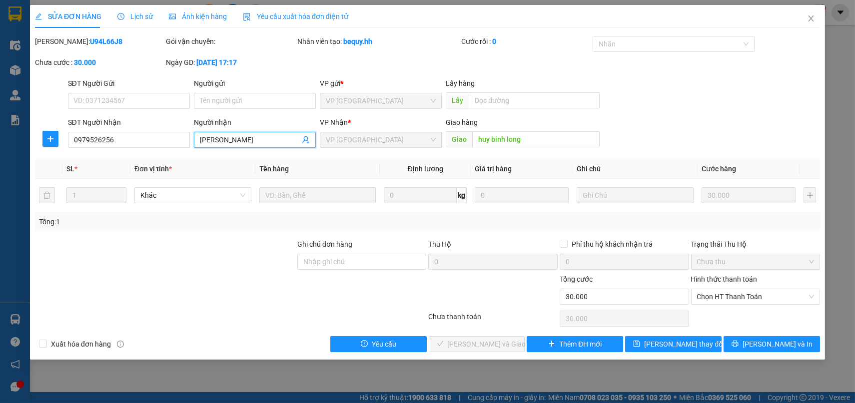
click at [254, 141] on input "[PERSON_NAME]" at bounding box center [250, 139] width 100 height 11
type input "H"
type input "[PERSON_NAME]"
click at [681, 339] on span "[PERSON_NAME] thay đổi" at bounding box center [684, 344] width 80 height 11
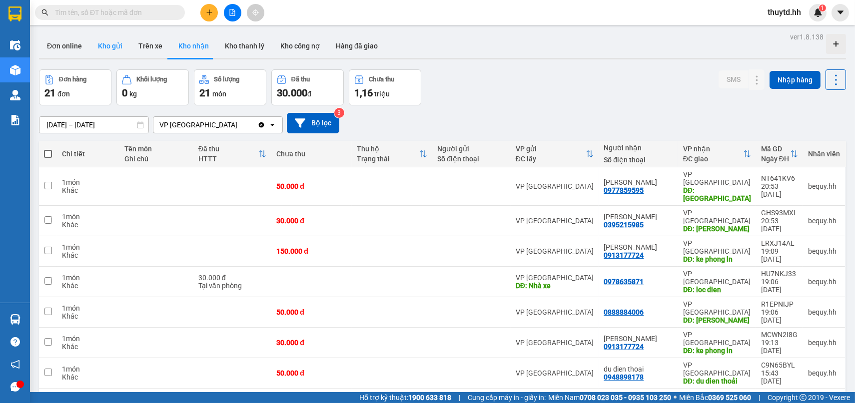
click at [105, 44] on button "Kho gửi" at bounding box center [110, 46] width 40 height 24
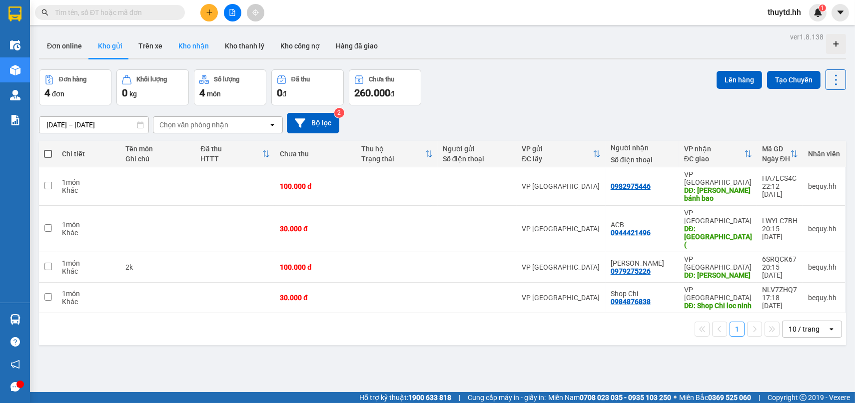
click at [189, 50] on button "Kho nhận" at bounding box center [193, 46] width 46 height 24
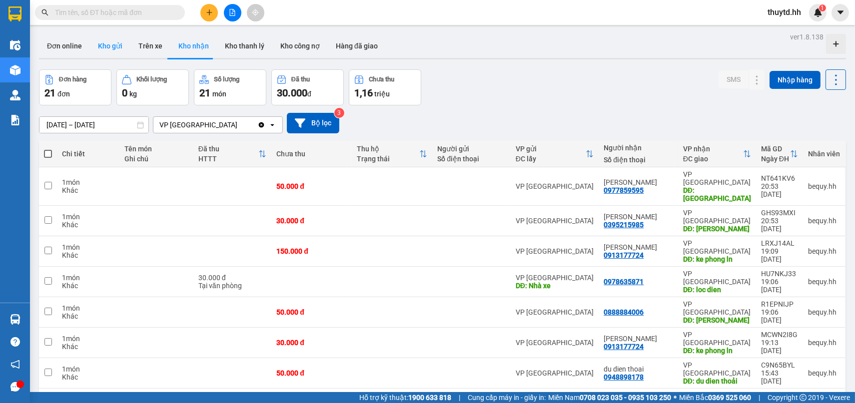
click at [103, 43] on button "Kho gửi" at bounding box center [110, 46] width 40 height 24
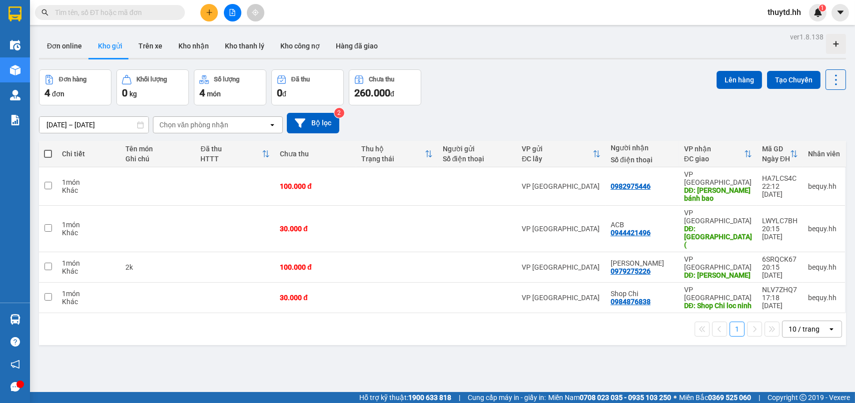
click at [46, 151] on span at bounding box center [48, 154] width 8 height 8
click at [48, 149] on input "checkbox" at bounding box center [48, 149] width 0 height 0
checkbox input "true"
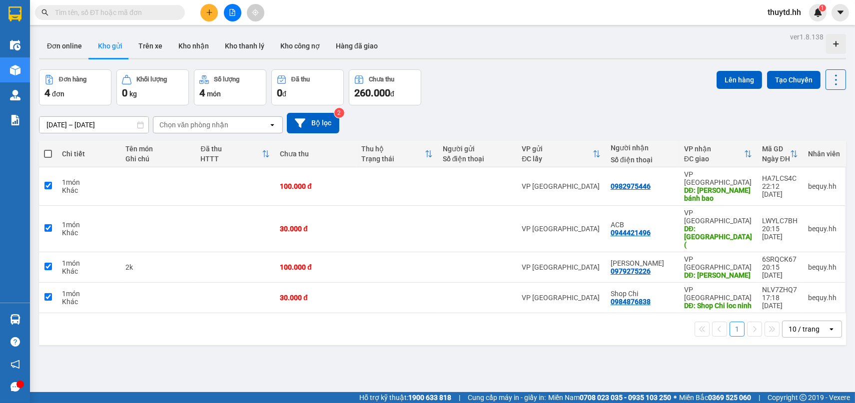
checkbox input "true"
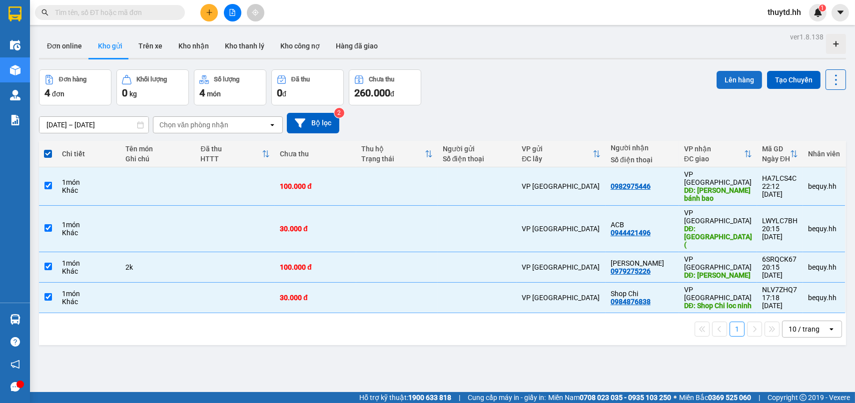
click at [739, 79] on button "Lên hàng" at bounding box center [739, 80] width 45 height 18
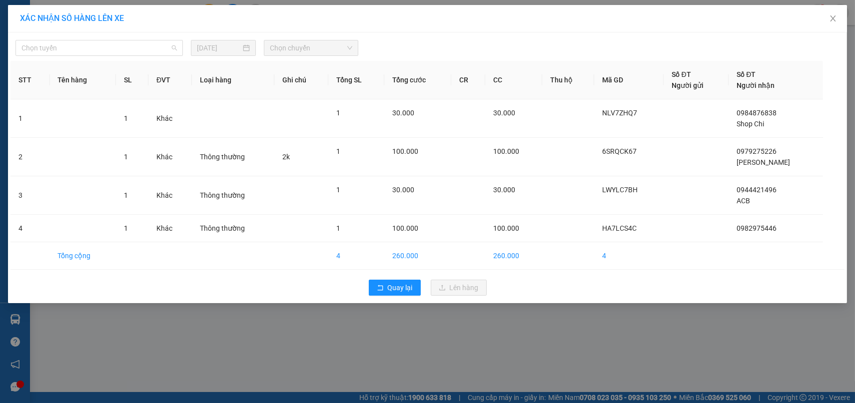
drag, startPoint x: 150, startPoint y: 44, endPoint x: 117, endPoint y: 63, distance: 37.8
click at [149, 45] on span "Chọn tuyến" at bounding box center [98, 47] width 155 height 15
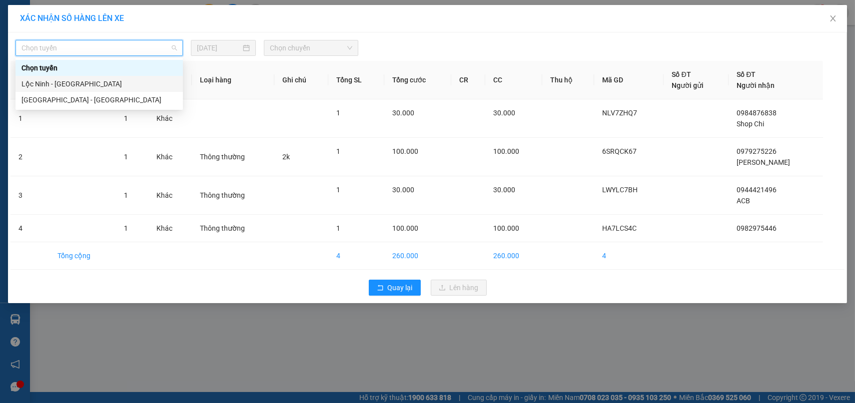
drag, startPoint x: 53, startPoint y: 89, endPoint x: 185, endPoint y: 65, distance: 134.2
click at [56, 89] on div "Lộc Ninh - [GEOGRAPHIC_DATA]" at bounding box center [98, 84] width 167 height 16
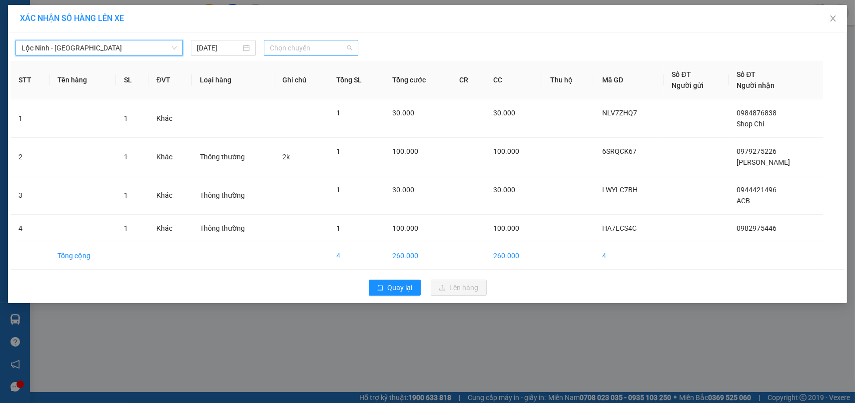
click at [320, 46] on span "Chọn chuyến" at bounding box center [311, 47] width 82 height 15
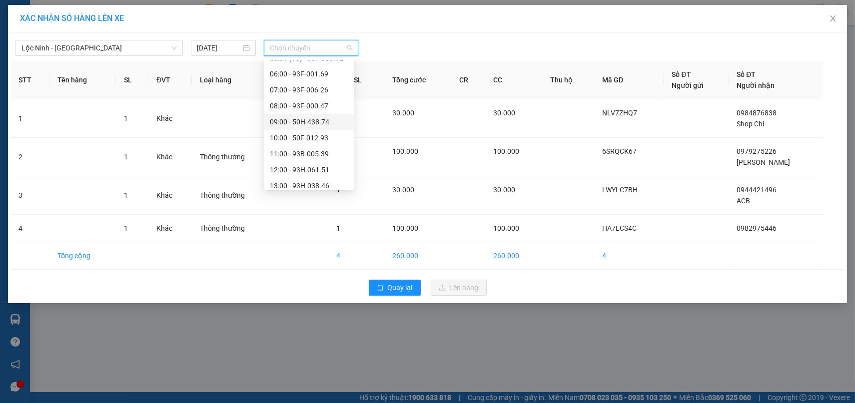
scroll to position [111, 0]
click at [295, 115] on div "10:00 - 50F-012.93" at bounding box center [309, 116] width 78 height 11
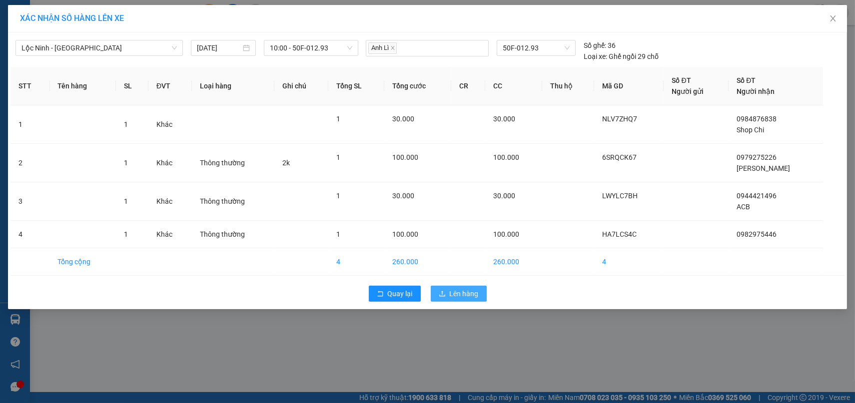
click at [451, 289] on span "Lên hàng" at bounding box center [464, 293] width 29 height 11
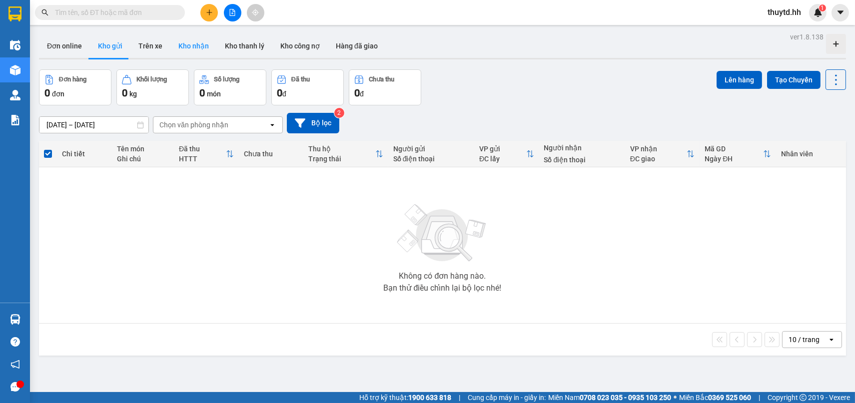
click at [187, 46] on button "Kho nhận" at bounding box center [193, 46] width 46 height 24
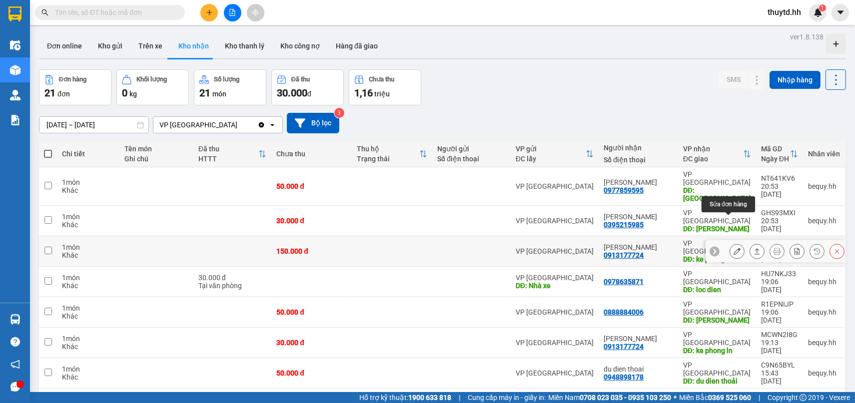
click at [730, 243] on button at bounding box center [737, 251] width 14 height 17
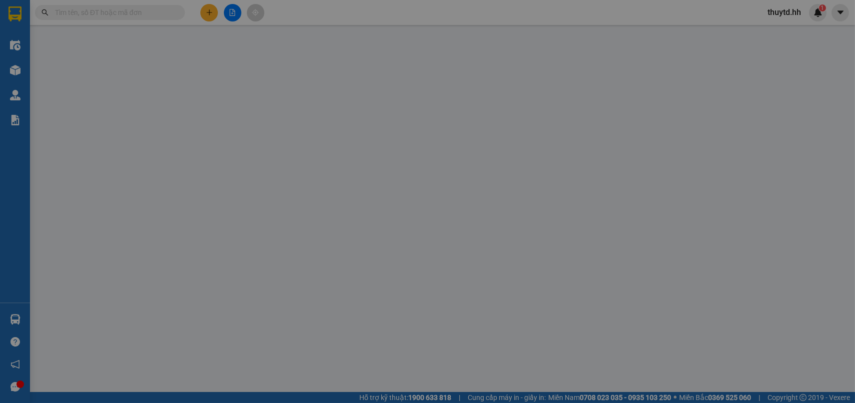
type input "0913177724"
type input "[PERSON_NAME]"
type input "ke phong ln"
type input "150.000"
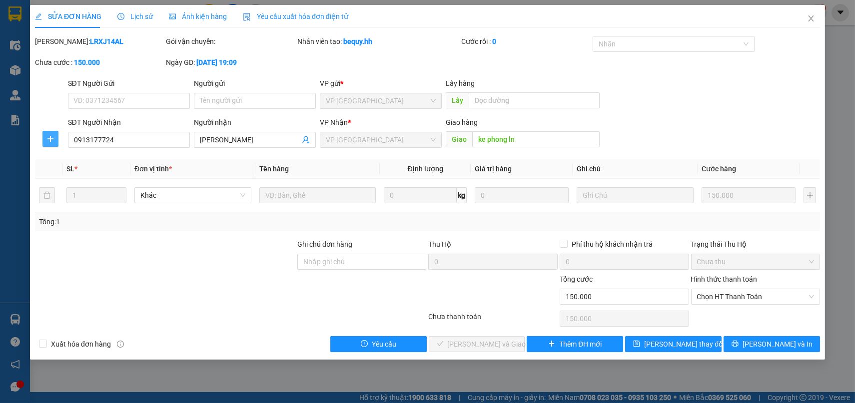
click at [50, 140] on icon "plus" at bounding box center [50, 139] width 0 height 6
click at [67, 177] on span "Chuyển hoàn" at bounding box center [68, 174] width 41 height 11
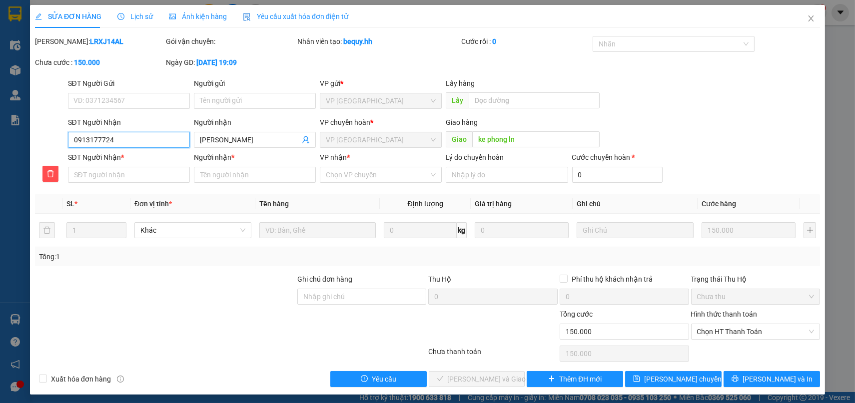
drag, startPoint x: 68, startPoint y: 141, endPoint x: 155, endPoint y: 140, distance: 87.5
click at [155, 140] on input "0913177724" at bounding box center [129, 140] width 122 height 16
paste input "0913177724"
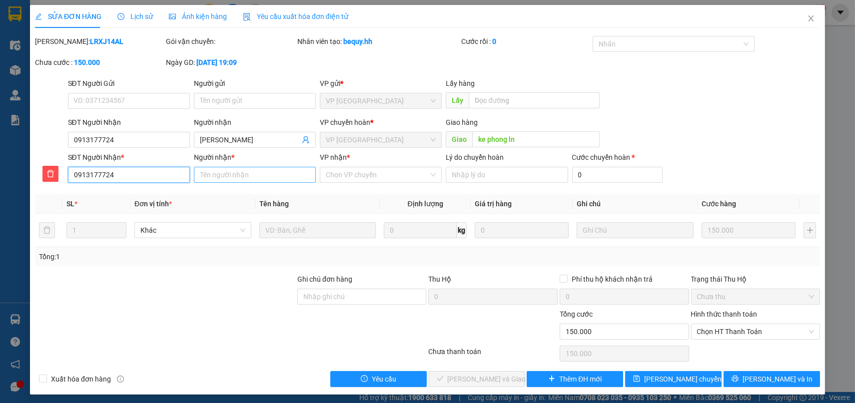
type input "0913177724"
click at [239, 174] on input "Người nhận *" at bounding box center [255, 175] width 122 height 16
type input "ke phong"
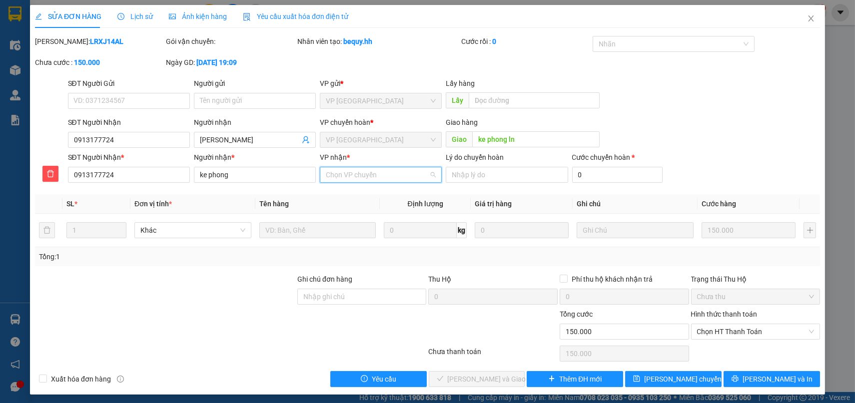
click at [357, 172] on input "VP nhận *" at bounding box center [377, 174] width 103 height 15
click at [334, 206] on div "VP [GEOGRAPHIC_DATA]" at bounding box center [377, 210] width 109 height 11
click at [672, 379] on span "Lưu chuyển hoàn" at bounding box center [691, 379] width 95 height 11
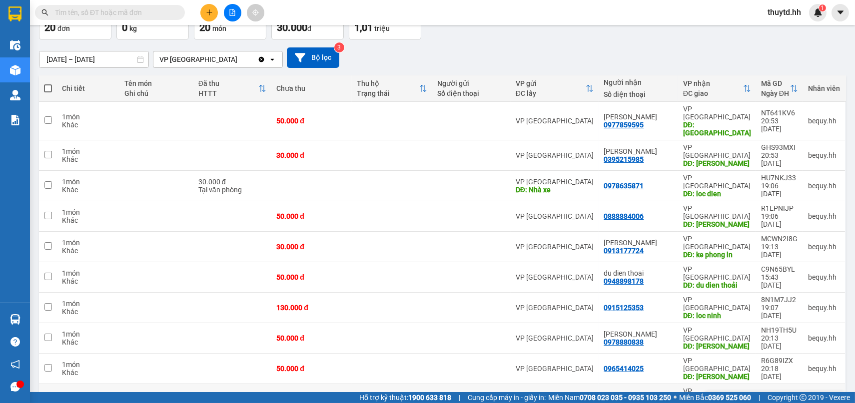
scroll to position [111, 0]
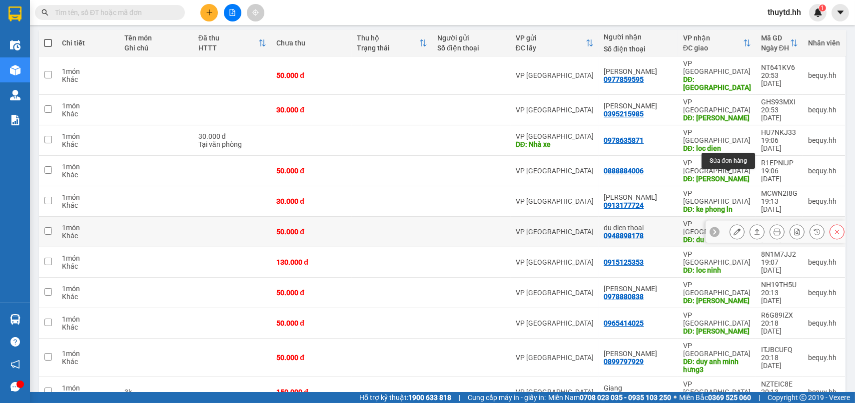
click at [734, 228] on icon at bounding box center [737, 231] width 7 height 7
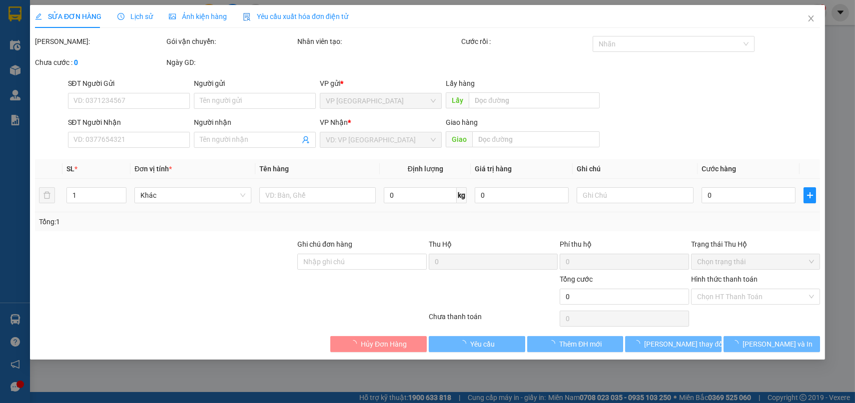
type input "0948898178"
type input "du dien thoai"
type input "du dien thoải"
type input "50.000"
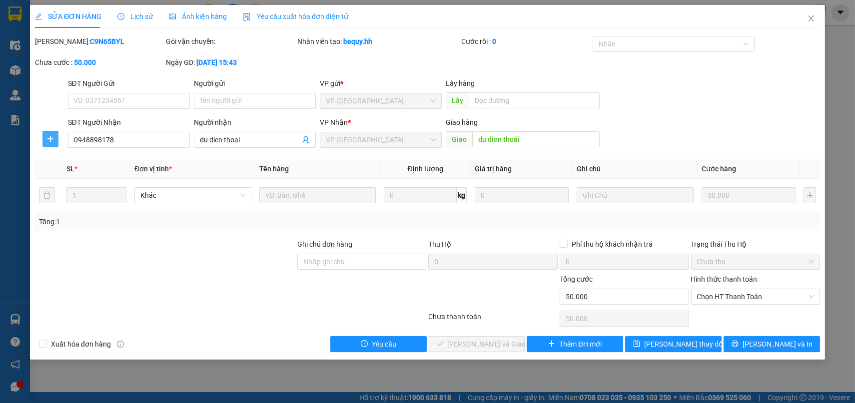
click at [53, 141] on icon "plus" at bounding box center [50, 139] width 8 height 8
click at [68, 175] on span "Chuyển hoàn" at bounding box center [68, 174] width 41 height 11
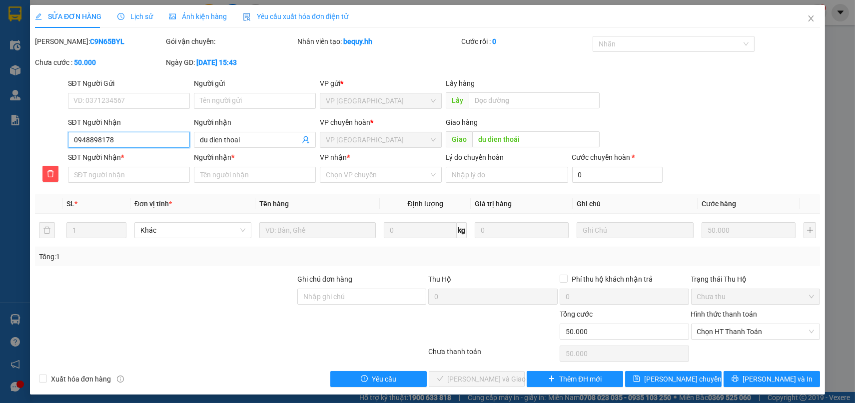
drag, startPoint x: 69, startPoint y: 137, endPoint x: 147, endPoint y: 144, distance: 78.8
click at [147, 144] on input "0948898178" at bounding box center [129, 140] width 122 height 16
paste input "0948898178"
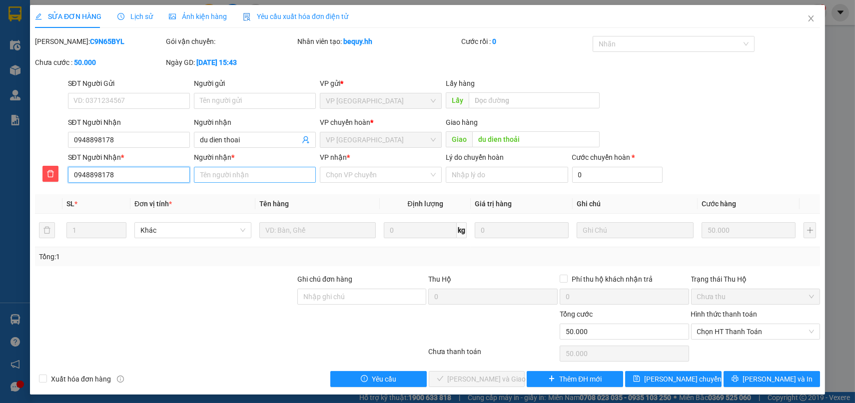
type input "0948898178"
click at [224, 178] on input "Người nhận *" at bounding box center [255, 175] width 122 height 16
type input "du"
click at [379, 176] on input "VP nhận *" at bounding box center [377, 174] width 103 height 15
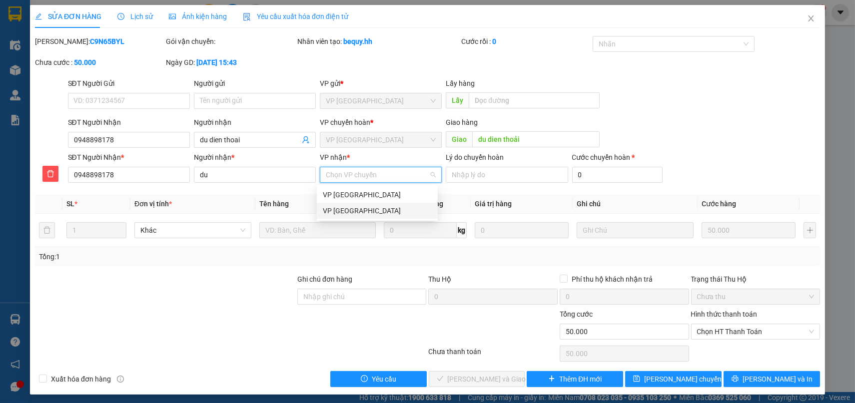
click at [348, 212] on div "VP [GEOGRAPHIC_DATA]" at bounding box center [377, 210] width 109 height 11
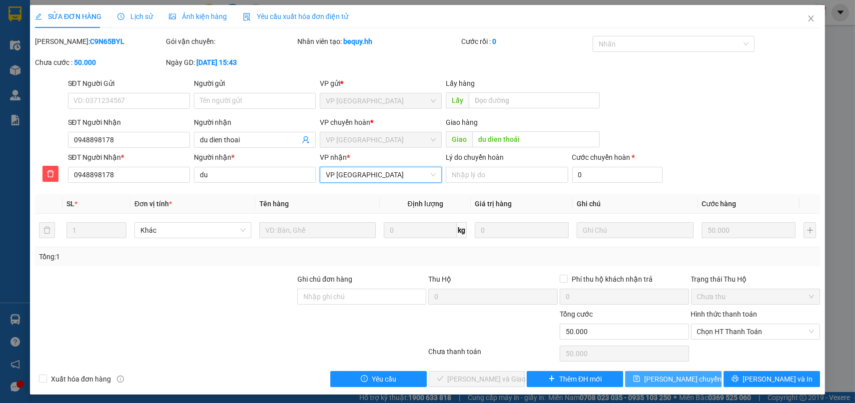
drag, startPoint x: 653, startPoint y: 378, endPoint x: 654, endPoint y: 355, distance: 23.0
click at [654, 378] on span "Lưu chuyển hoàn" at bounding box center [691, 379] width 95 height 11
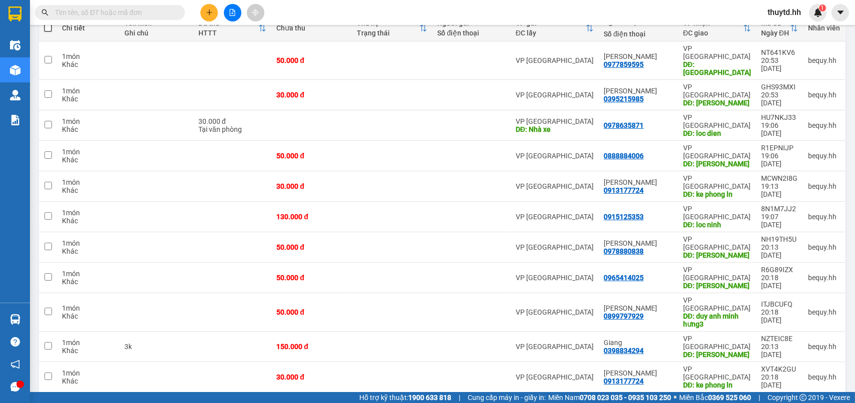
scroll to position [222, 0]
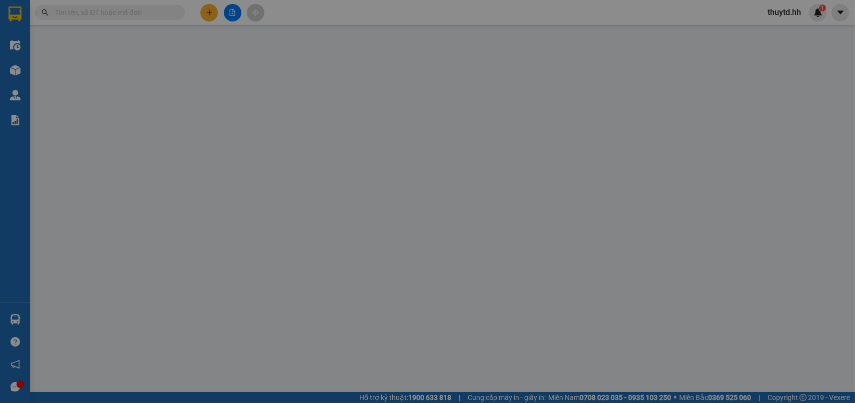
type input "0974859595"
type input "[GEOGRAPHIC_DATA]"
type input ",minh đô"
type input "50.000"
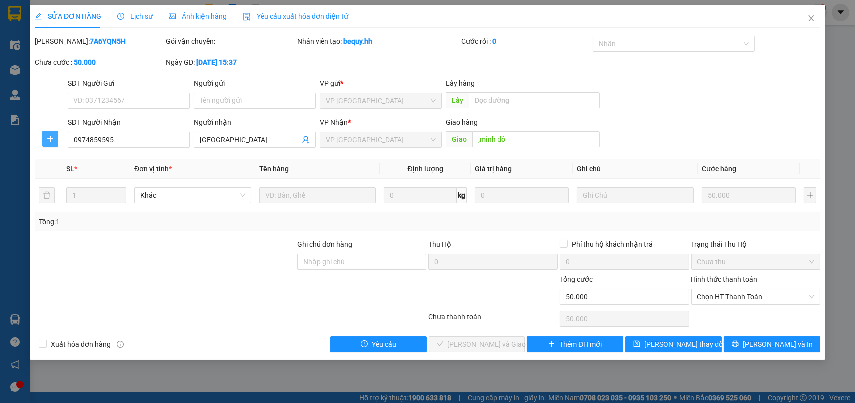
click at [52, 137] on icon "plus" at bounding box center [50, 139] width 8 height 8
click at [64, 175] on span "Chuyển hoàn" at bounding box center [68, 174] width 41 height 11
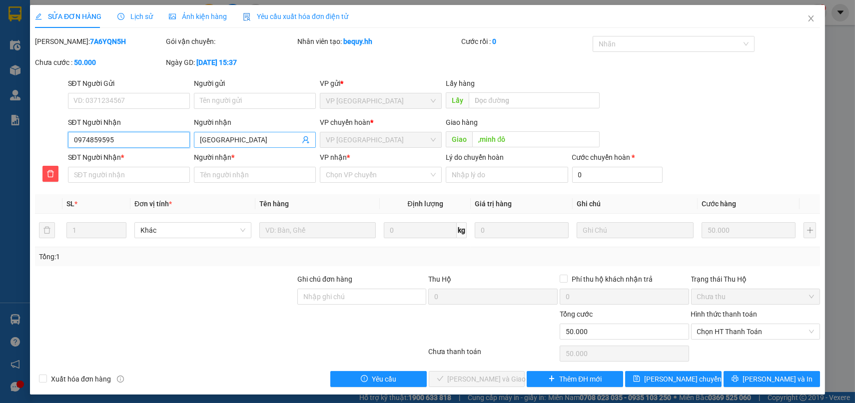
drag, startPoint x: 70, startPoint y: 139, endPoint x: 221, endPoint y: 141, distance: 150.9
click at [221, 141] on div "SĐT Người Nhận 0974859595 0974859595 Người nhận Minh Đô VP chuyển hoàn * VP Lộc…" at bounding box center [444, 134] width 757 height 35
paste input "0974859595"
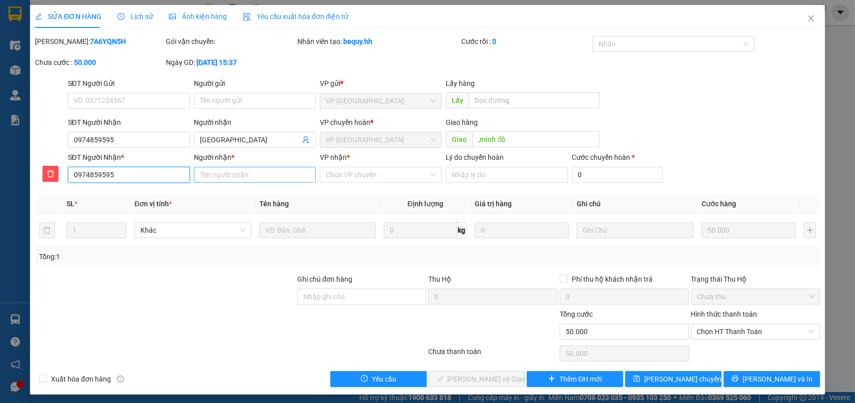
type input "0974859595"
click at [225, 177] on input "Người nhận *" at bounding box center [255, 175] width 122 height 16
type input "minh do"
click at [372, 171] on input "VP nhận *" at bounding box center [377, 174] width 103 height 15
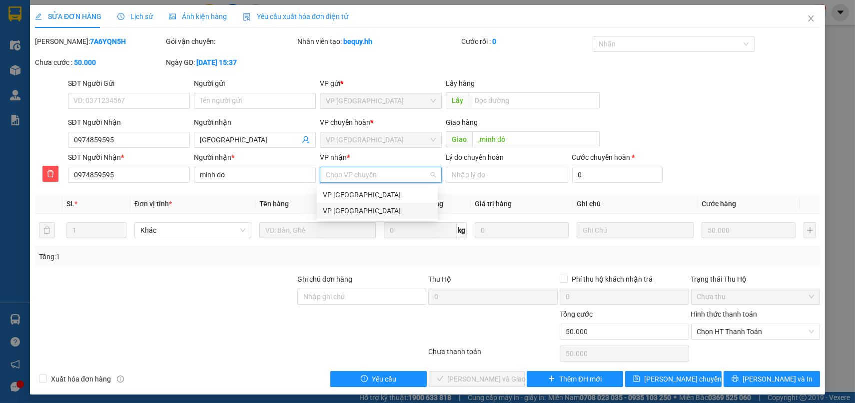
click at [337, 207] on div "VP [GEOGRAPHIC_DATA]" at bounding box center [377, 210] width 109 height 11
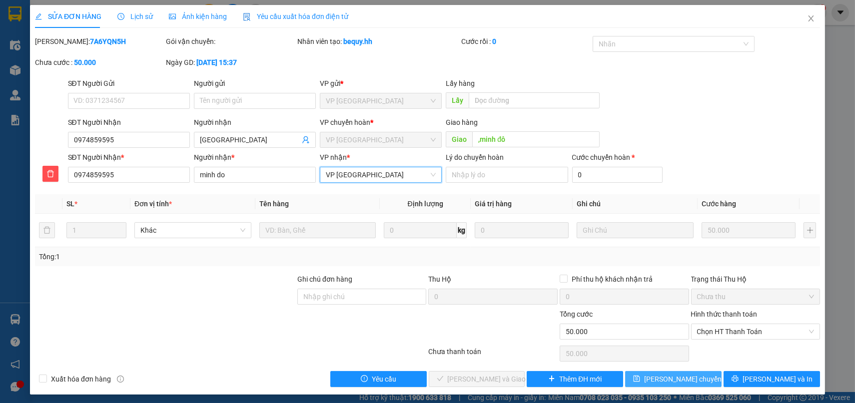
click at [637, 380] on icon "save" at bounding box center [636, 378] width 7 height 7
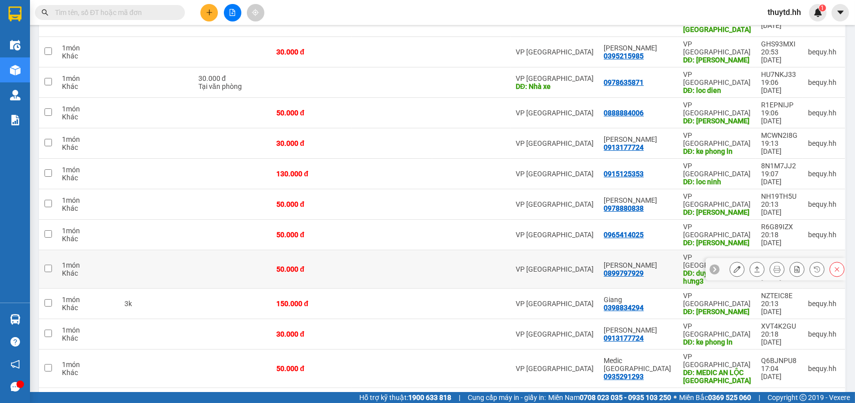
scroll to position [111, 0]
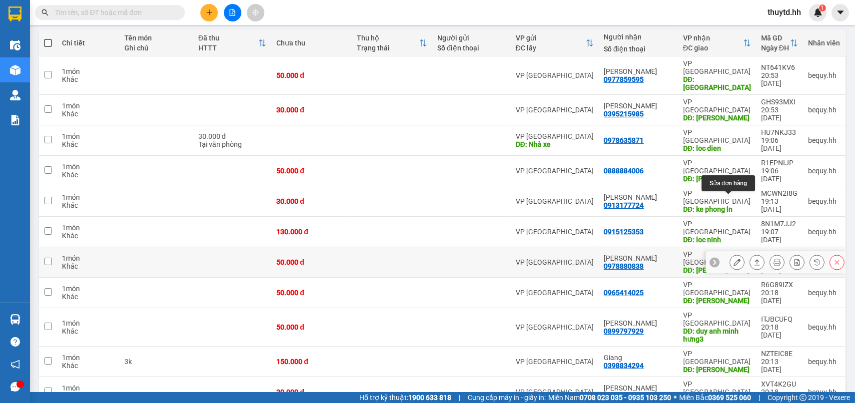
click at [732, 254] on button at bounding box center [737, 262] width 14 height 17
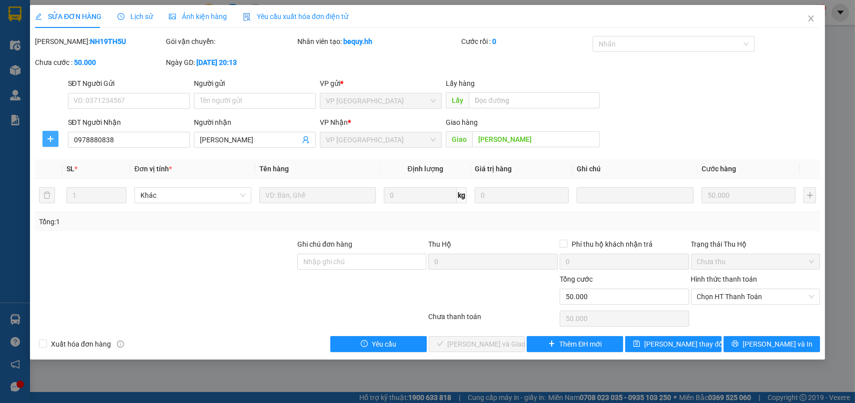
click at [55, 136] on span "plus" at bounding box center [50, 139] width 15 height 8
click at [68, 175] on span "Chuyển hoàn" at bounding box center [68, 174] width 41 height 11
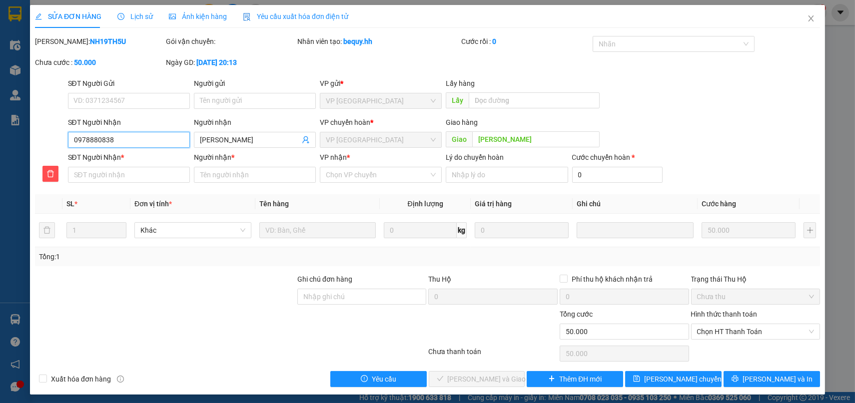
drag, startPoint x: 71, startPoint y: 142, endPoint x: 144, endPoint y: 142, distance: 73.0
click at [144, 142] on input "0978880838" at bounding box center [129, 140] width 122 height 16
paste input "0978880838"
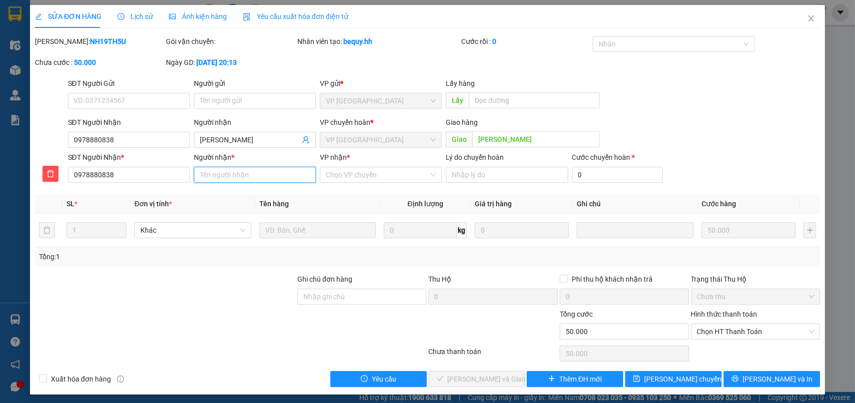
click at [242, 173] on input "Người nhận *" at bounding box center [255, 175] width 122 height 16
click at [374, 169] on input "VP nhận *" at bounding box center [377, 174] width 103 height 15
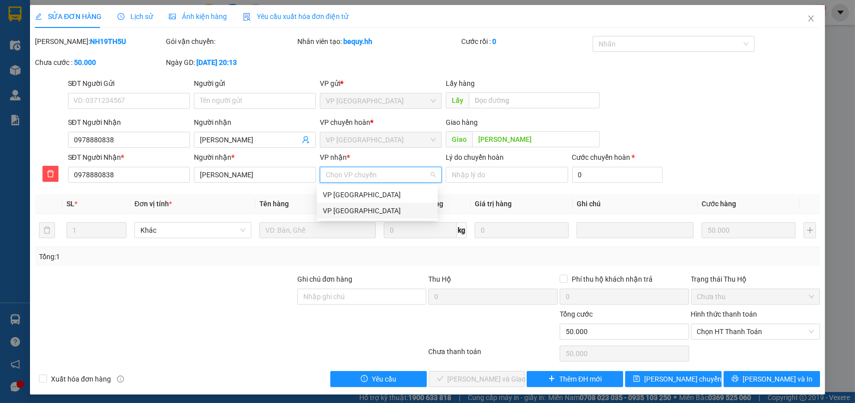
click at [321, 209] on div "VP [GEOGRAPHIC_DATA]" at bounding box center [377, 211] width 121 height 16
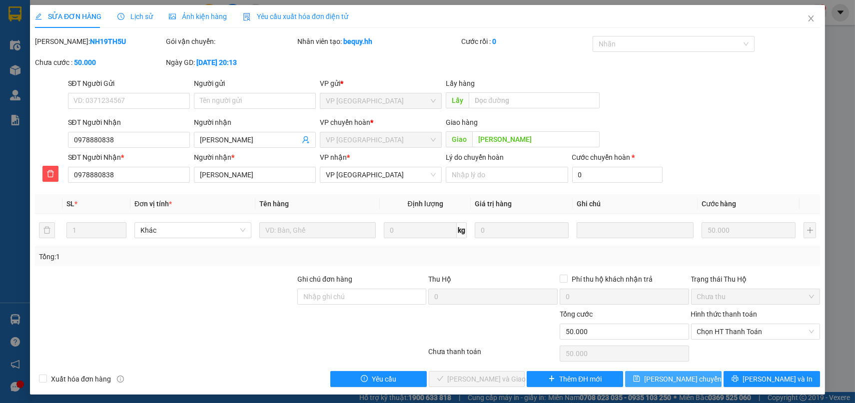
click at [670, 379] on span "Lưu chuyển hoàn" at bounding box center [691, 379] width 95 height 11
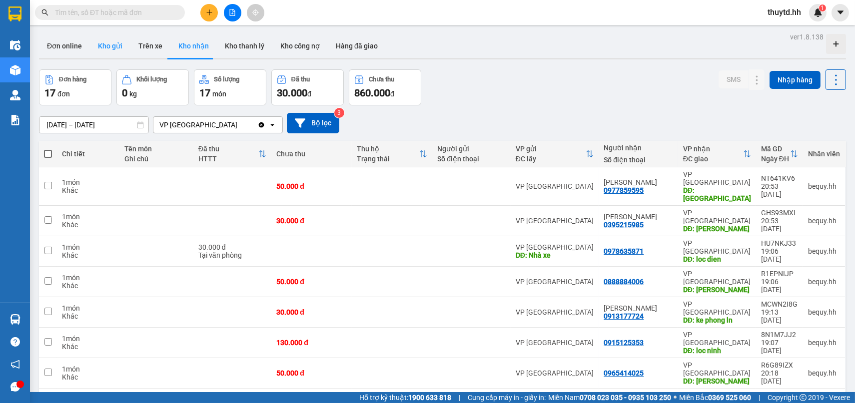
click at [104, 49] on button "Kho gửi" at bounding box center [110, 46] width 40 height 24
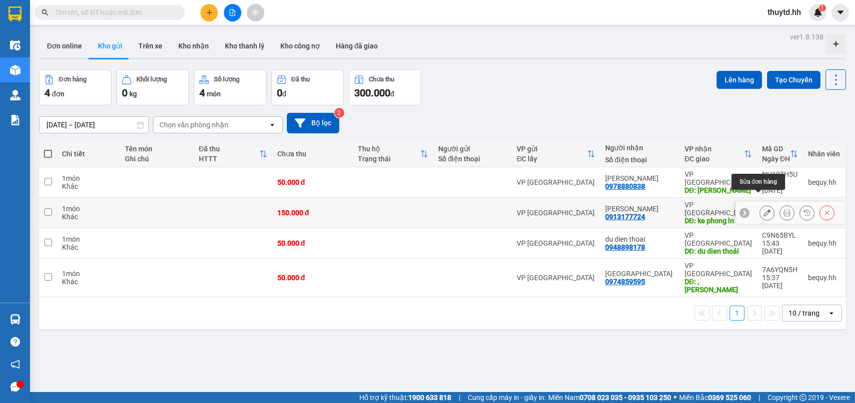
click at [764, 209] on icon at bounding box center [767, 212] width 7 height 7
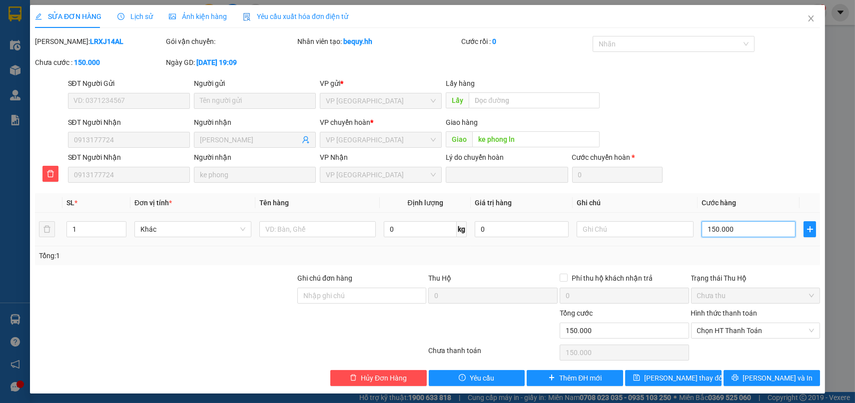
click at [760, 231] on input "150.000" at bounding box center [749, 229] width 94 height 16
click at [678, 371] on button "[PERSON_NAME] thay đổi" at bounding box center [673, 378] width 96 height 16
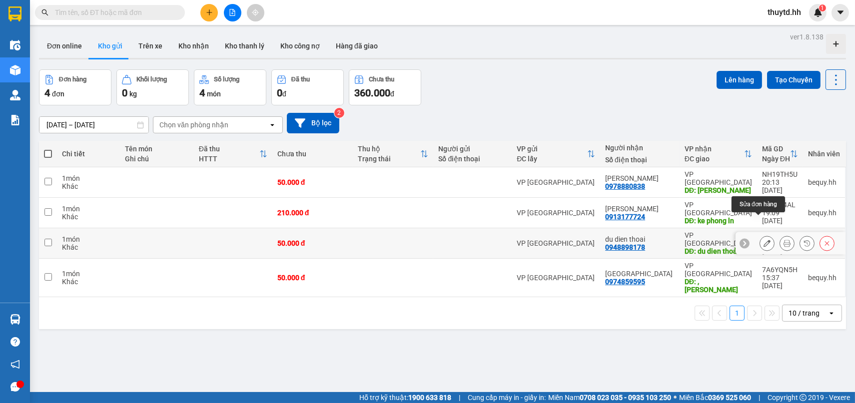
click at [762, 235] on button at bounding box center [767, 243] width 14 height 17
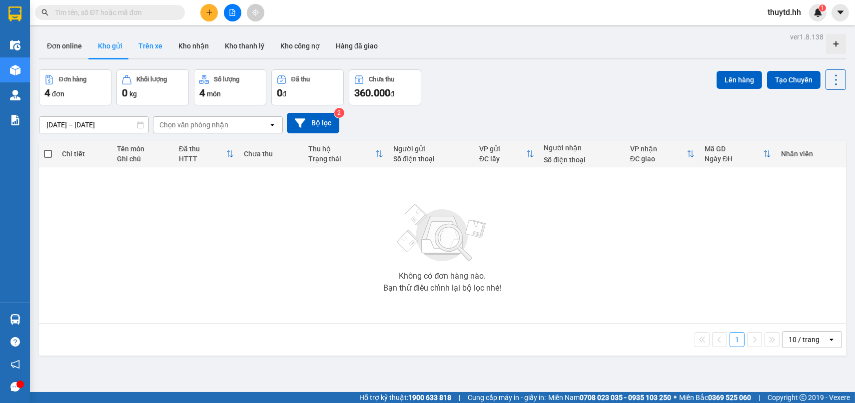
click at [144, 45] on button "Trên xe" at bounding box center [150, 46] width 40 height 24
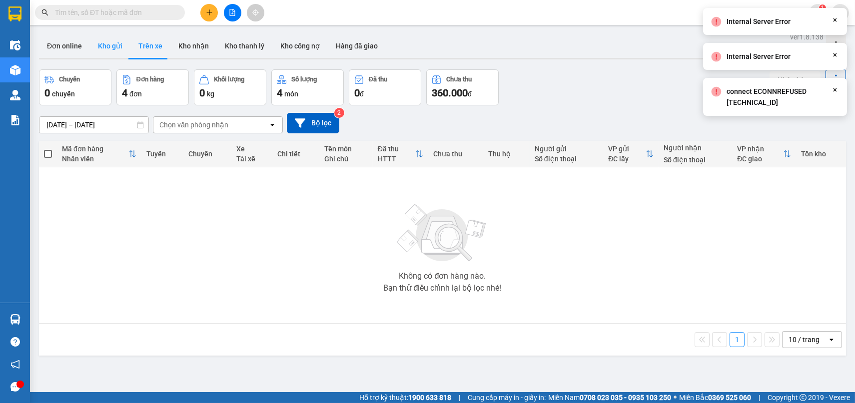
click at [107, 45] on button "Kho gửi" at bounding box center [110, 46] width 40 height 24
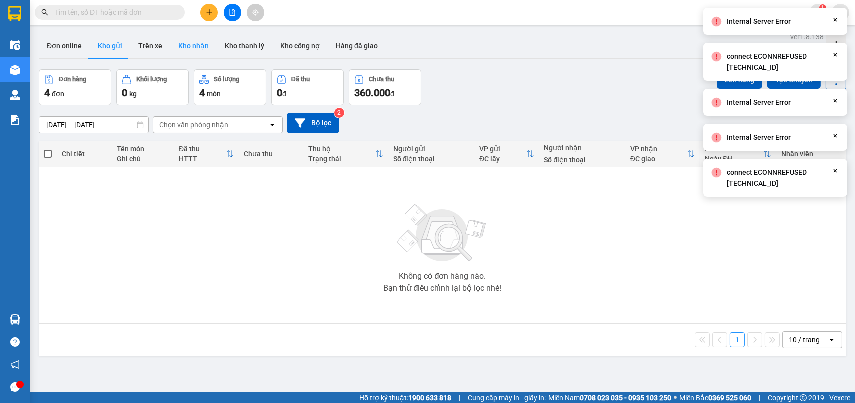
click at [212, 43] on button "Kho nhận" at bounding box center [193, 46] width 46 height 24
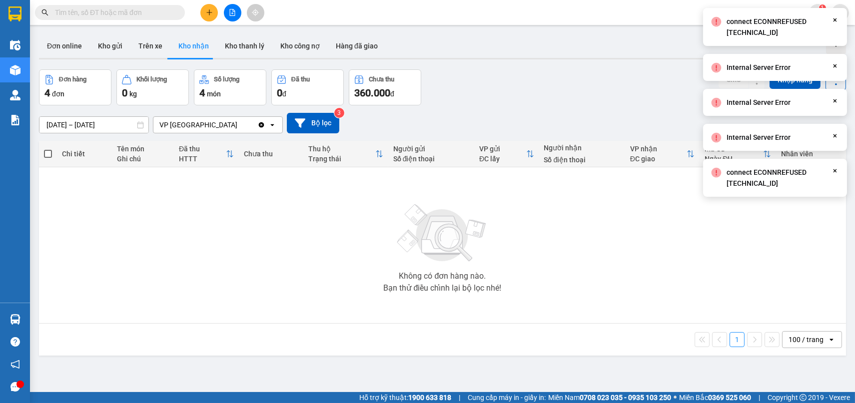
click at [192, 44] on button "Kho nhận" at bounding box center [193, 46] width 46 height 24
click at [155, 45] on button "Trên xe" at bounding box center [150, 46] width 40 height 24
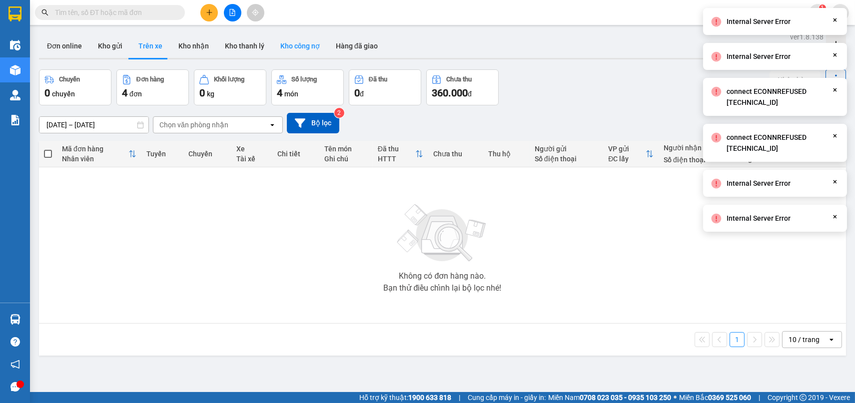
click at [293, 53] on button "Kho công nợ" at bounding box center [299, 46] width 55 height 24
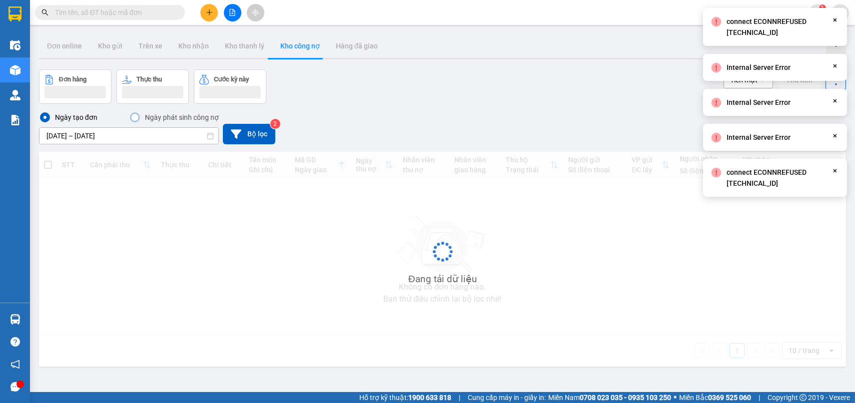
click at [296, 51] on button "Kho công nợ" at bounding box center [299, 46] width 55 height 24
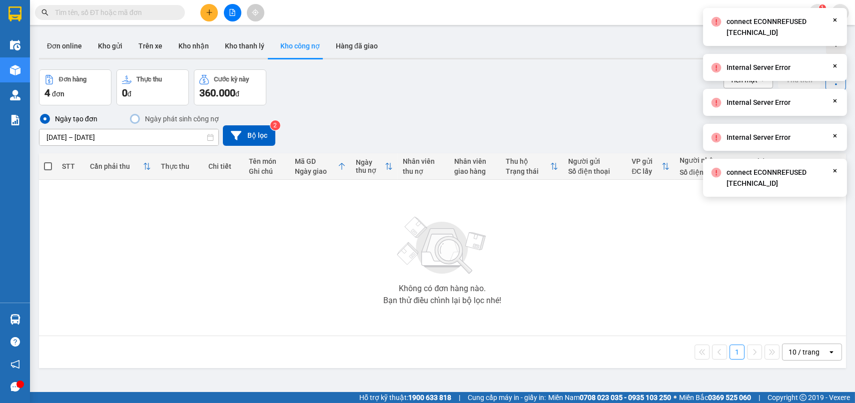
click at [296, 51] on button "Kho công nợ" at bounding box center [299, 46] width 55 height 24
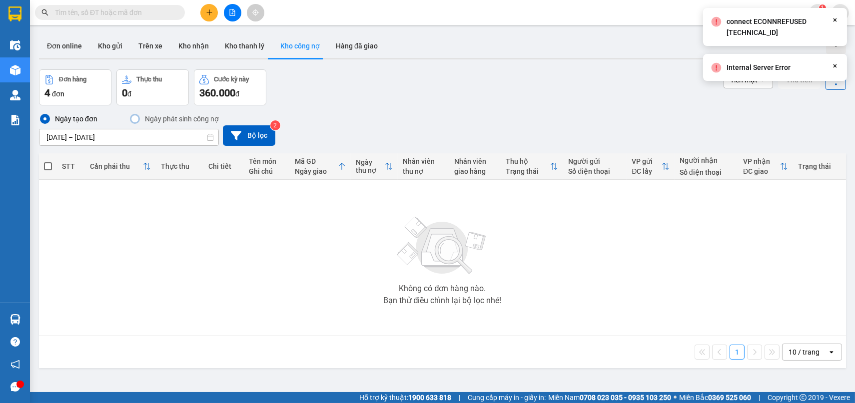
click at [272, 45] on button "Kho công nợ" at bounding box center [299, 46] width 55 height 24
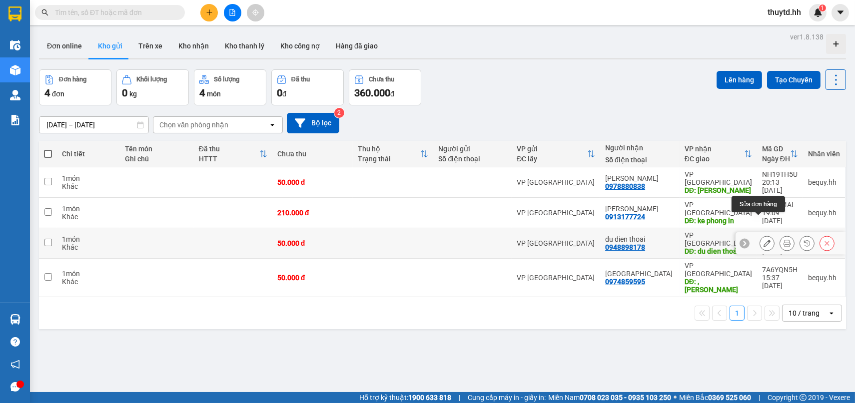
click at [764, 240] on icon at bounding box center [767, 243] width 7 height 7
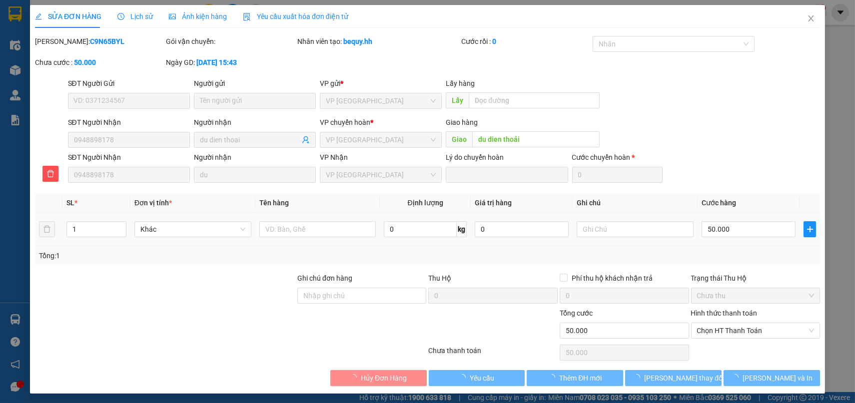
type input "0948898178"
type input "du dien thoai"
type input "du dien thoải"
type input "50.000"
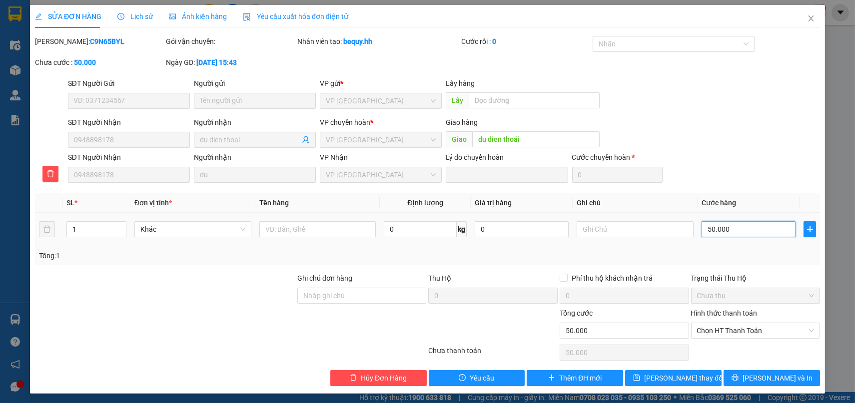
click at [747, 229] on input "50.000" at bounding box center [749, 229] width 94 height 16
type input "1"
type input "10"
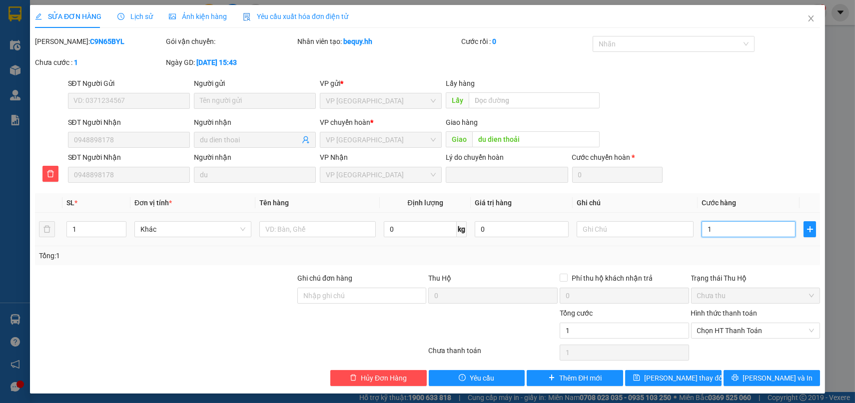
type input "10"
type input "100"
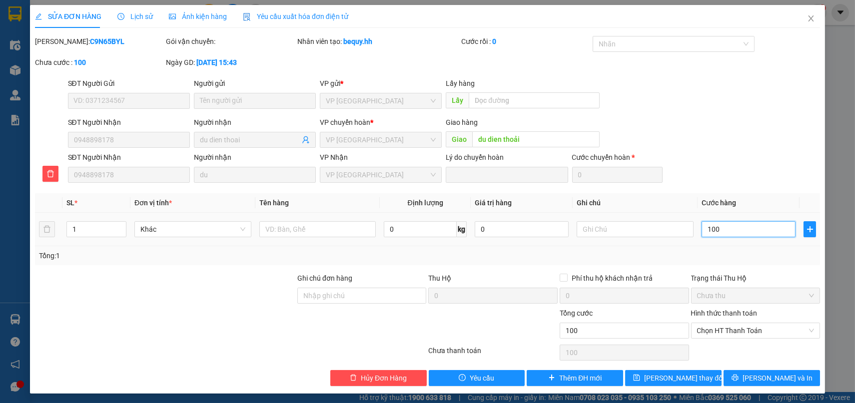
type input "1.000"
type input "10.000"
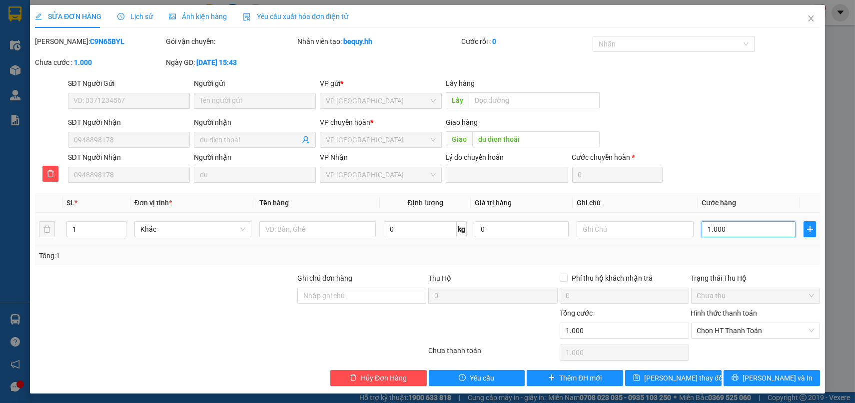
type input "10.000"
type input "100.000"
click at [665, 373] on span "[PERSON_NAME] thay đổi" at bounding box center [684, 378] width 80 height 11
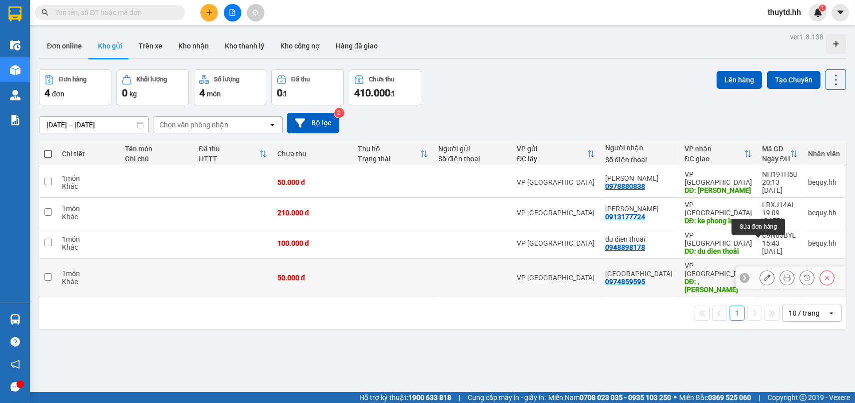
click at [764, 274] on icon at bounding box center [767, 277] width 7 height 7
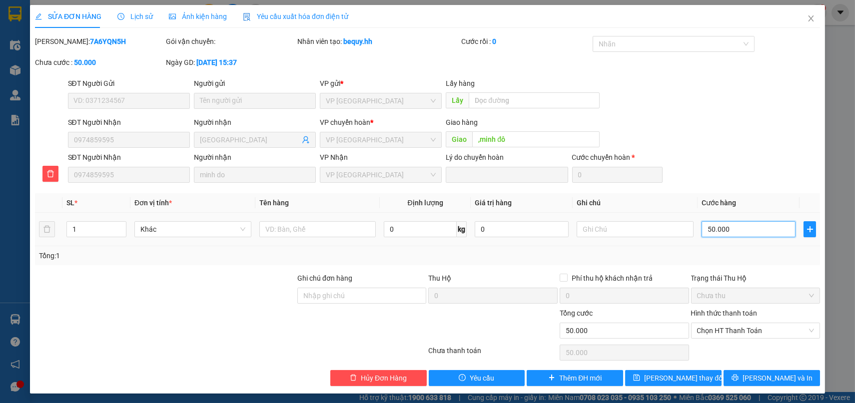
click at [751, 229] on input "50.000" at bounding box center [749, 229] width 94 height 16
type input "1"
type input "10"
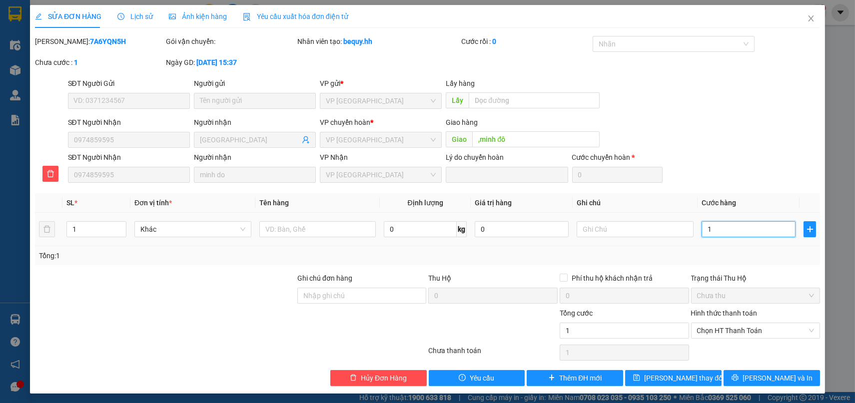
type input "10"
type input "100"
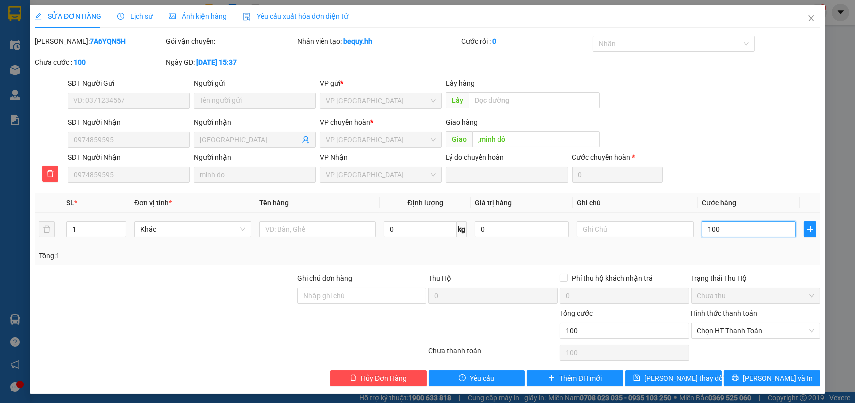
type input "1.000"
type input "10.000"
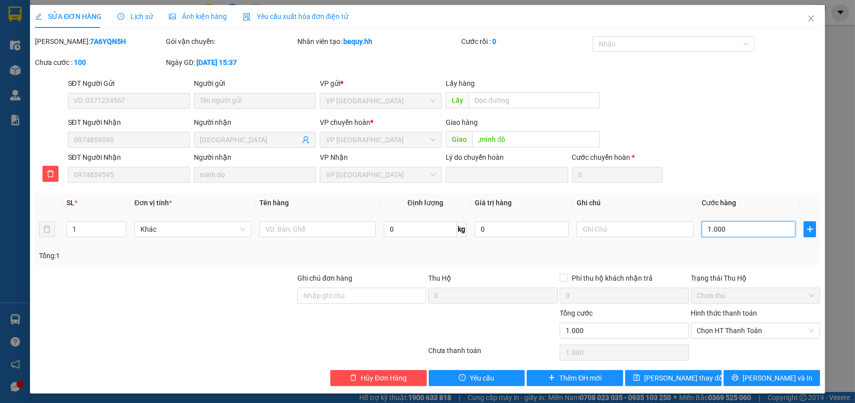
type input "10.000"
type input "100.000"
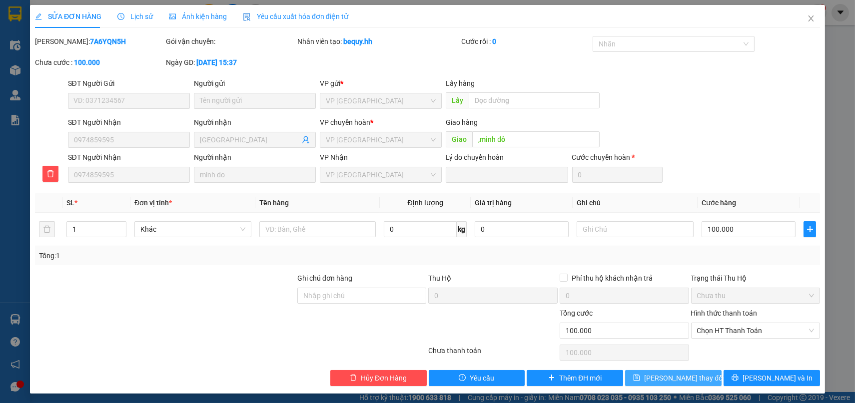
click at [684, 375] on span "[PERSON_NAME] thay đổi" at bounding box center [684, 378] width 80 height 11
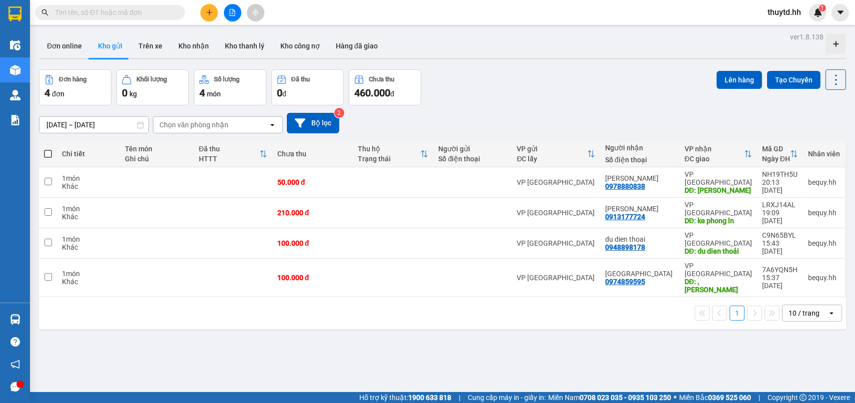
click at [46, 153] on span at bounding box center [48, 154] width 8 height 8
click at [48, 149] on input "checkbox" at bounding box center [48, 149] width 0 height 0
checkbox input "true"
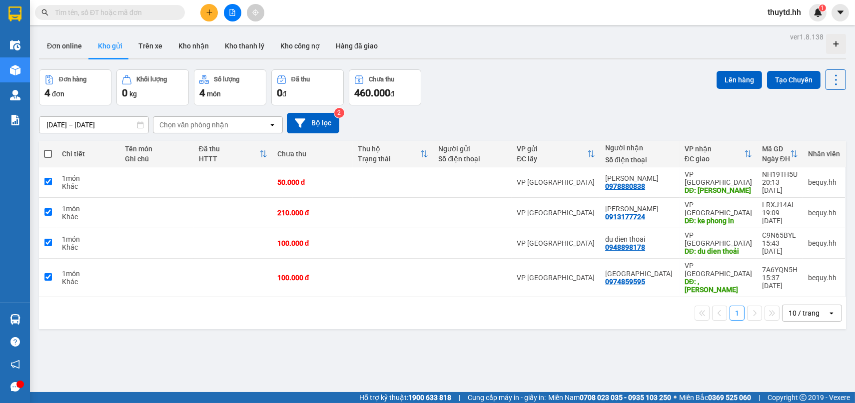
checkbox input "true"
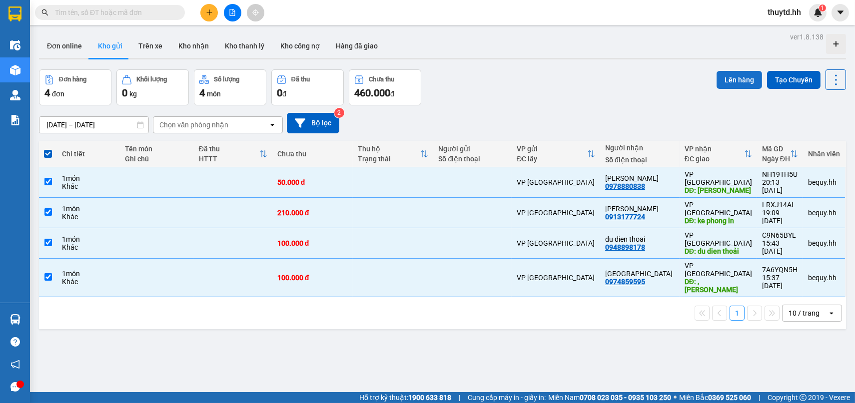
click at [734, 81] on button "Lên hàng" at bounding box center [739, 80] width 45 height 18
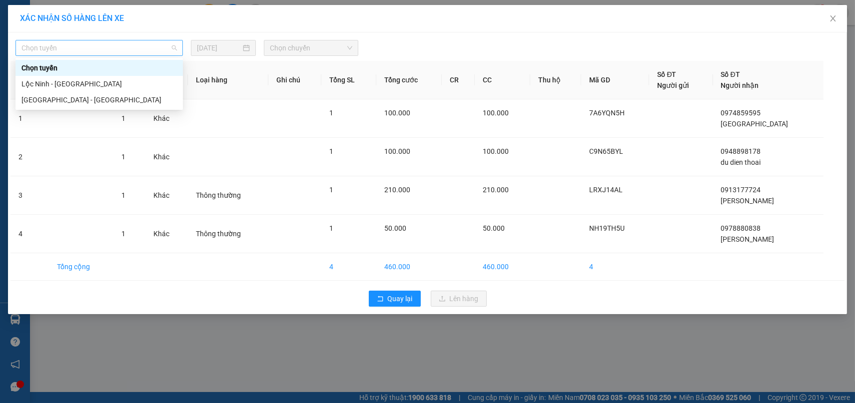
click at [164, 49] on span "Chọn tuyến" at bounding box center [98, 47] width 155 height 15
click at [44, 84] on div "Lộc Ninh - [GEOGRAPHIC_DATA]" at bounding box center [98, 83] width 155 height 11
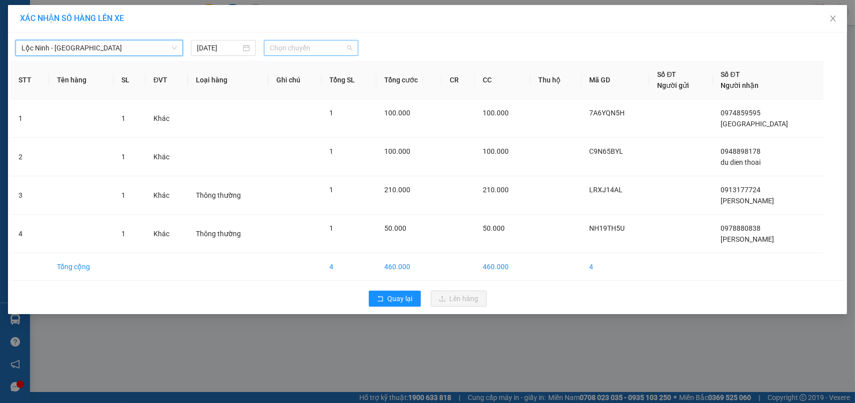
click at [295, 45] on span "Chọn chuyến" at bounding box center [311, 47] width 82 height 15
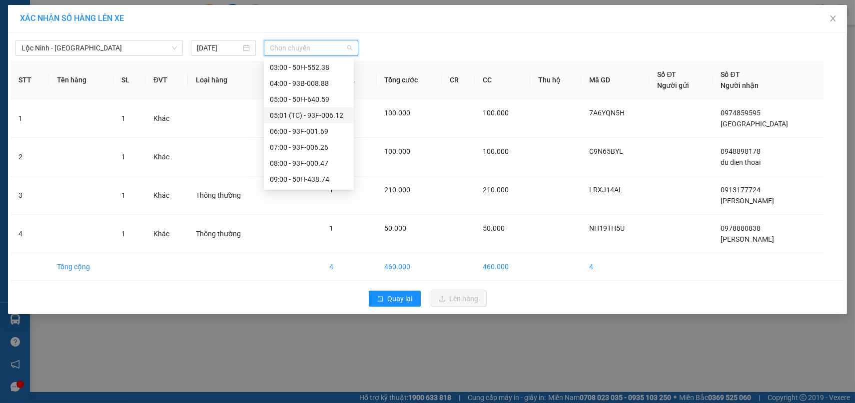
scroll to position [55, 0]
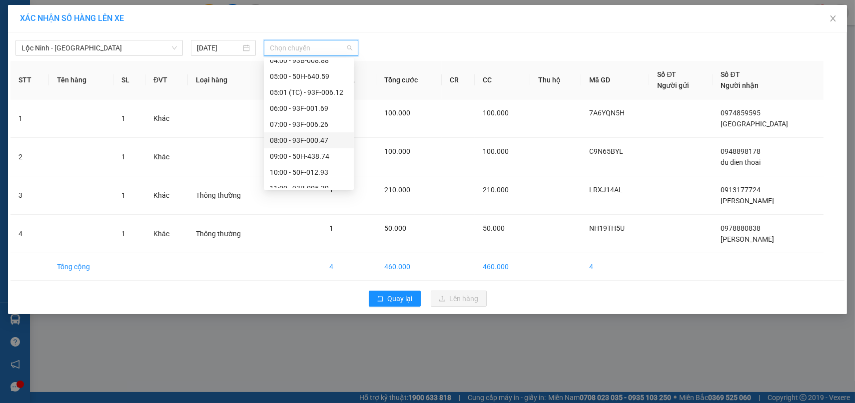
click at [313, 136] on div "08:00 - 93F-000.47" at bounding box center [309, 140] width 78 height 11
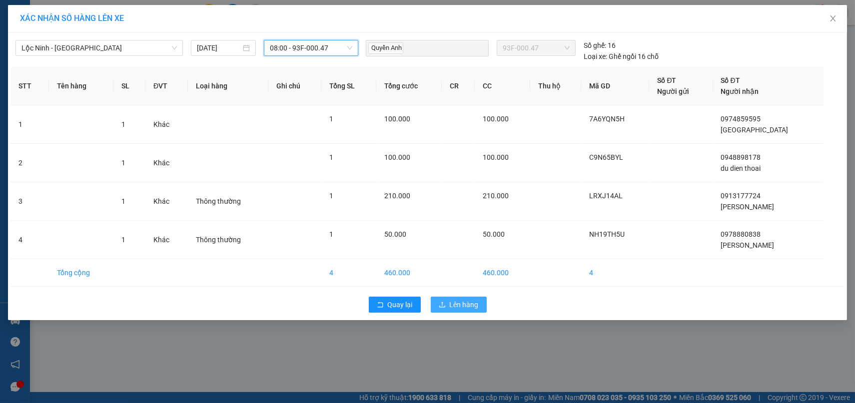
click at [461, 303] on span "Lên hàng" at bounding box center [464, 304] width 29 height 11
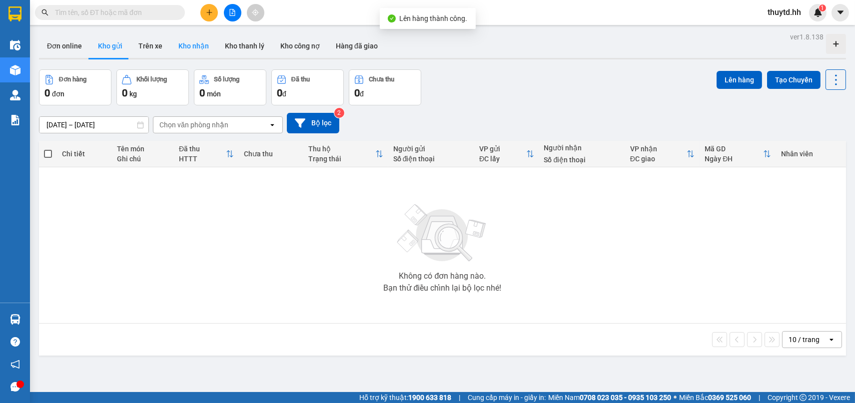
click at [199, 49] on button "Kho nhận" at bounding box center [193, 46] width 46 height 24
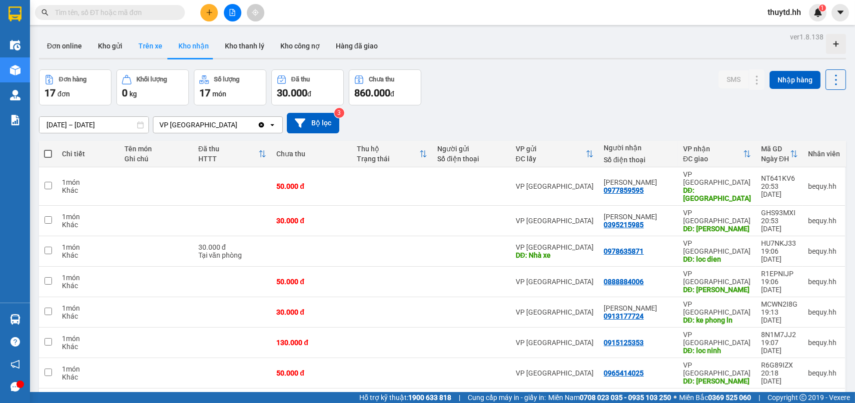
click at [163, 49] on button "Trên xe" at bounding box center [150, 46] width 40 height 24
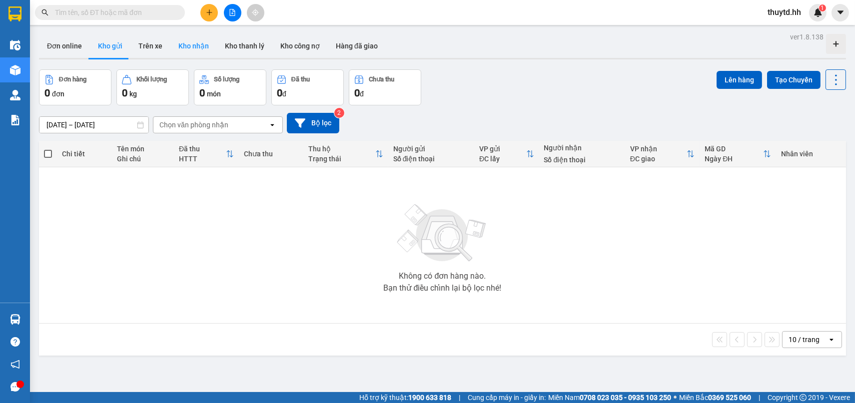
click at [183, 50] on button "Kho nhận" at bounding box center [193, 46] width 46 height 24
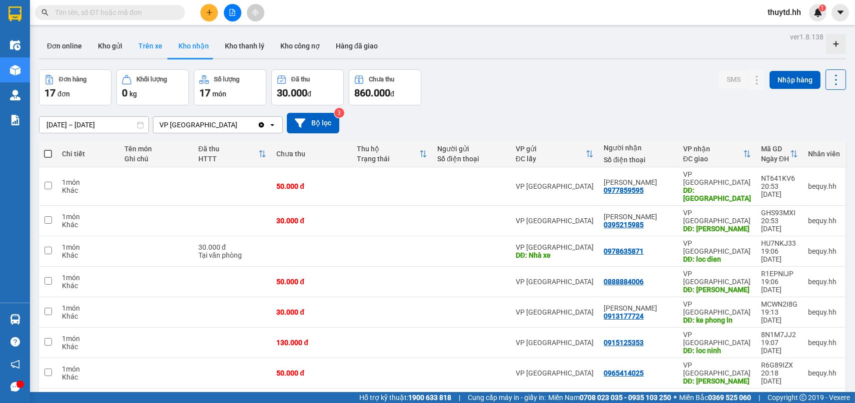
click at [156, 50] on button "Trên xe" at bounding box center [150, 46] width 40 height 24
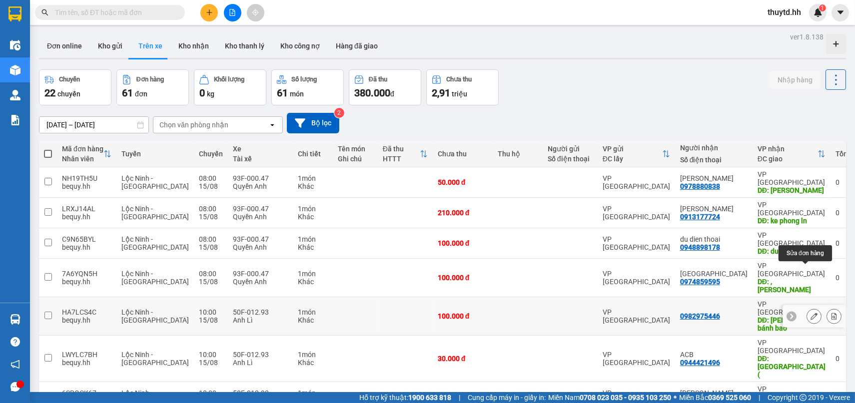
click at [811, 313] on icon at bounding box center [814, 316] width 7 height 7
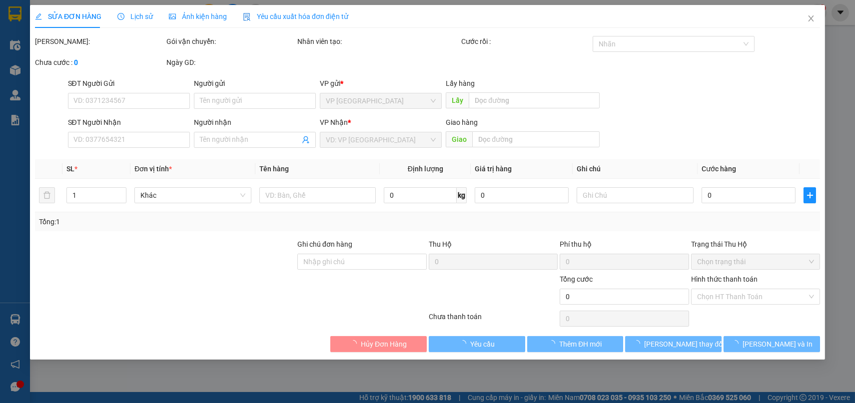
type input "0982975446"
type input "Lộc Ninh bánh bao"
type input "100.000"
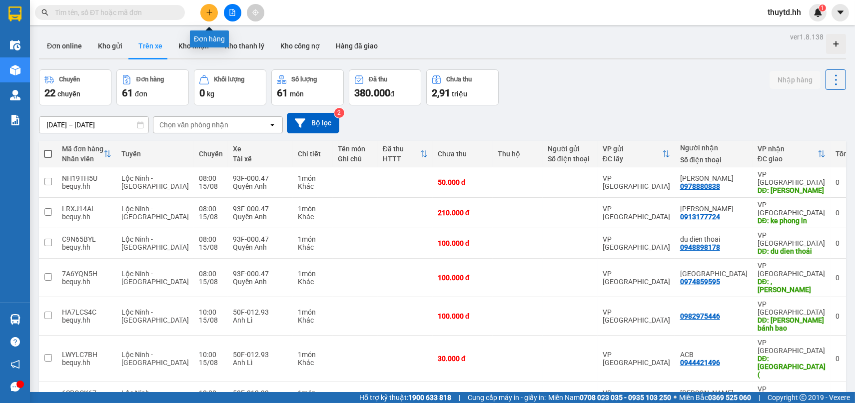
click at [209, 12] on icon "plus" at bounding box center [209, 12] width 7 height 7
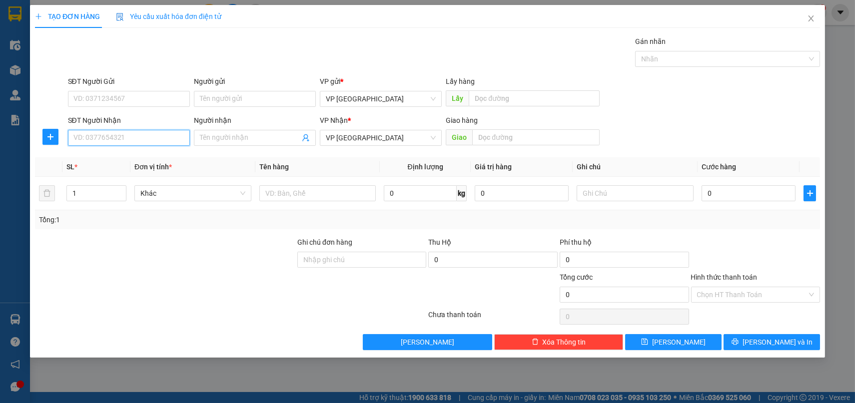
click at [116, 136] on input "SĐT Người Nhận" at bounding box center [129, 138] width 122 height 16
type input "0975594160"
click at [260, 137] on input "Người nhận" at bounding box center [250, 137] width 100 height 11
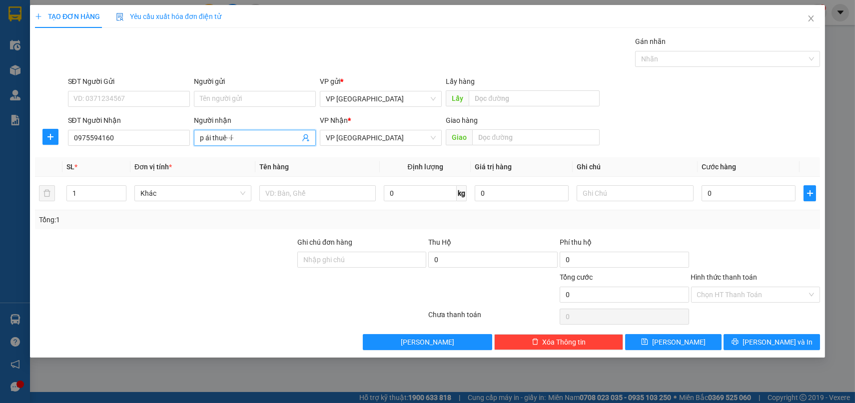
click at [271, 140] on input "p ái thuê··í·" at bounding box center [250, 137] width 100 height 11
type input "p"
type input "phi lái thieu"
click at [544, 136] on input "text" at bounding box center [535, 137] width 127 height 16
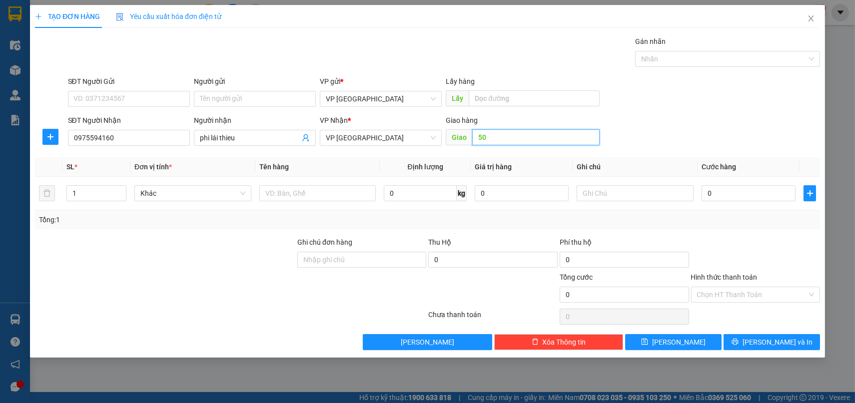
type input "5"
type input "phi lái thieu"
click at [737, 196] on input "0" at bounding box center [749, 193] width 94 height 16
type input "5"
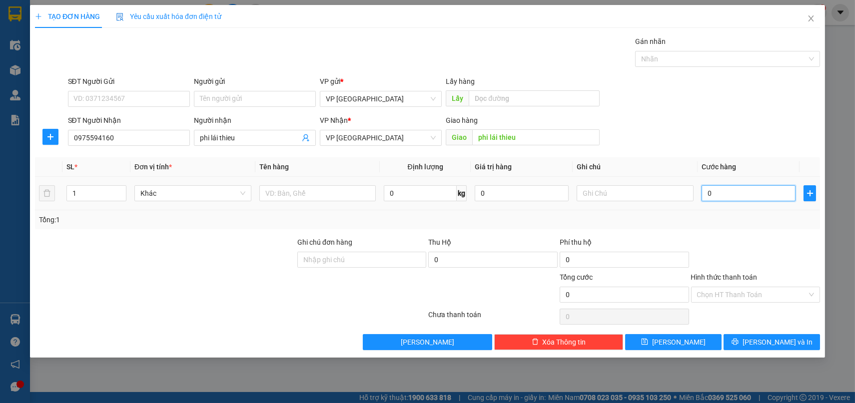
type input "5"
type input "50"
type input "500"
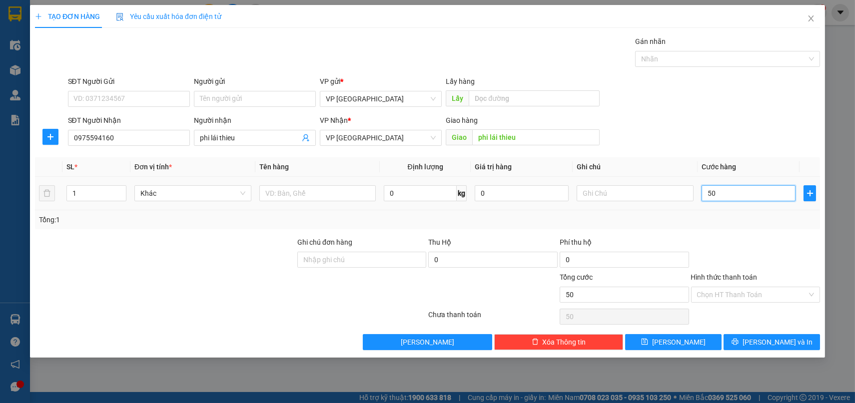
type input "500"
type input "5.000"
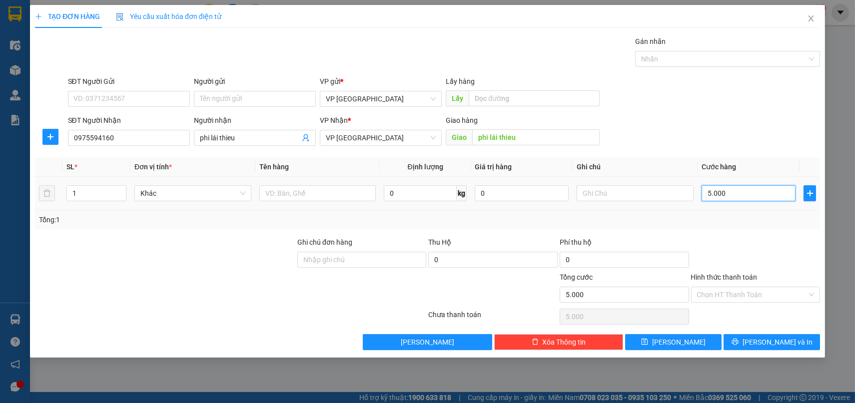
type input "50.000"
click at [684, 343] on span "[PERSON_NAME]" at bounding box center [678, 342] width 53 height 11
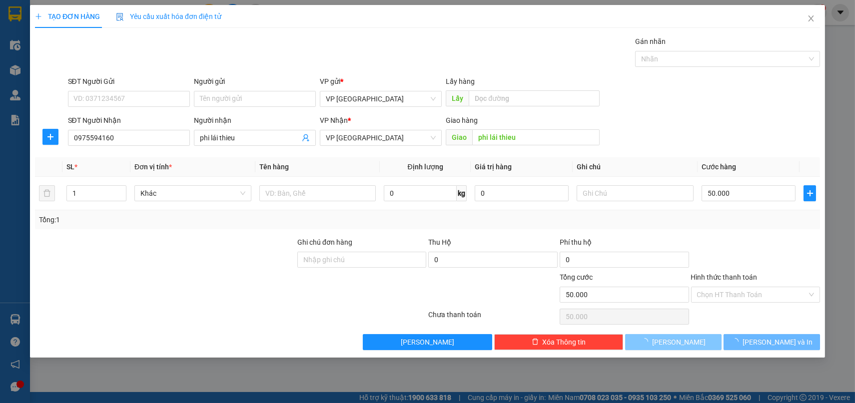
type input "0"
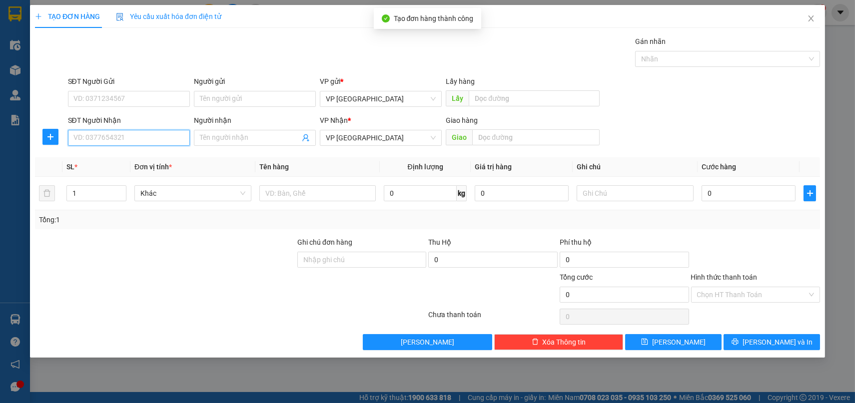
click at [114, 137] on input "SĐT Người Nhận" at bounding box center [129, 138] width 122 height 16
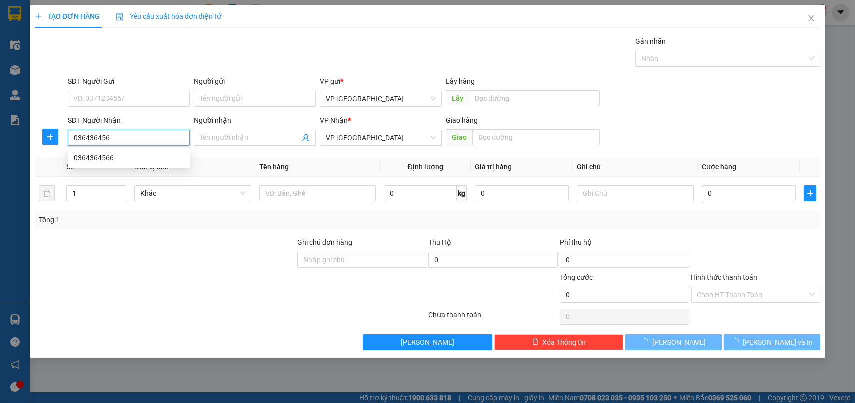
type input "0364364566"
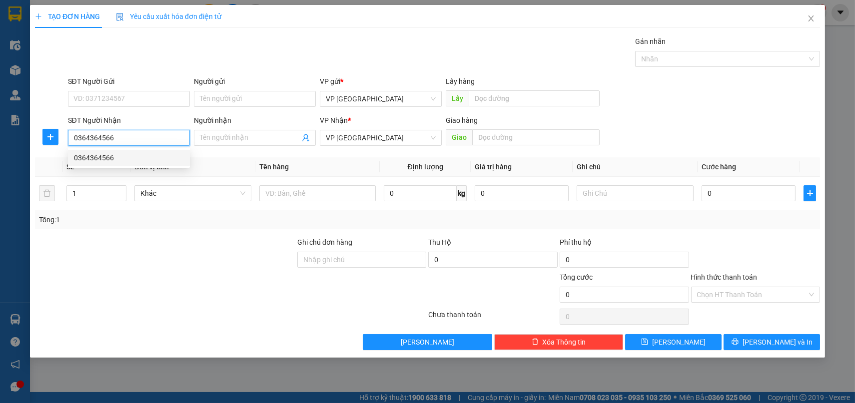
click at [99, 160] on div "0364364566" at bounding box center [129, 157] width 110 height 11
type input "Mp1"
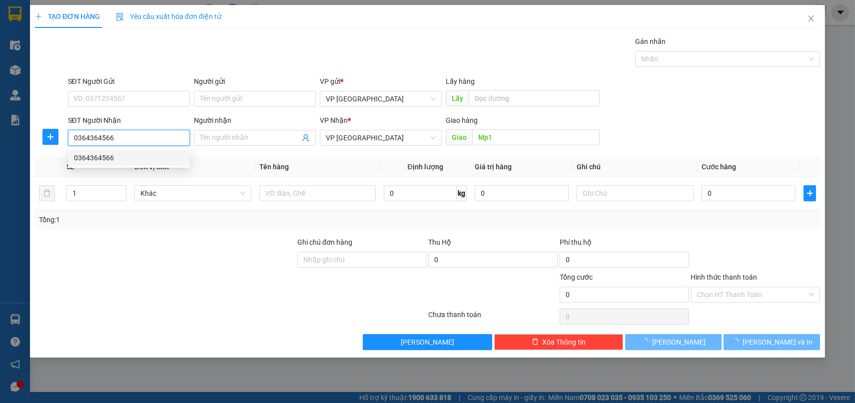
type input "50.000"
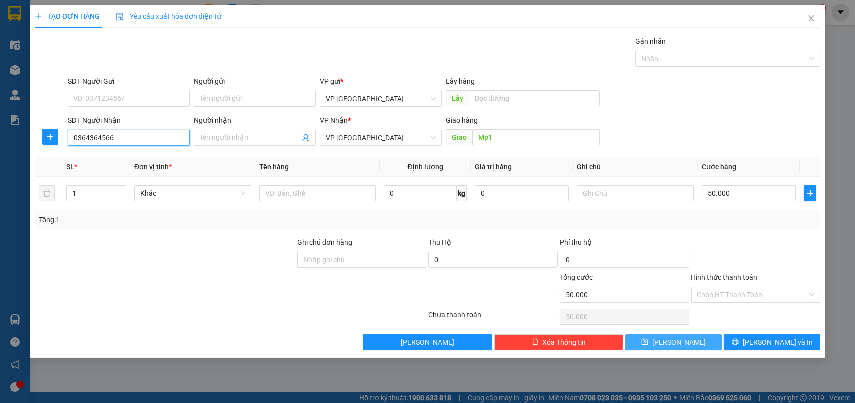
type input "0364364566"
click at [642, 341] on button "[PERSON_NAME]" at bounding box center [673, 342] width 96 height 16
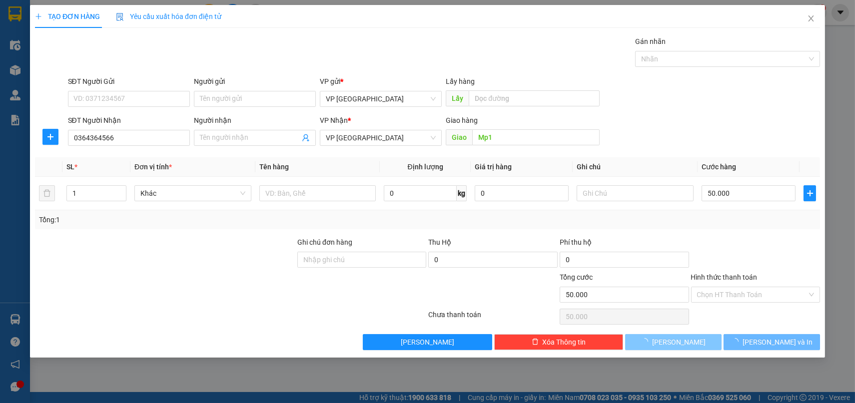
type input "0"
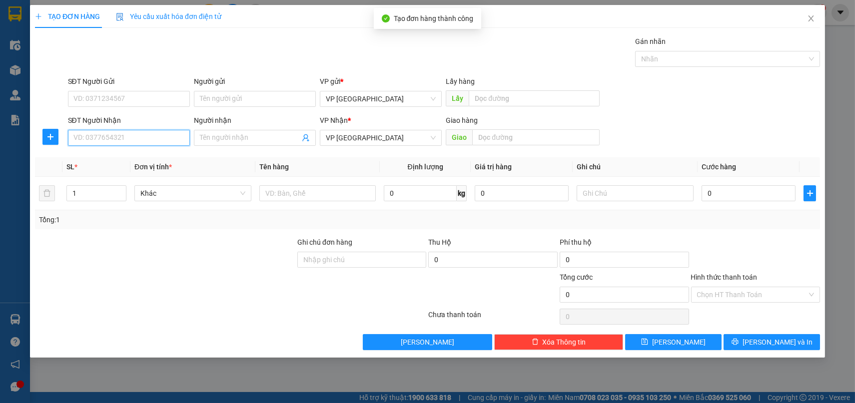
click at [124, 134] on input "SĐT Người Nhận" at bounding box center [129, 138] width 122 height 16
type input "0972360700"
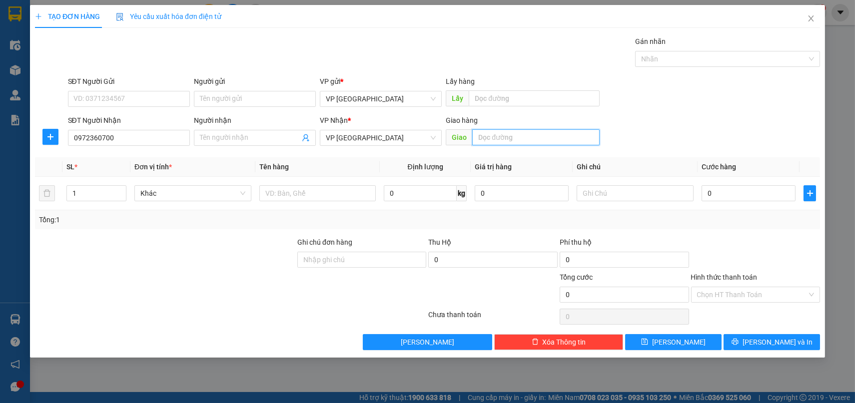
click at [514, 137] on input "text" at bounding box center [535, 137] width 127 height 16
type input "bãi xe"
click at [753, 194] on input "0" at bounding box center [749, 193] width 94 height 16
type input "5"
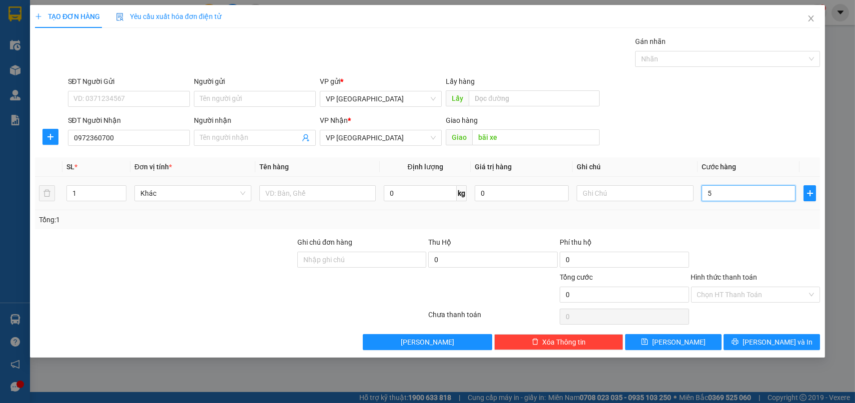
type input "5"
type input "50"
type input "500"
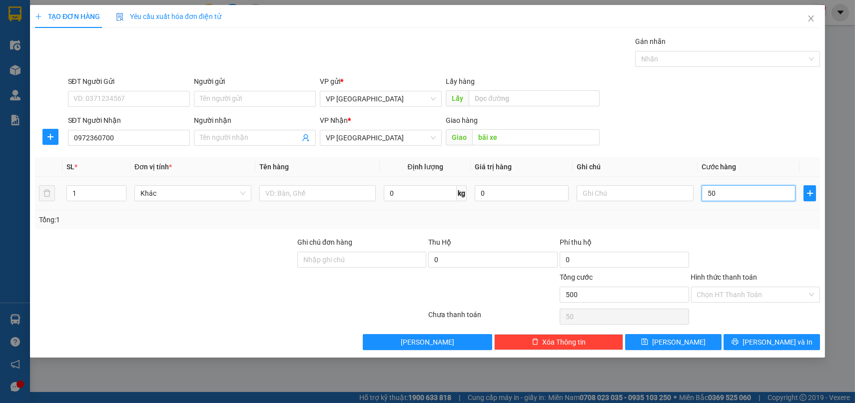
type input "500"
type input "5.000"
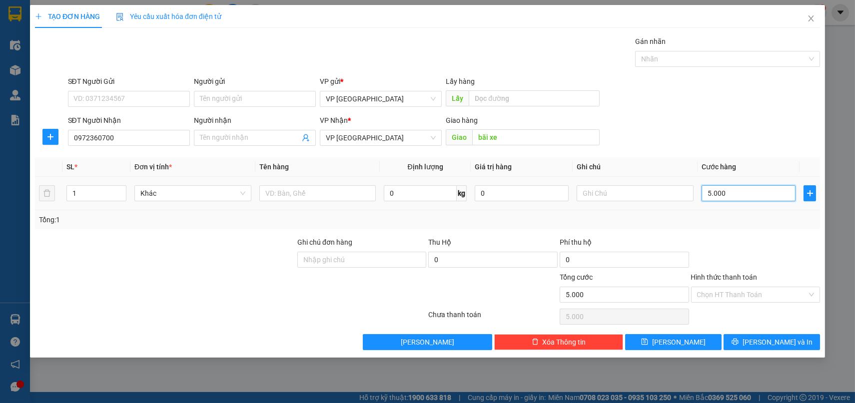
type input "50.000"
click at [689, 343] on button "[PERSON_NAME]" at bounding box center [673, 342] width 96 height 16
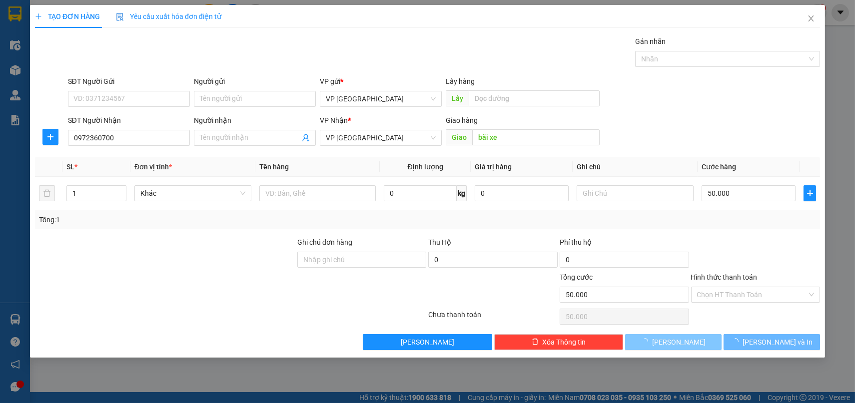
type input "0"
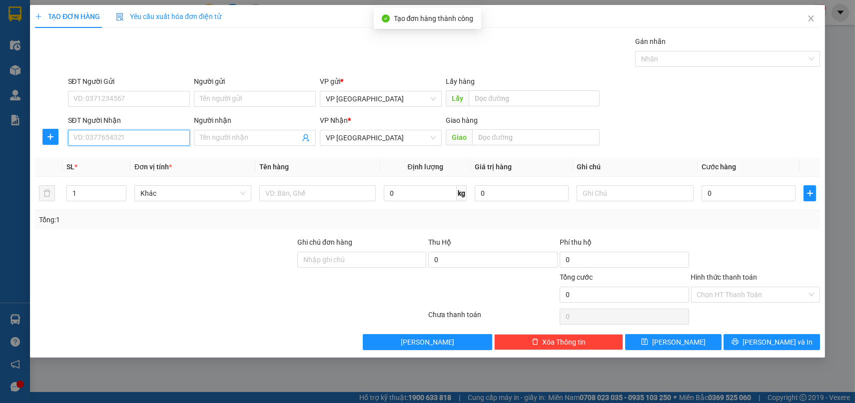
click at [115, 139] on input "SĐT Người Nhận" at bounding box center [129, 138] width 122 height 16
type input "0961526356"
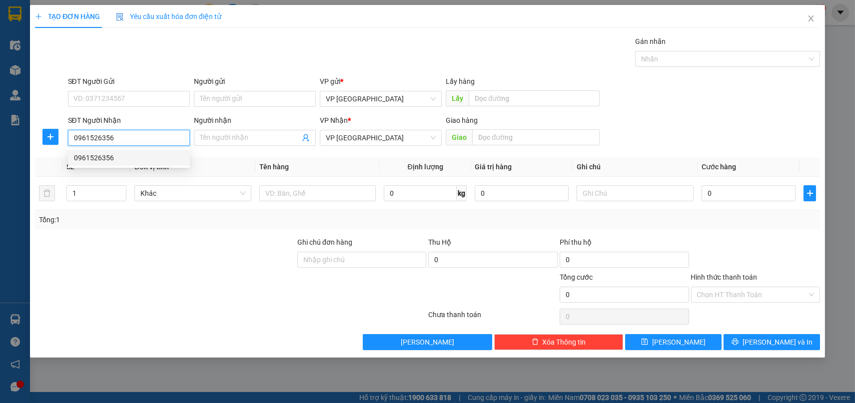
click at [104, 153] on div "0961526356" at bounding box center [129, 157] width 110 height 11
type input "tân khai"
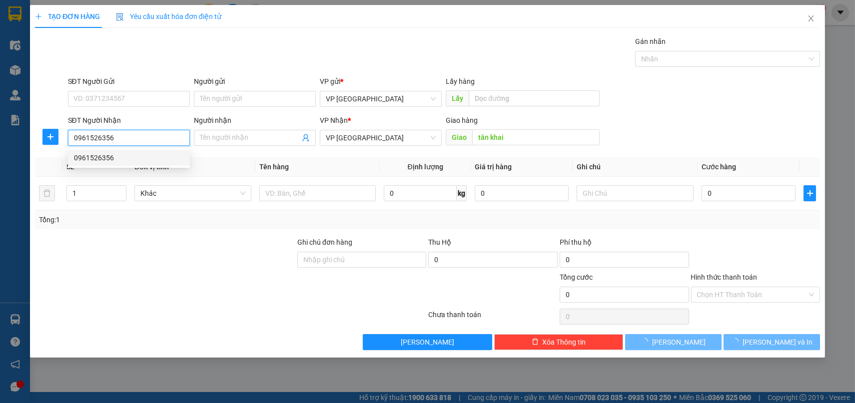
type input "30.000"
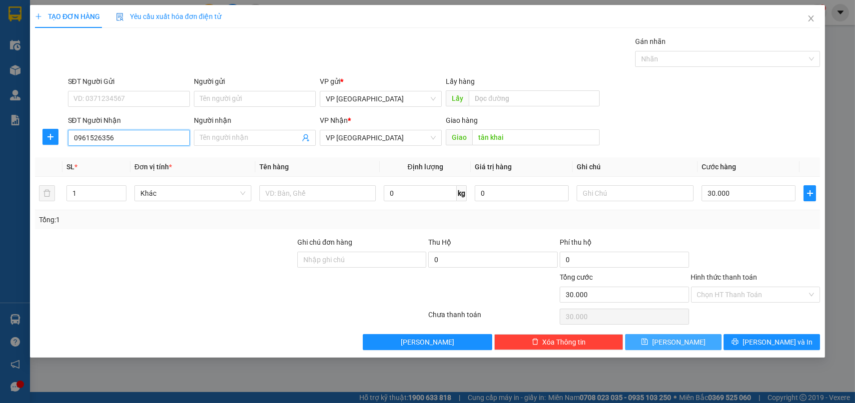
type input "0961526356"
click at [689, 346] on button "[PERSON_NAME]" at bounding box center [673, 342] width 96 height 16
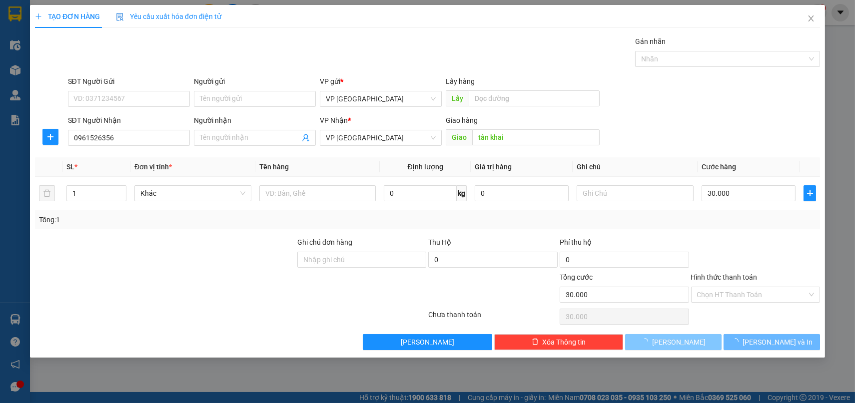
type input "0"
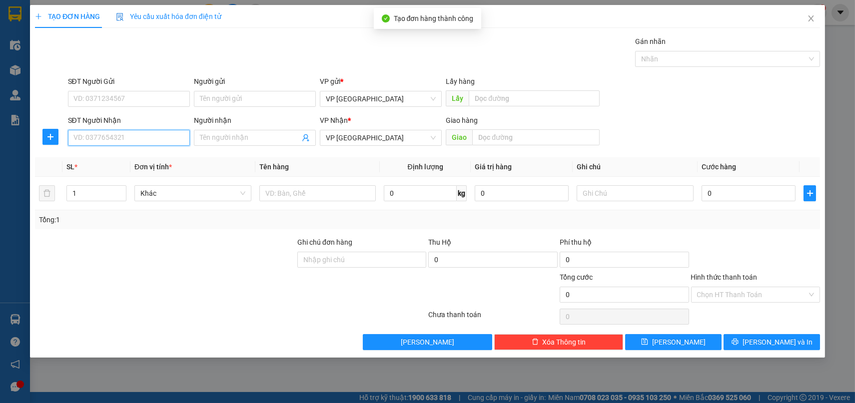
click at [119, 134] on input "SĐT Người Nhận" at bounding box center [129, 138] width 122 height 16
type input "0916320890"
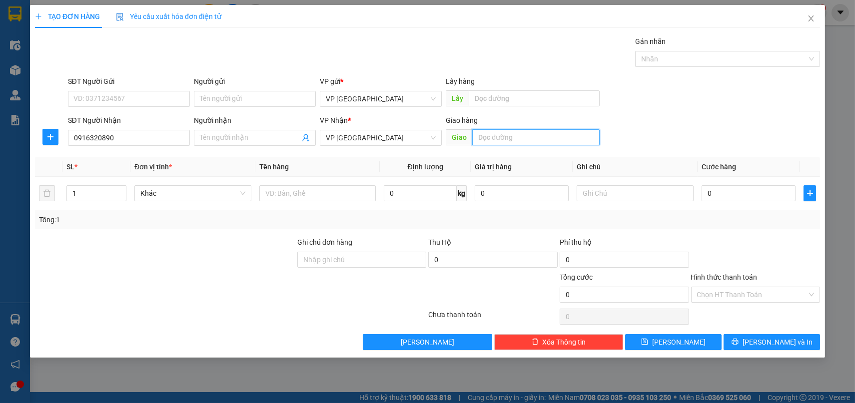
click at [516, 136] on input "text" at bounding box center [535, 137] width 127 height 16
type input "cho tân khai"
click at [732, 188] on input "0" at bounding box center [749, 193] width 94 height 16
type input "3"
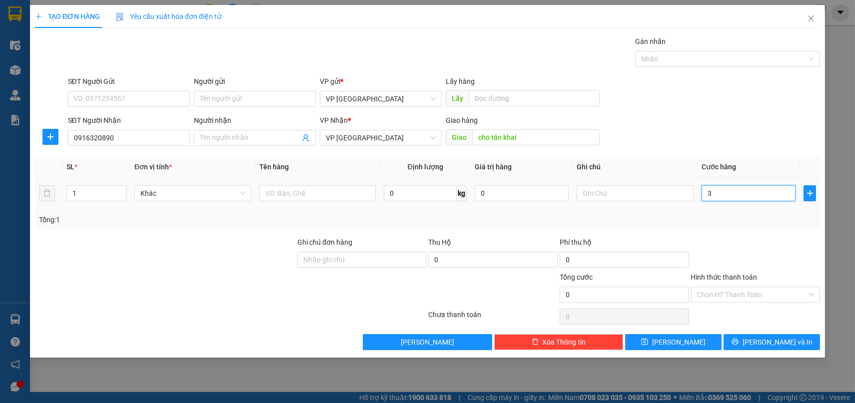
type input "3"
type input "30"
type input "300"
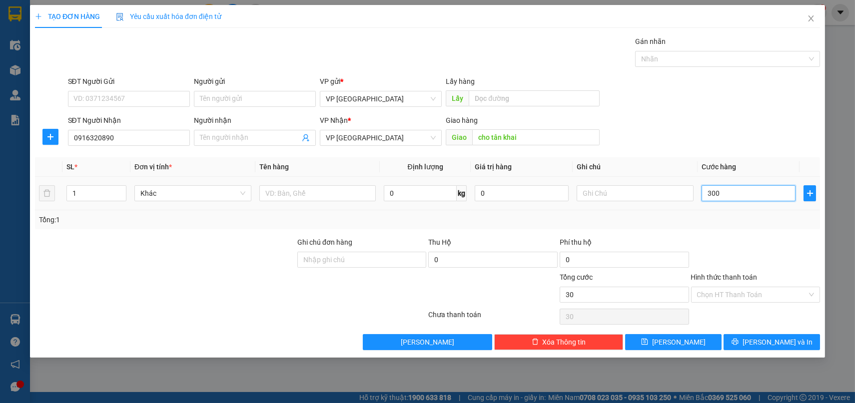
type input "300"
type input "3.000"
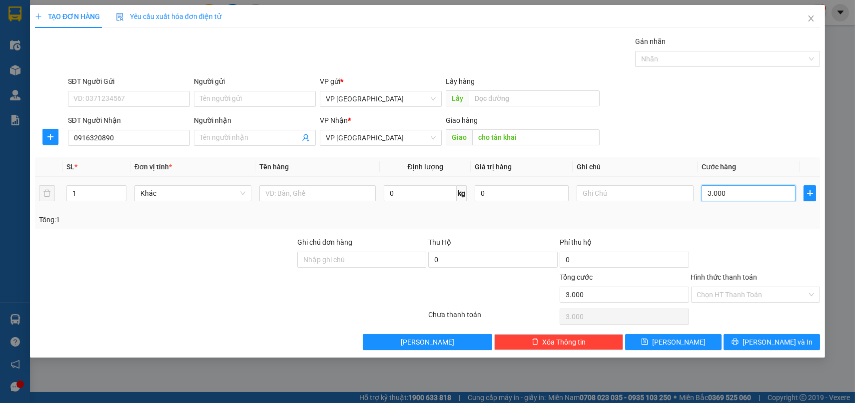
type input "30.000"
click at [695, 341] on button "[PERSON_NAME]" at bounding box center [673, 342] width 96 height 16
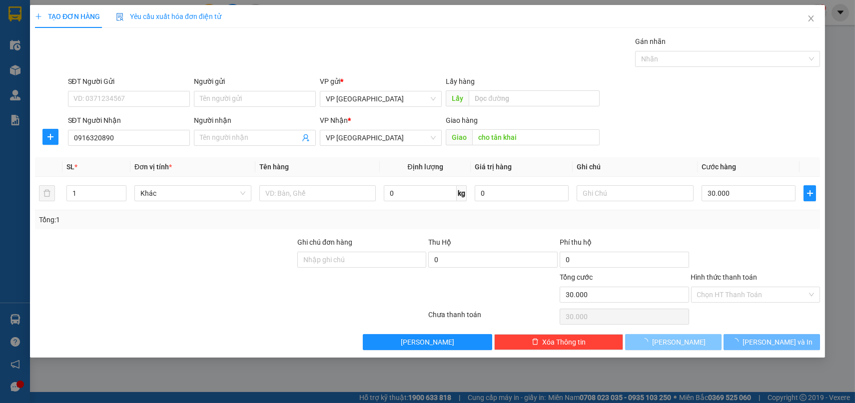
type input "0"
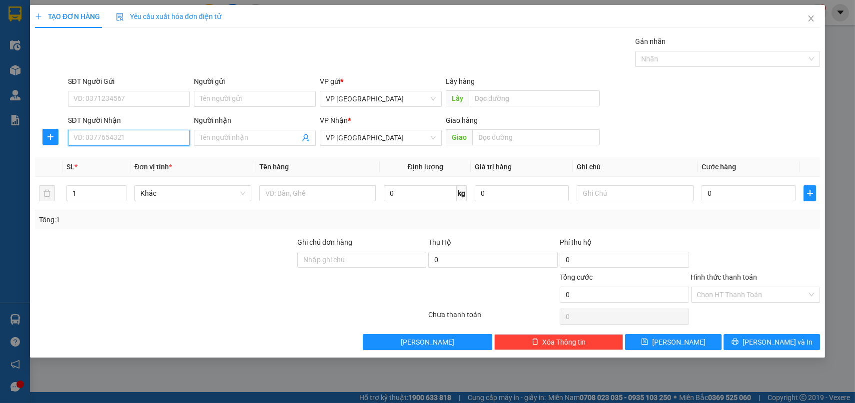
click at [115, 140] on input "SĐT Người Nhận" at bounding box center [129, 138] width 122 height 16
type input "0974794323"
click at [112, 157] on div "0974794323 - bến cát" at bounding box center [129, 157] width 110 height 11
type input "bến cát"
type input "[PERSON_NAME]"
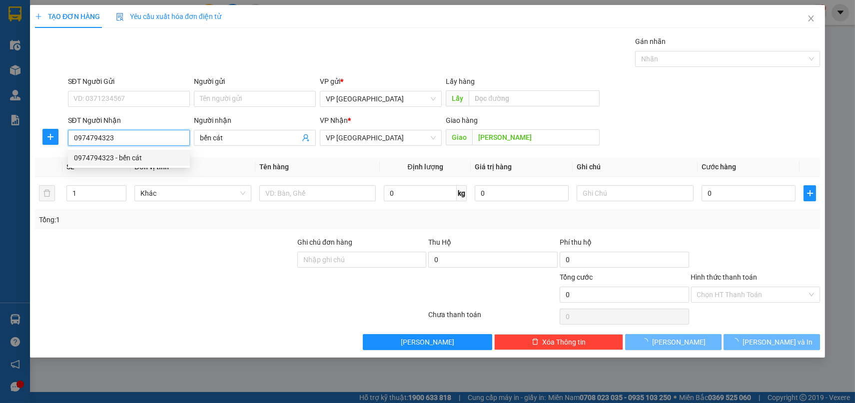
type input "50.000"
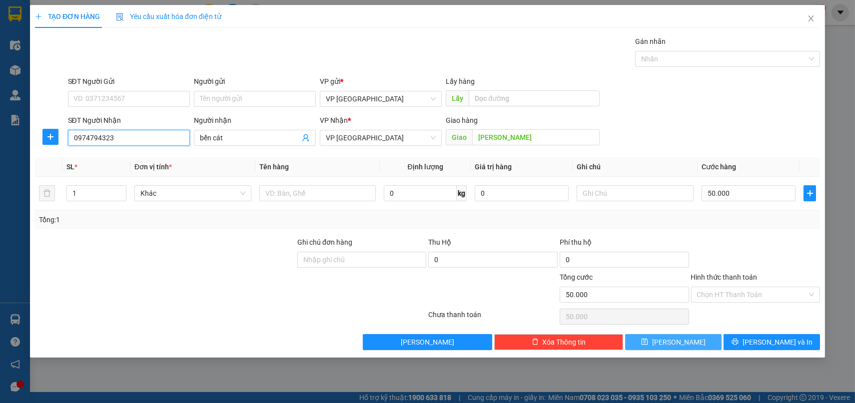
type input "0974794323"
click at [656, 336] on button "[PERSON_NAME]" at bounding box center [673, 342] width 96 height 16
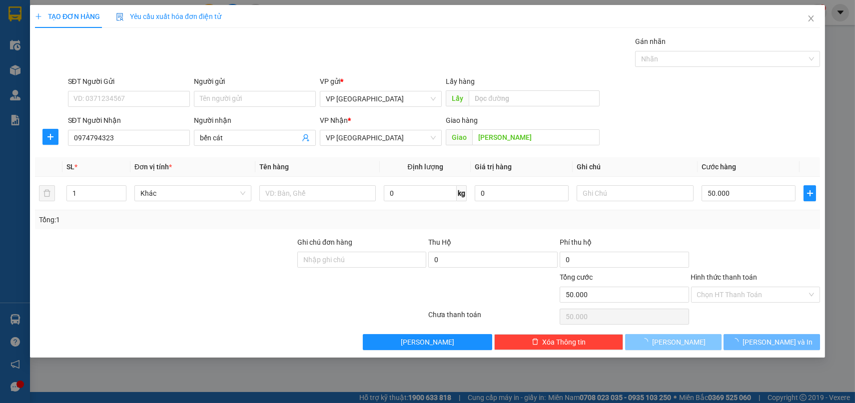
type input "0"
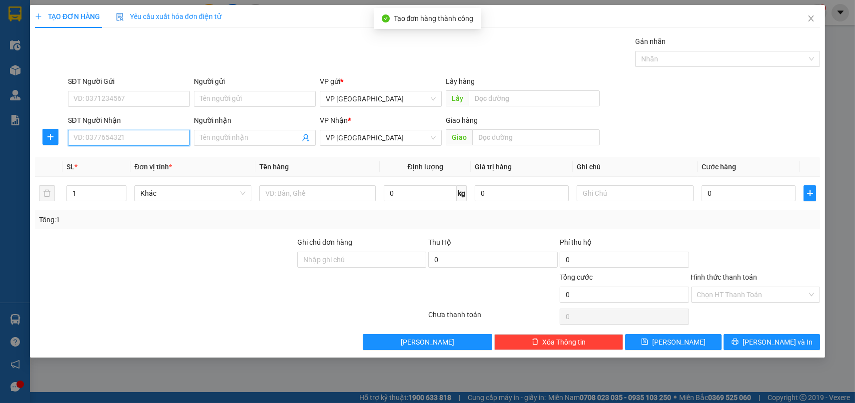
click at [114, 136] on input "SĐT Người Nhận" at bounding box center [129, 138] width 122 height 16
type input "0392247168"
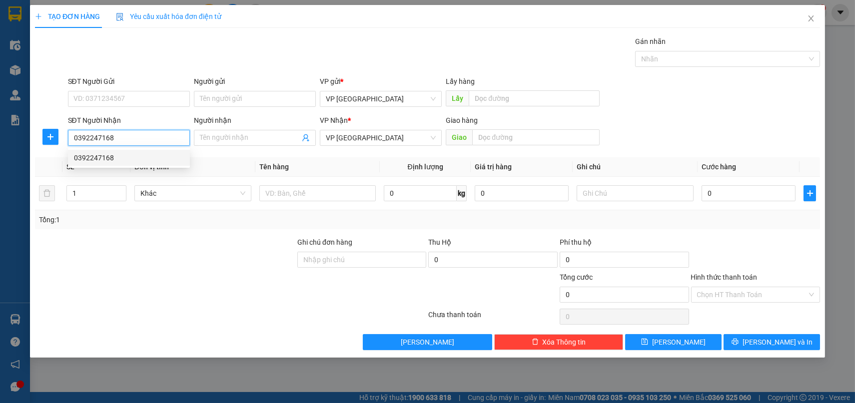
click at [81, 160] on div "0392247168" at bounding box center [129, 157] width 110 height 11
type input "Chợ cây dừa"
type input "50.000"
type input "0392247168"
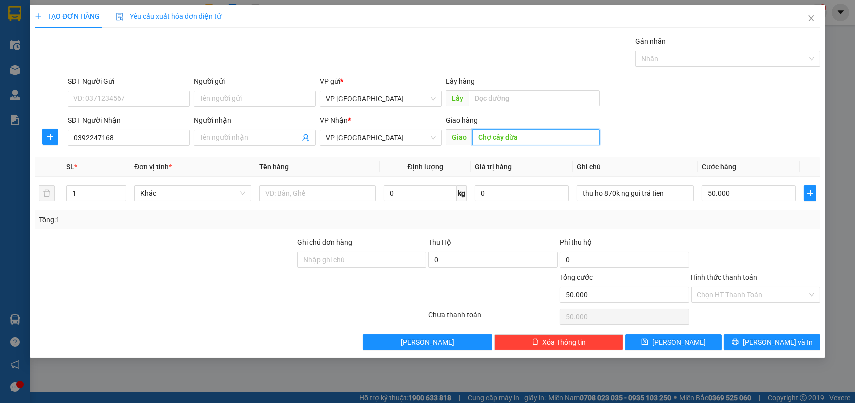
click at [541, 134] on input "Chợ cây dừa" at bounding box center [535, 137] width 127 height 16
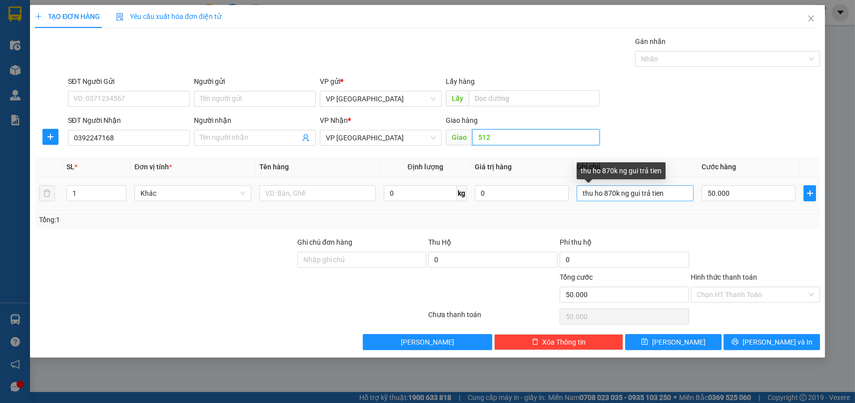
type input "512"
click at [680, 189] on input "thu ho 870k ng gui trả tien" at bounding box center [635, 193] width 117 height 16
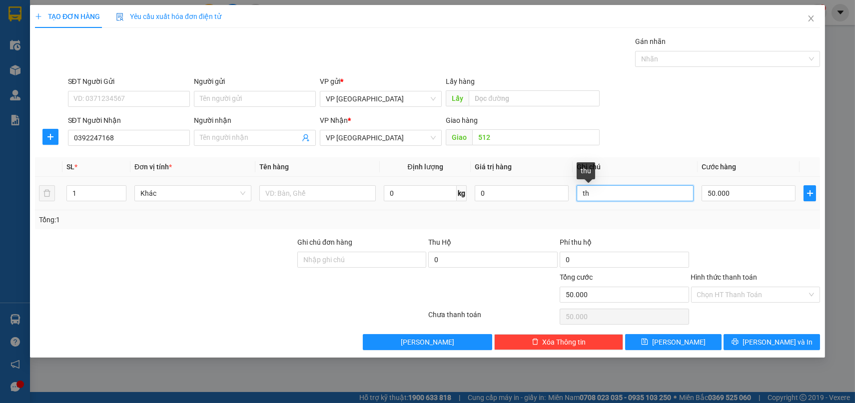
type input "t"
click at [756, 198] on input "50.000" at bounding box center [749, 193] width 94 height 16
type input "1"
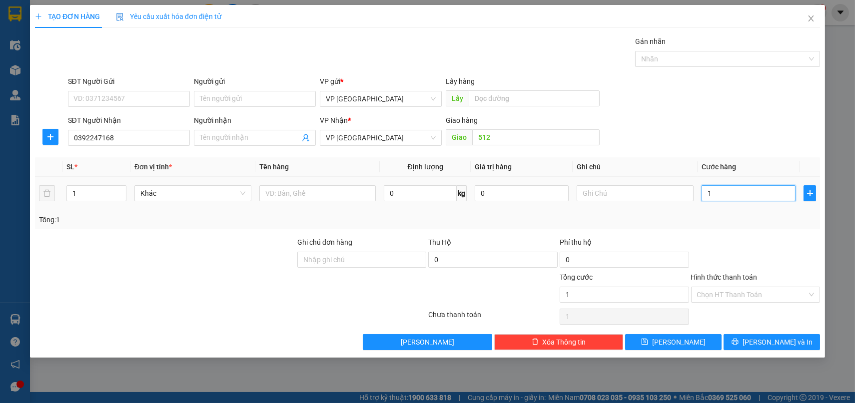
type input "10"
type input "100"
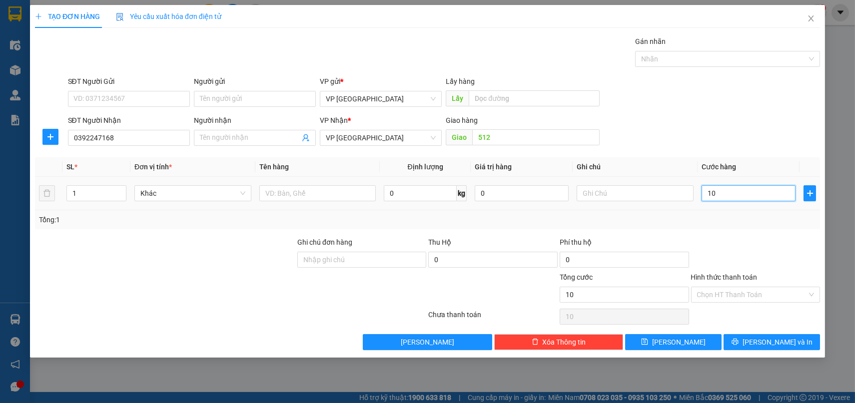
type input "100"
type input "1.000"
type input "10.000"
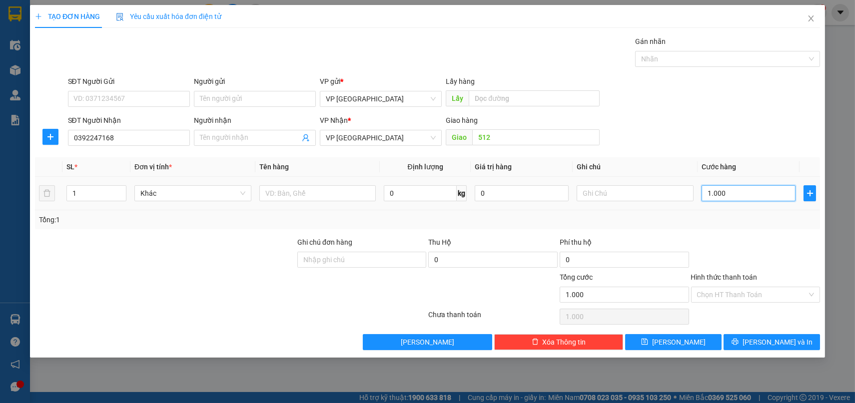
type input "10.000"
type input "100.000"
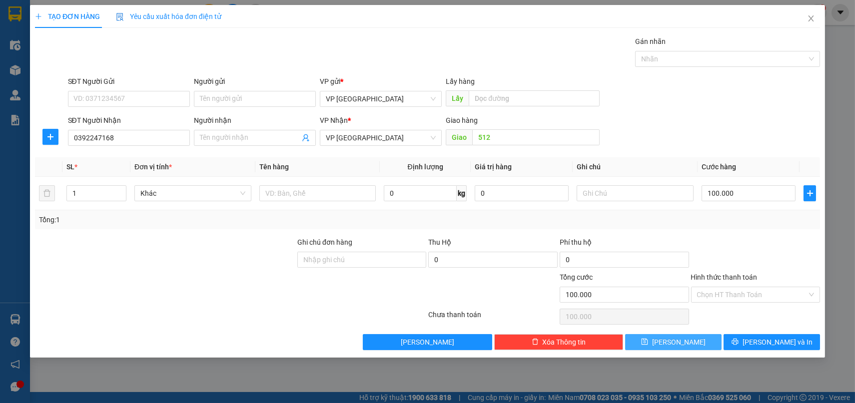
click at [671, 341] on button "[PERSON_NAME]" at bounding box center [673, 342] width 96 height 16
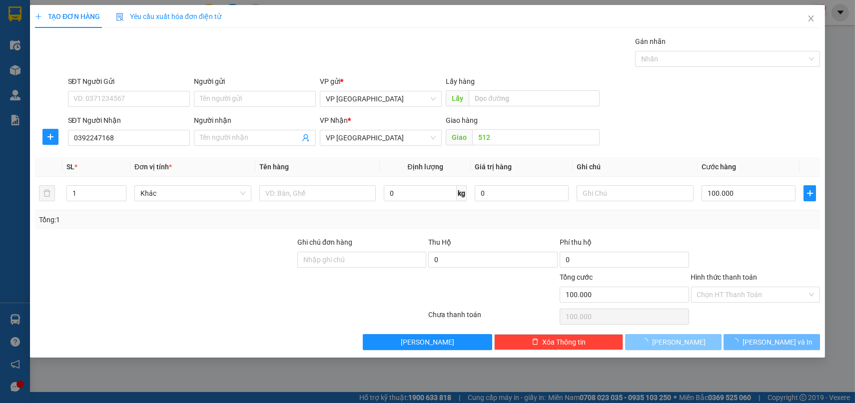
type input "0"
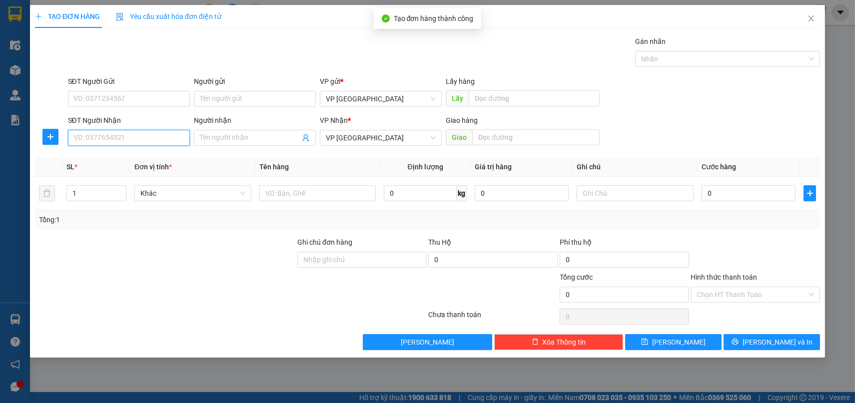
click at [132, 139] on input "SĐT Người Nhận" at bounding box center [129, 138] width 122 height 16
type input "0988286461"
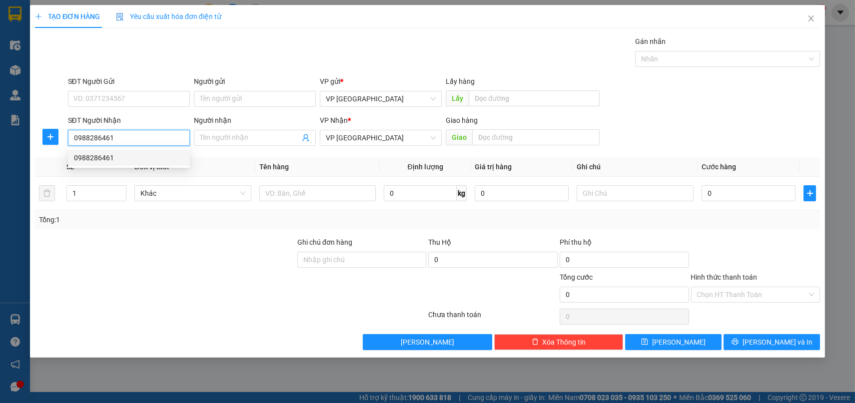
click at [130, 155] on div "0988286461" at bounding box center [129, 157] width 110 height 11
type input "BÃI"
type input "50.000"
type input "0988286461"
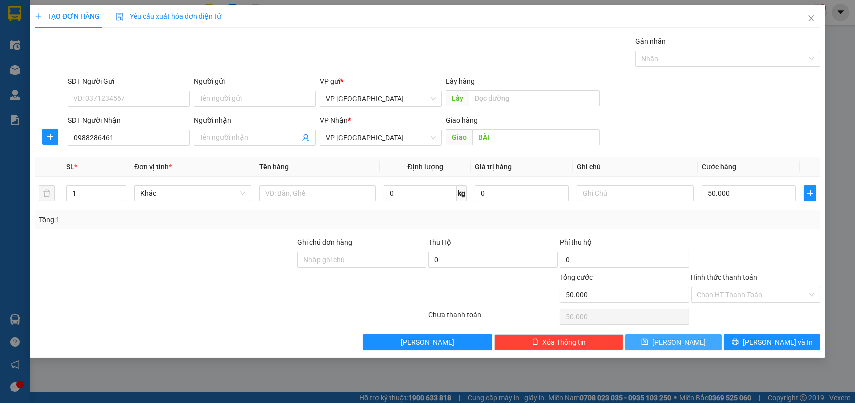
click at [685, 343] on button "[PERSON_NAME]" at bounding box center [673, 342] width 96 height 16
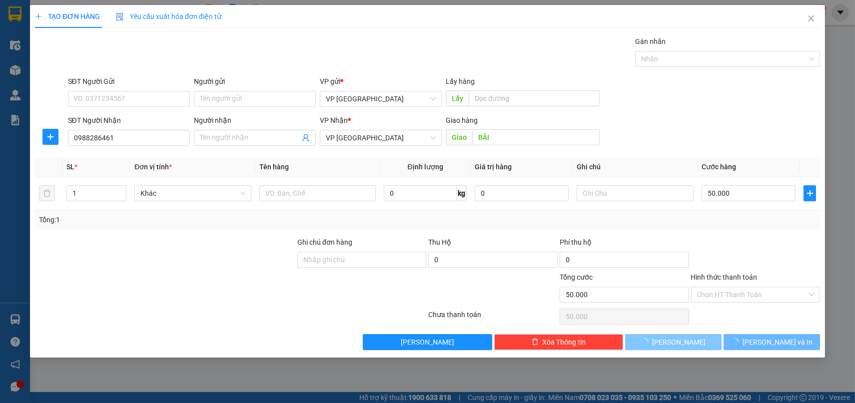
type input "0"
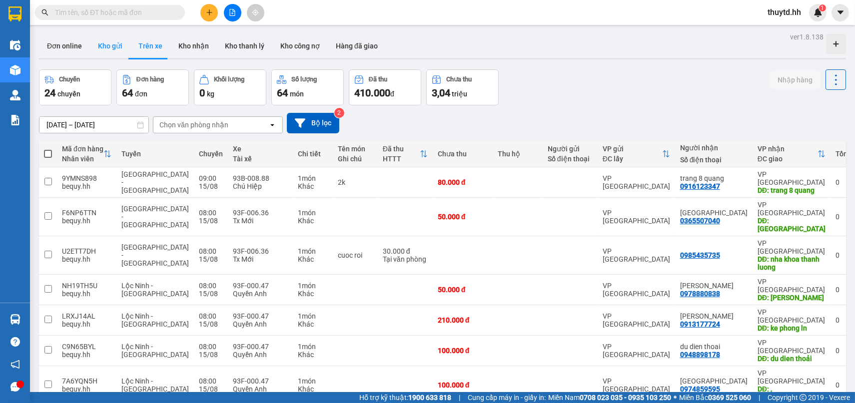
click at [108, 49] on button "Kho gửi" at bounding box center [110, 46] width 40 height 24
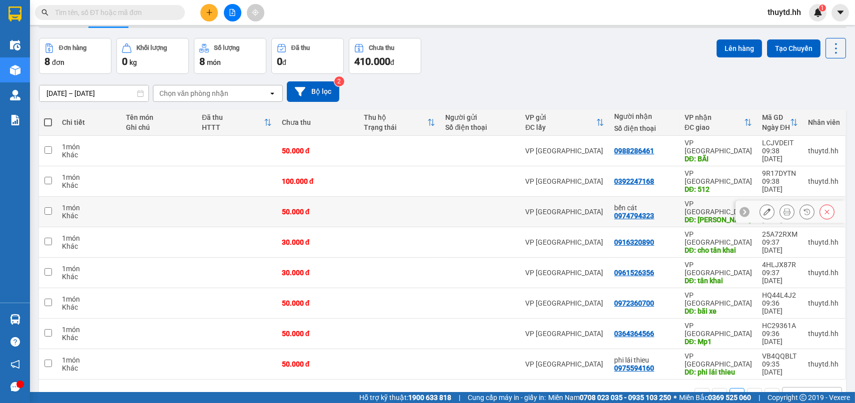
scroll to position [46, 0]
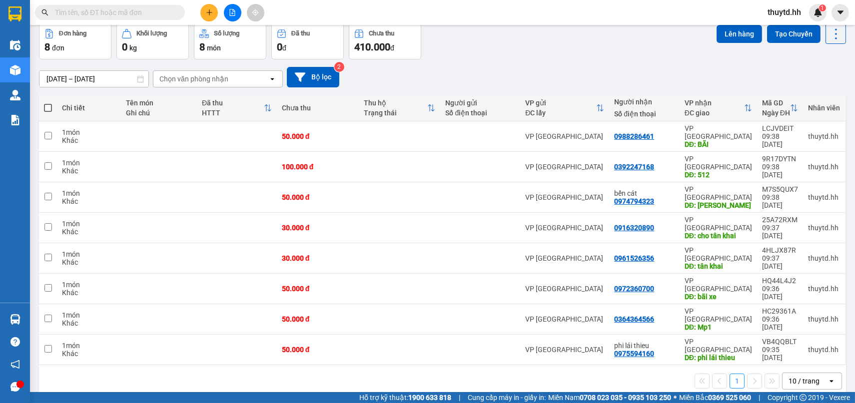
click at [48, 106] on span at bounding box center [48, 108] width 8 height 8
click at [48, 103] on input "checkbox" at bounding box center [48, 103] width 0 height 0
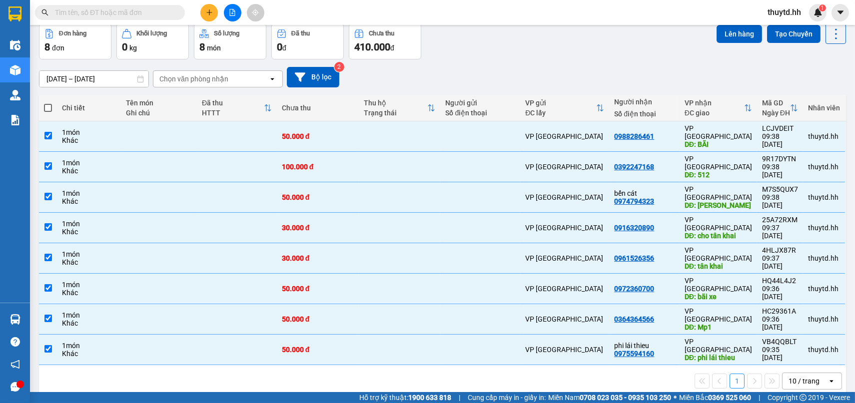
checkbox input "true"
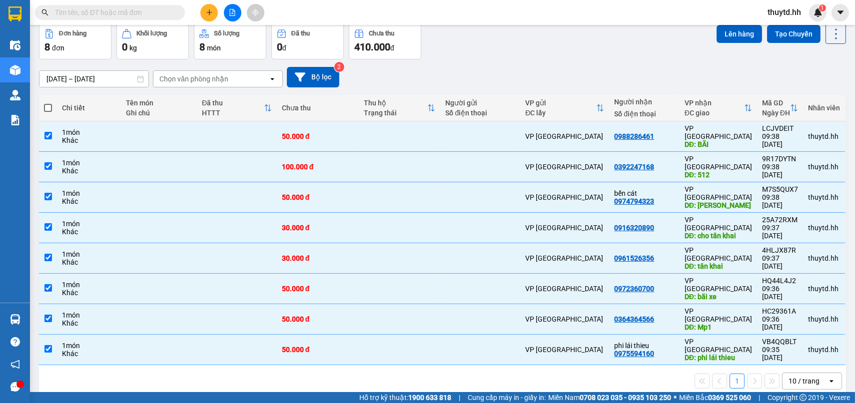
checkbox input "true"
click at [744, 29] on button "Lên hàng" at bounding box center [739, 34] width 45 height 18
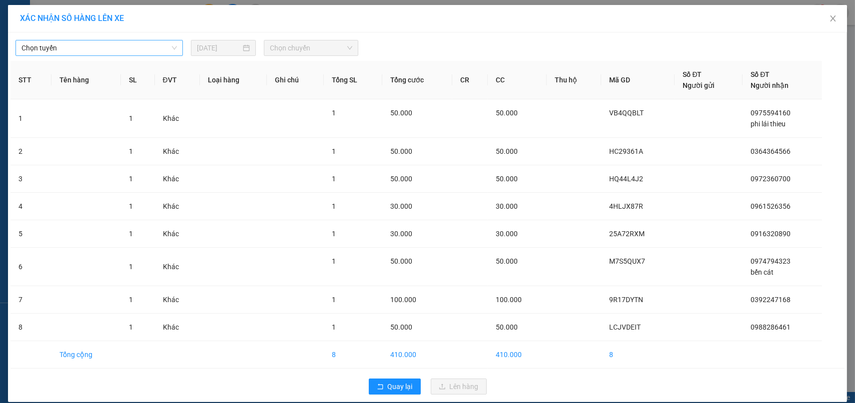
click at [148, 47] on span "Chọn tuyến" at bounding box center [98, 47] width 155 height 15
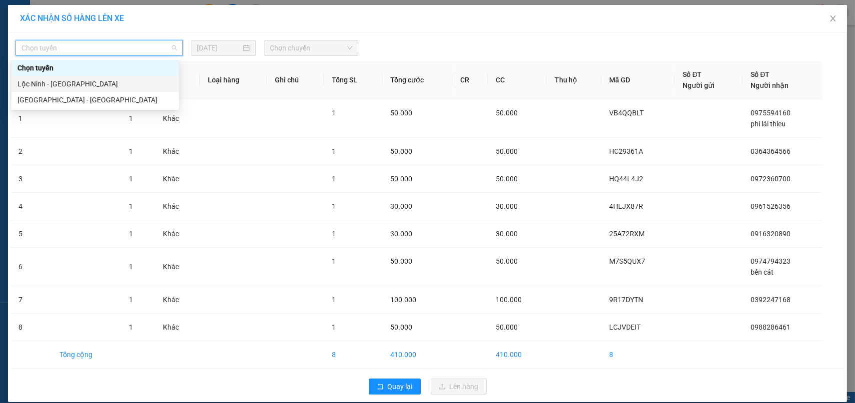
click at [28, 86] on div "Lộc Ninh - [GEOGRAPHIC_DATA]" at bounding box center [94, 83] width 155 height 11
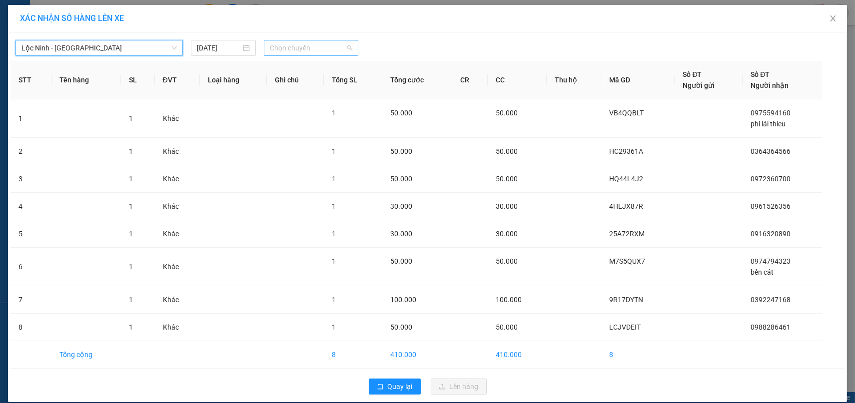
click at [331, 49] on span "Chọn chuyến" at bounding box center [311, 47] width 82 height 15
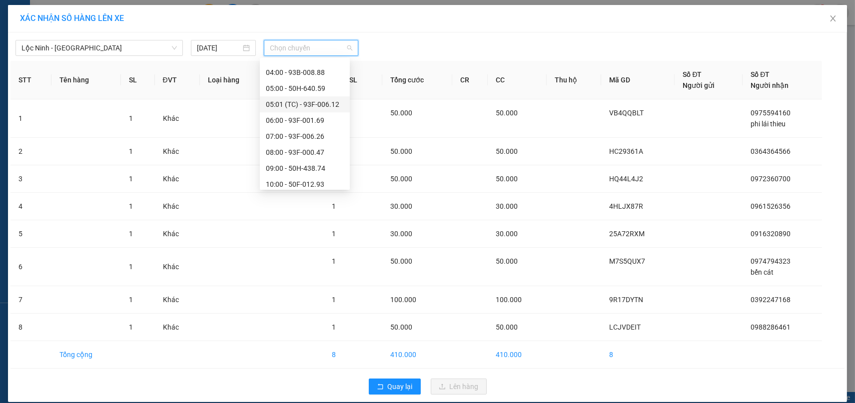
scroll to position [55, 0]
click at [307, 125] on div "07:00 - 93F-006.26" at bounding box center [305, 124] width 78 height 11
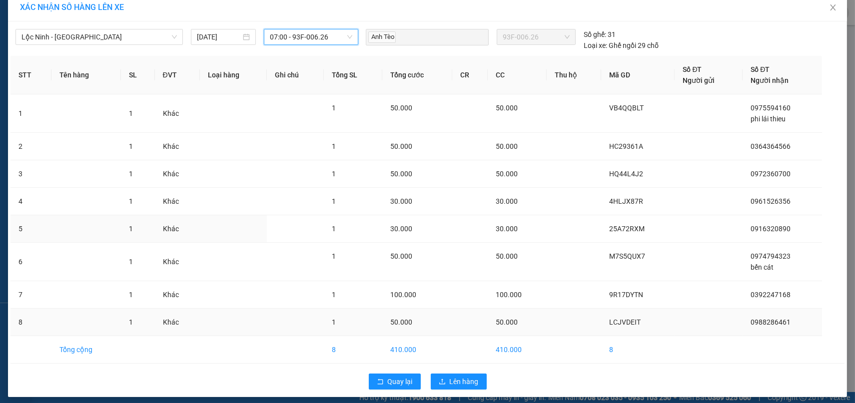
scroll to position [16, 0]
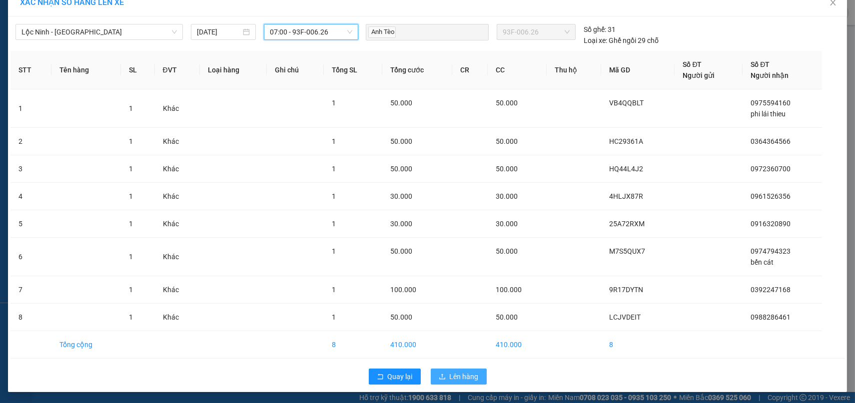
click at [455, 376] on span "Lên hàng" at bounding box center [464, 376] width 29 height 11
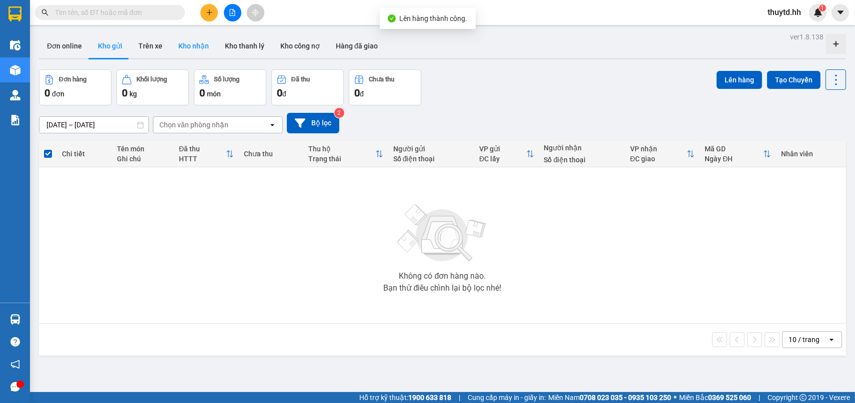
click at [185, 39] on button "Kho nhận" at bounding box center [193, 46] width 46 height 24
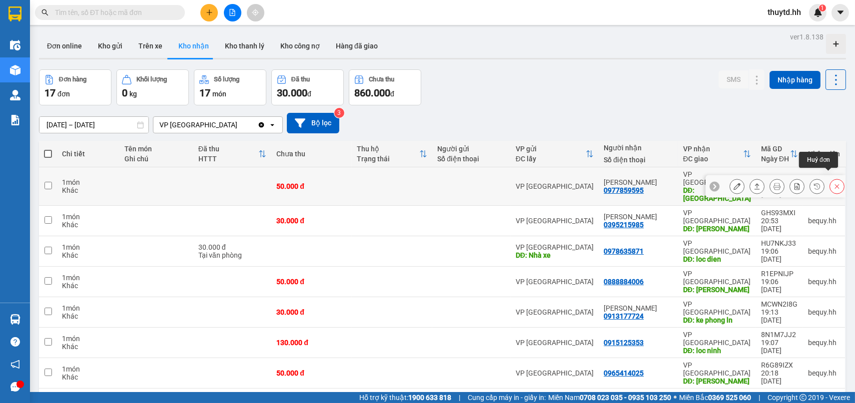
click at [830, 178] on button at bounding box center [837, 186] width 14 height 17
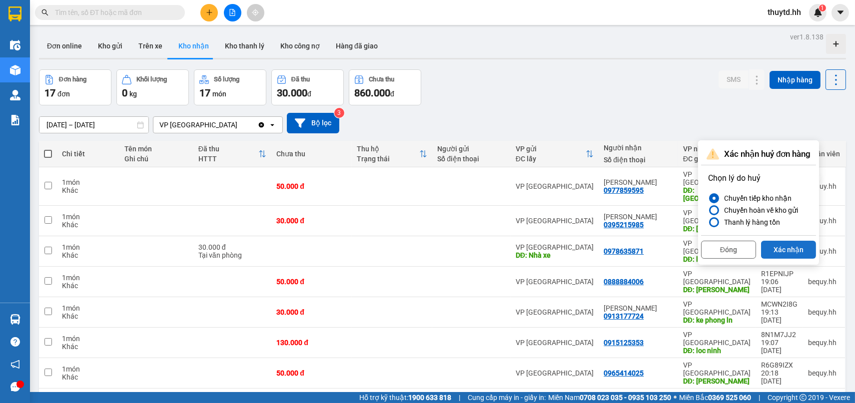
click at [787, 250] on button "Xác nhận" at bounding box center [788, 250] width 55 height 18
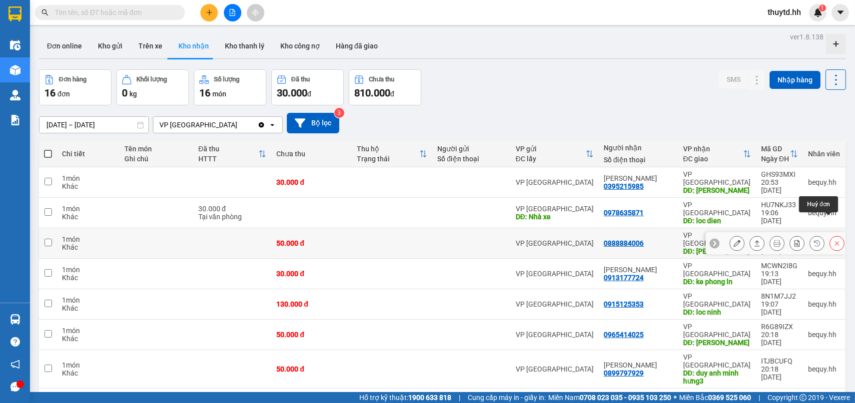
click at [834, 240] on icon at bounding box center [837, 243] width 7 height 7
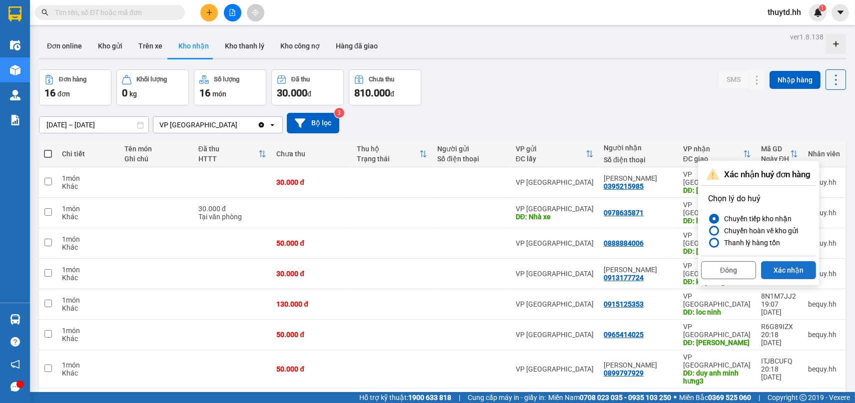
click at [794, 273] on button "Xác nhận" at bounding box center [788, 270] width 55 height 18
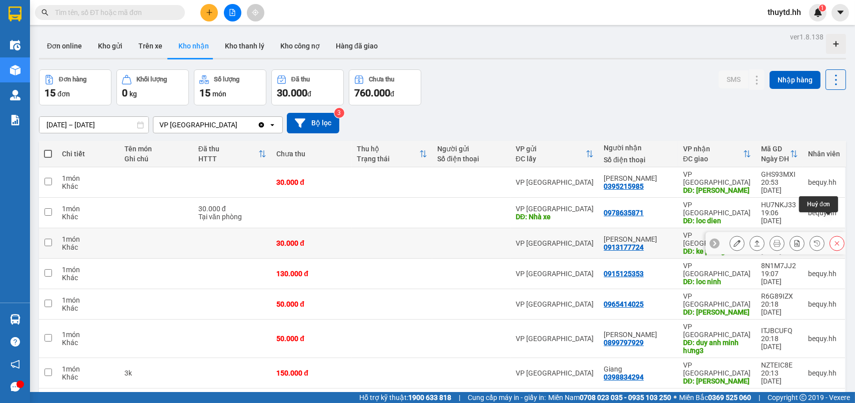
click at [834, 240] on icon at bounding box center [837, 243] width 7 height 7
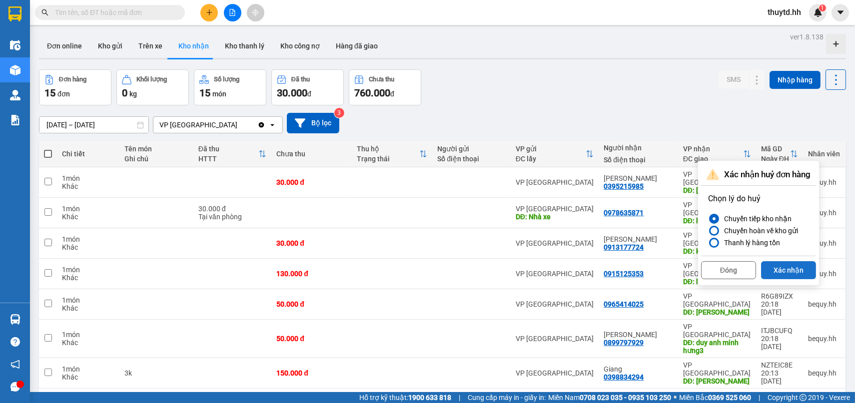
click at [791, 268] on button "Xác nhận" at bounding box center [788, 270] width 55 height 18
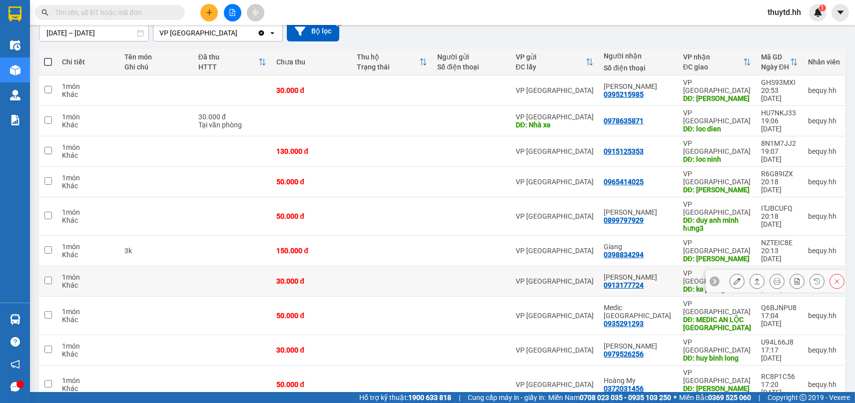
scroll to position [111, 0]
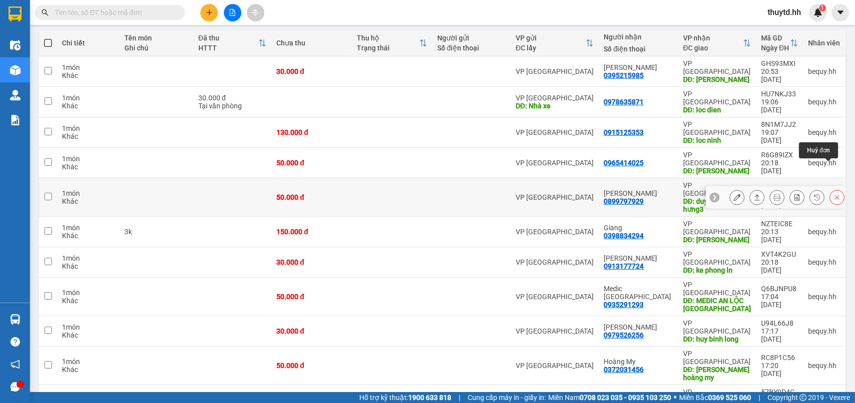
click at [835, 195] on icon at bounding box center [837, 197] width 4 height 4
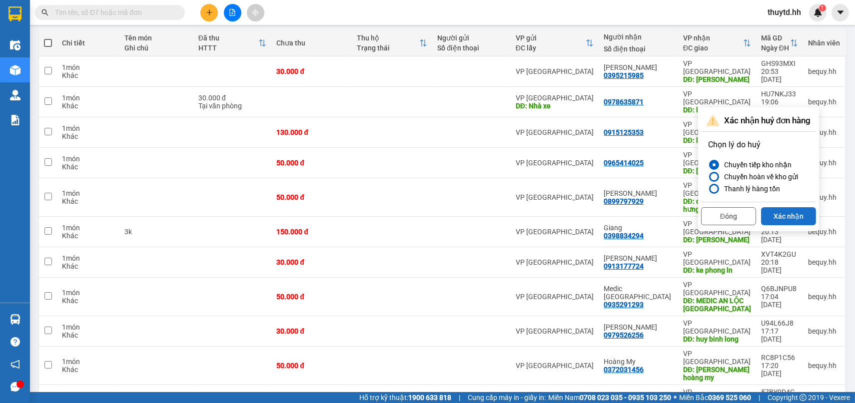
click at [797, 214] on button "Xác nhận" at bounding box center [788, 216] width 55 height 18
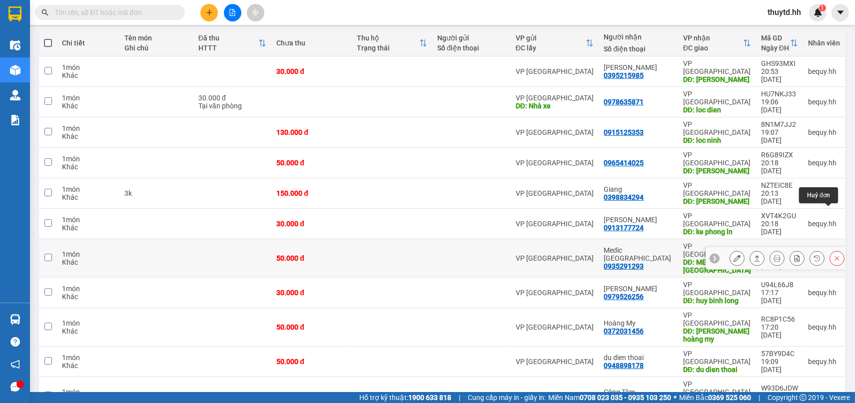
click at [833, 250] on button at bounding box center [837, 258] width 14 height 17
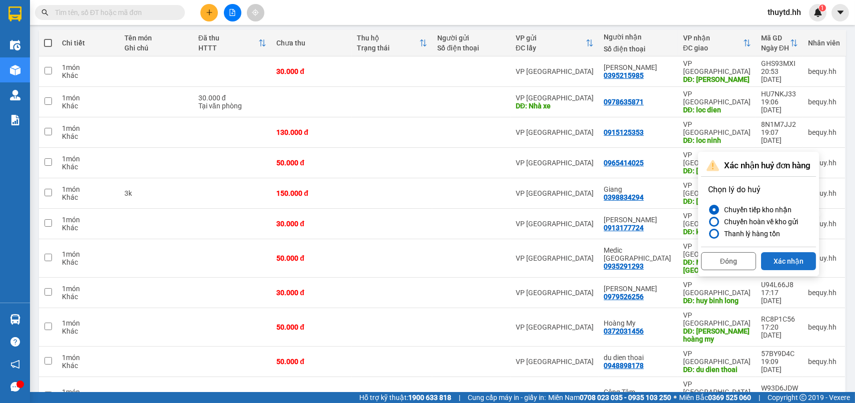
click at [801, 257] on button "Xác nhận" at bounding box center [788, 261] width 55 height 18
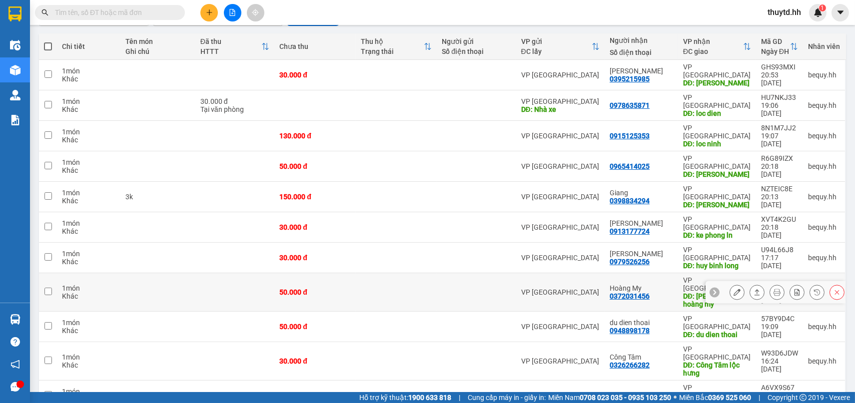
scroll to position [108, 0]
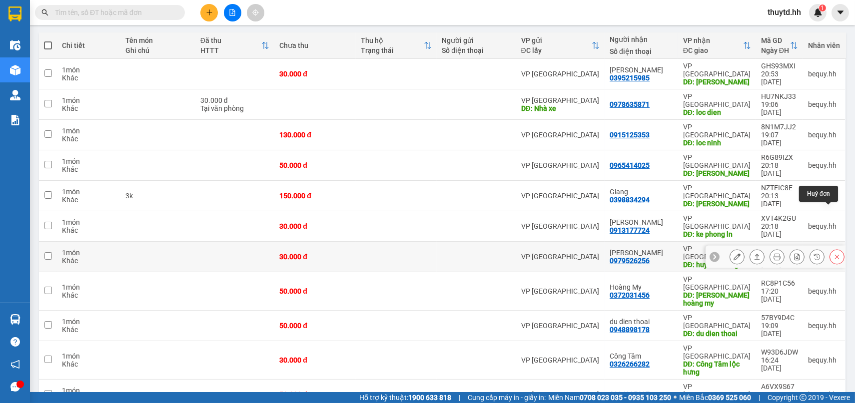
click at [834, 253] on icon at bounding box center [837, 256] width 7 height 7
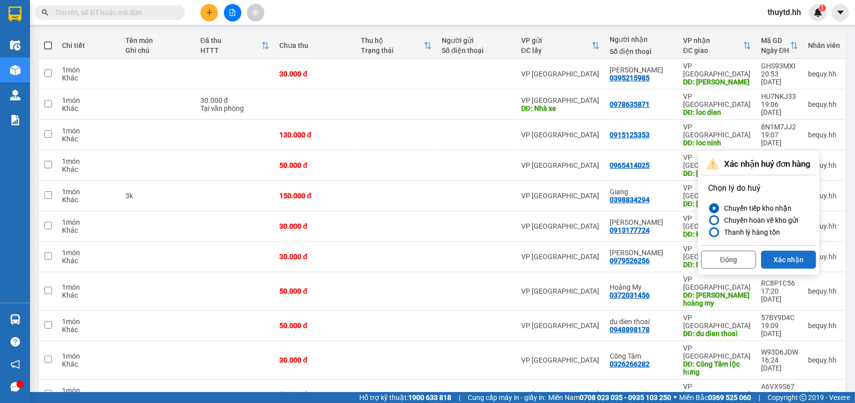
click at [799, 257] on button "Xác nhận" at bounding box center [788, 260] width 55 height 18
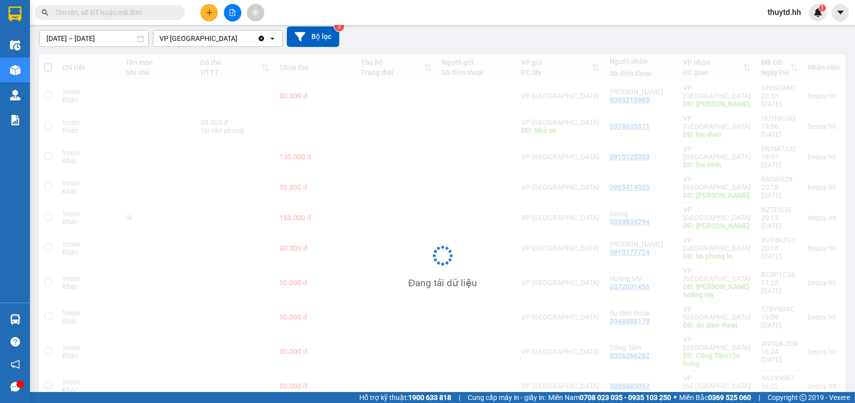
scroll to position [86, 0]
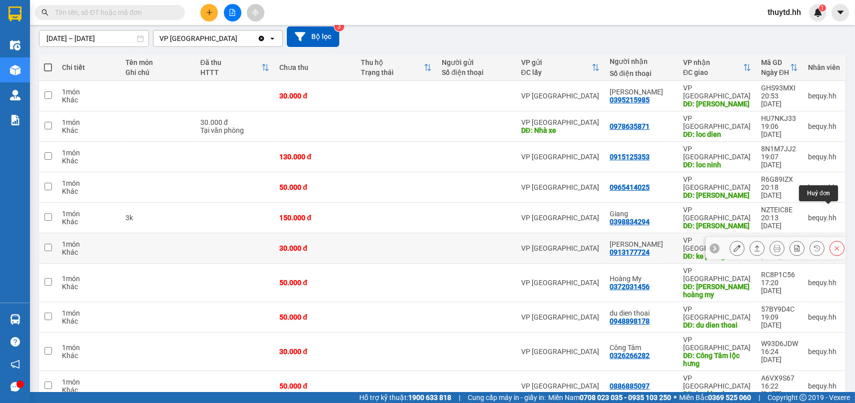
click at [834, 245] on icon at bounding box center [837, 248] width 7 height 7
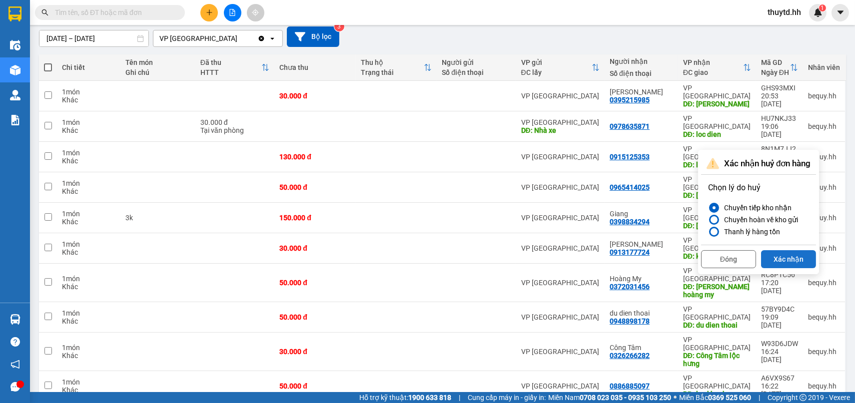
click at [809, 254] on button "Xác nhận" at bounding box center [788, 259] width 55 height 18
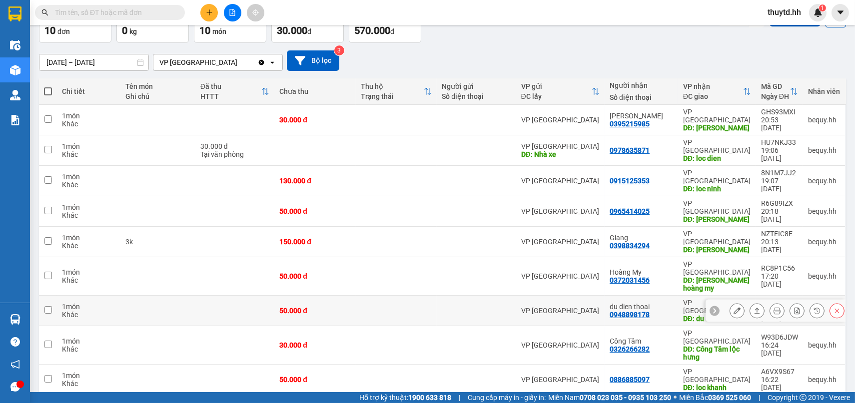
scroll to position [64, 0]
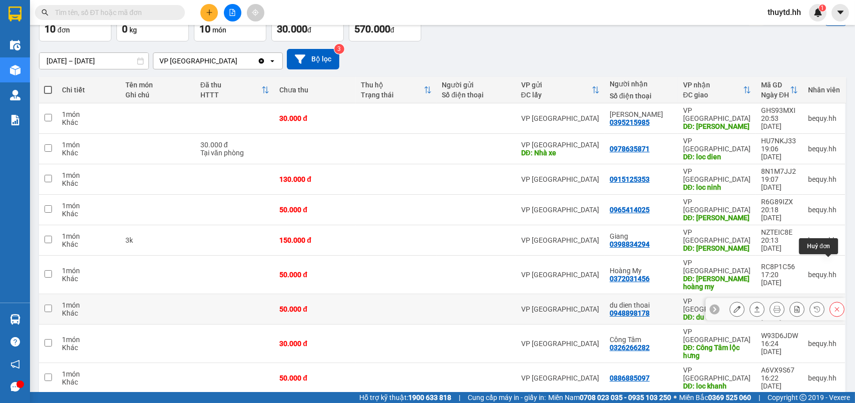
click at [835, 307] on icon at bounding box center [837, 309] width 4 height 4
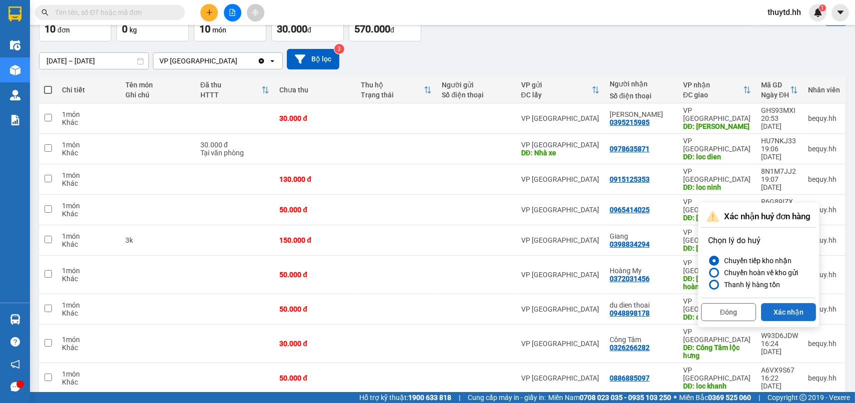
click at [804, 314] on button "Xác nhận" at bounding box center [788, 312] width 55 height 18
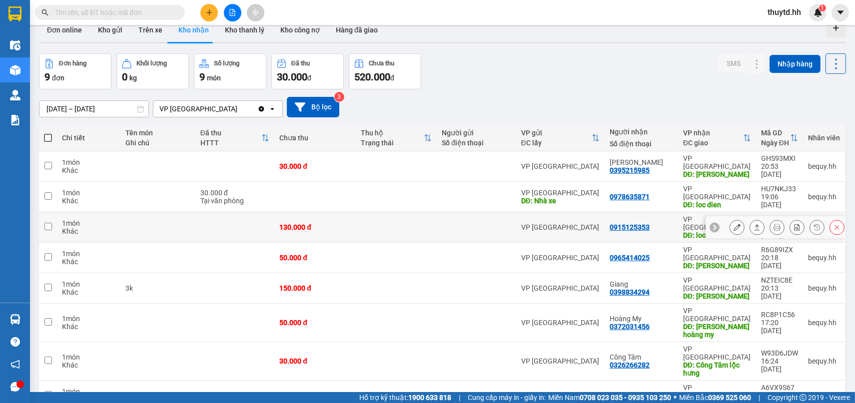
scroll to position [0, 0]
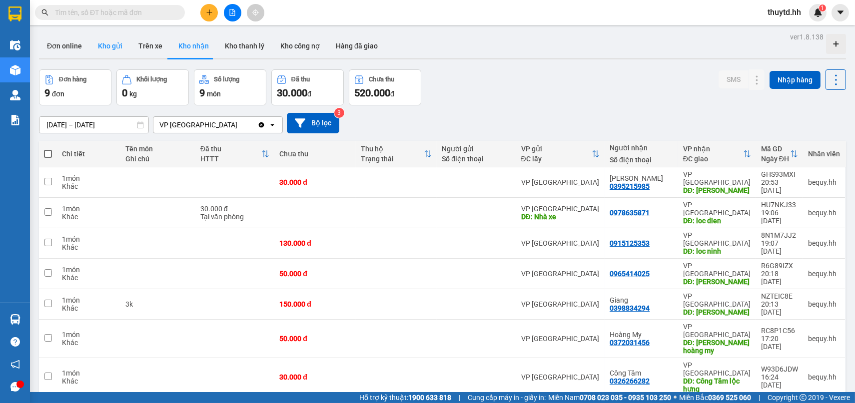
click at [103, 35] on button "Kho gửi" at bounding box center [110, 46] width 40 height 24
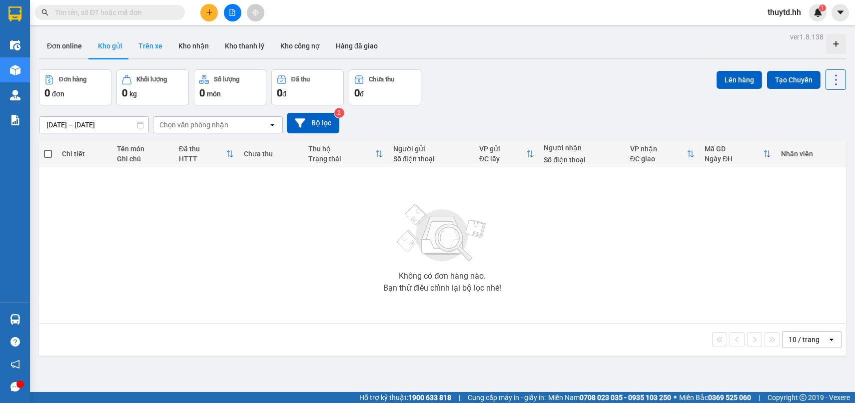
click at [159, 45] on button "Trên xe" at bounding box center [150, 46] width 40 height 24
